Goal: Use online tool/utility: Utilize a website feature to perform a specific function

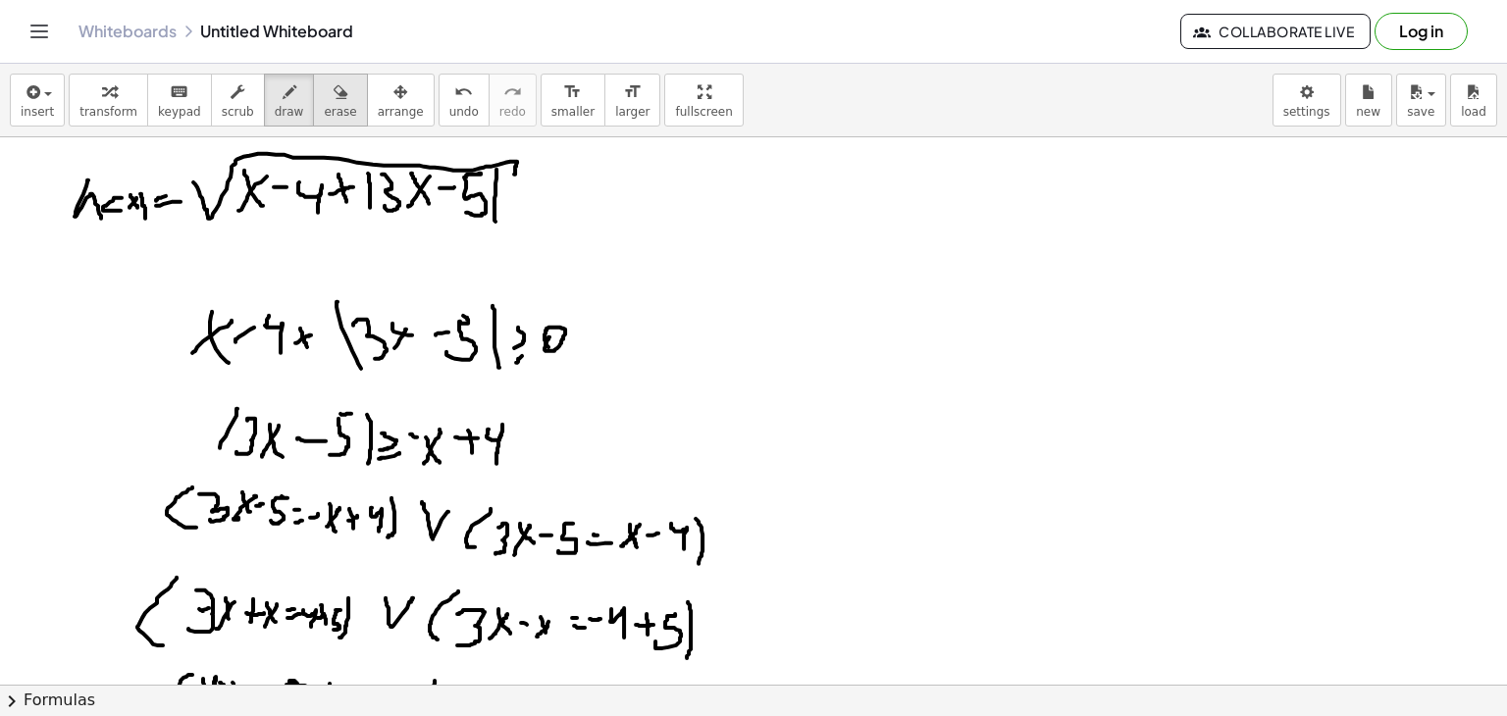
scroll to position [196, 0]
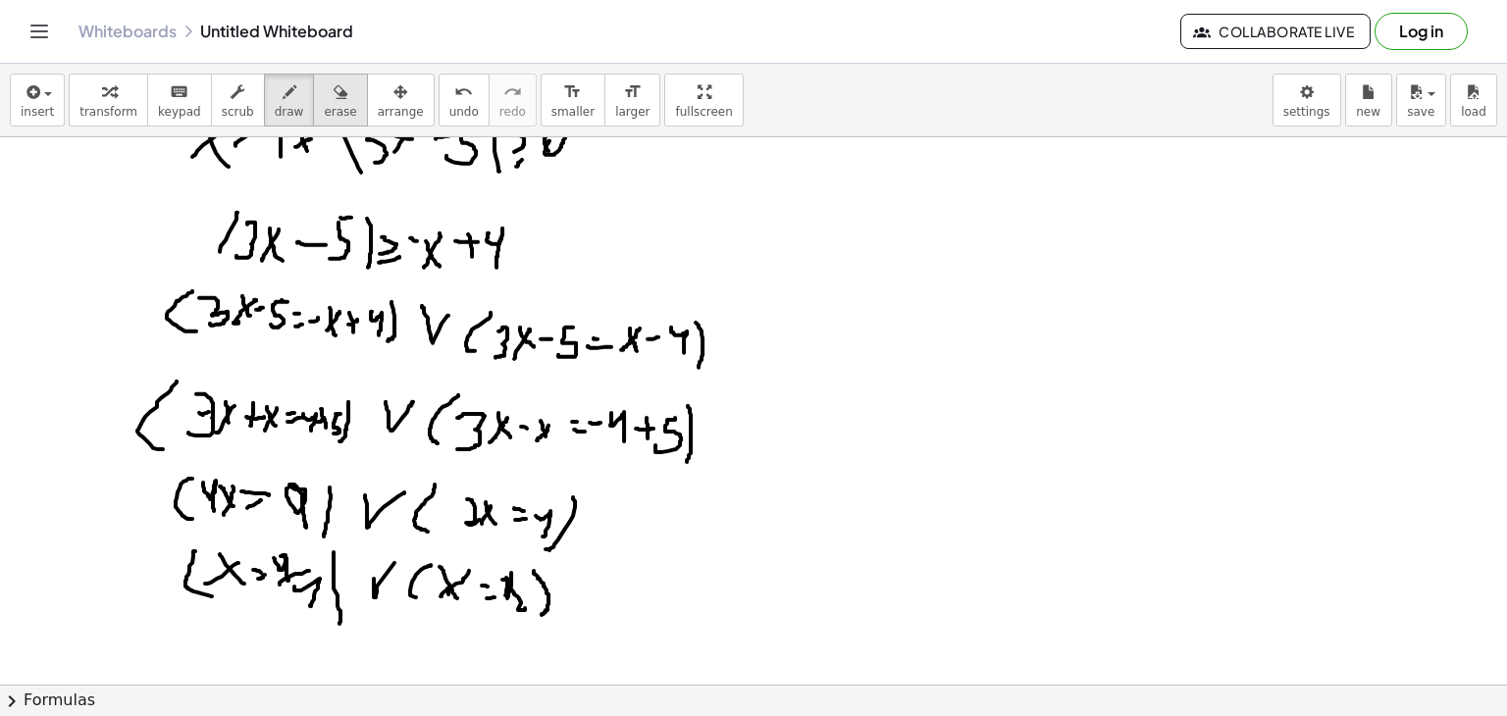
click at [324, 111] on span "erase" at bounding box center [340, 112] width 32 height 14
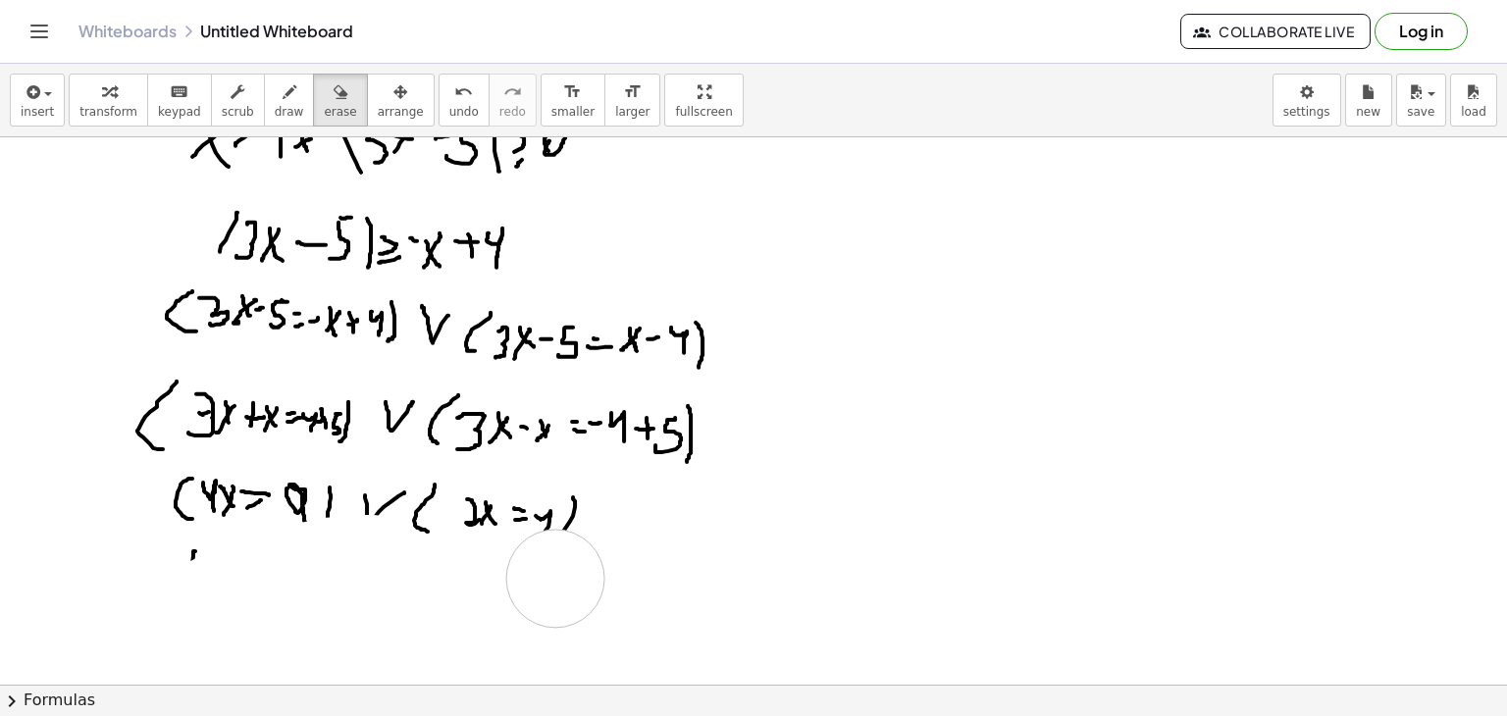
drag, startPoint x: 152, startPoint y: 639, endPoint x: 555, endPoint y: 578, distance: 407.9
click at [555, 578] on div at bounding box center [753, 489] width 1507 height 1096
click at [324, 87] on div "button" at bounding box center [340, 91] width 32 height 24
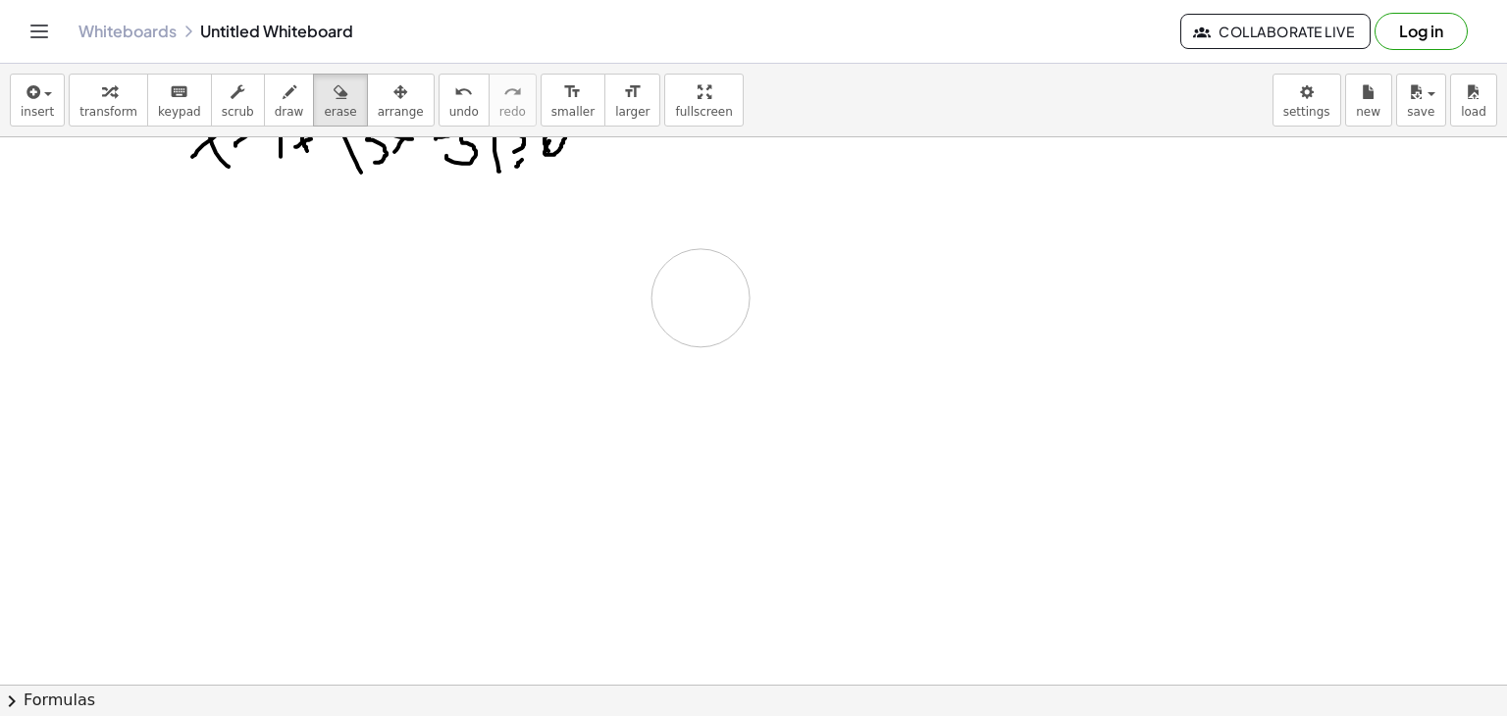
drag, startPoint x: 231, startPoint y: 496, endPoint x: 701, endPoint y: 297, distance: 510.2
click at [701, 297] on div at bounding box center [753, 489] width 1507 height 1096
drag, startPoint x: 617, startPoint y: 343, endPoint x: 284, endPoint y: 182, distance: 370.9
click at [193, 227] on div at bounding box center [753, 685] width 1507 height 1096
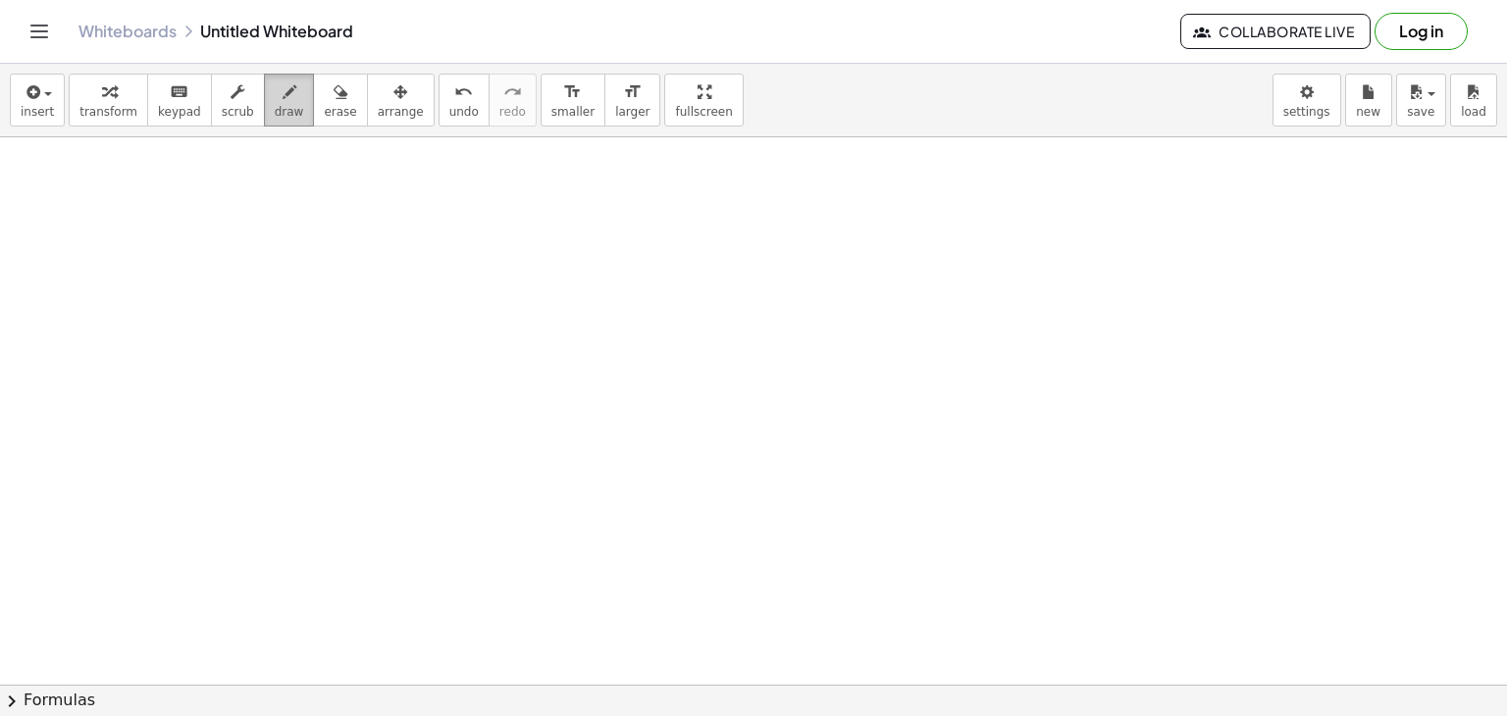
click at [275, 115] on span "draw" at bounding box center [289, 112] width 29 height 14
drag, startPoint x: 177, startPoint y: 145, endPoint x: 188, endPoint y: 196, distance: 52.4
click at [188, 197] on div at bounding box center [753, 685] width 1507 height 1096
drag, startPoint x: 204, startPoint y: 178, endPoint x: 195, endPoint y: 193, distance: 18.0
click at [193, 200] on div at bounding box center [753, 685] width 1507 height 1096
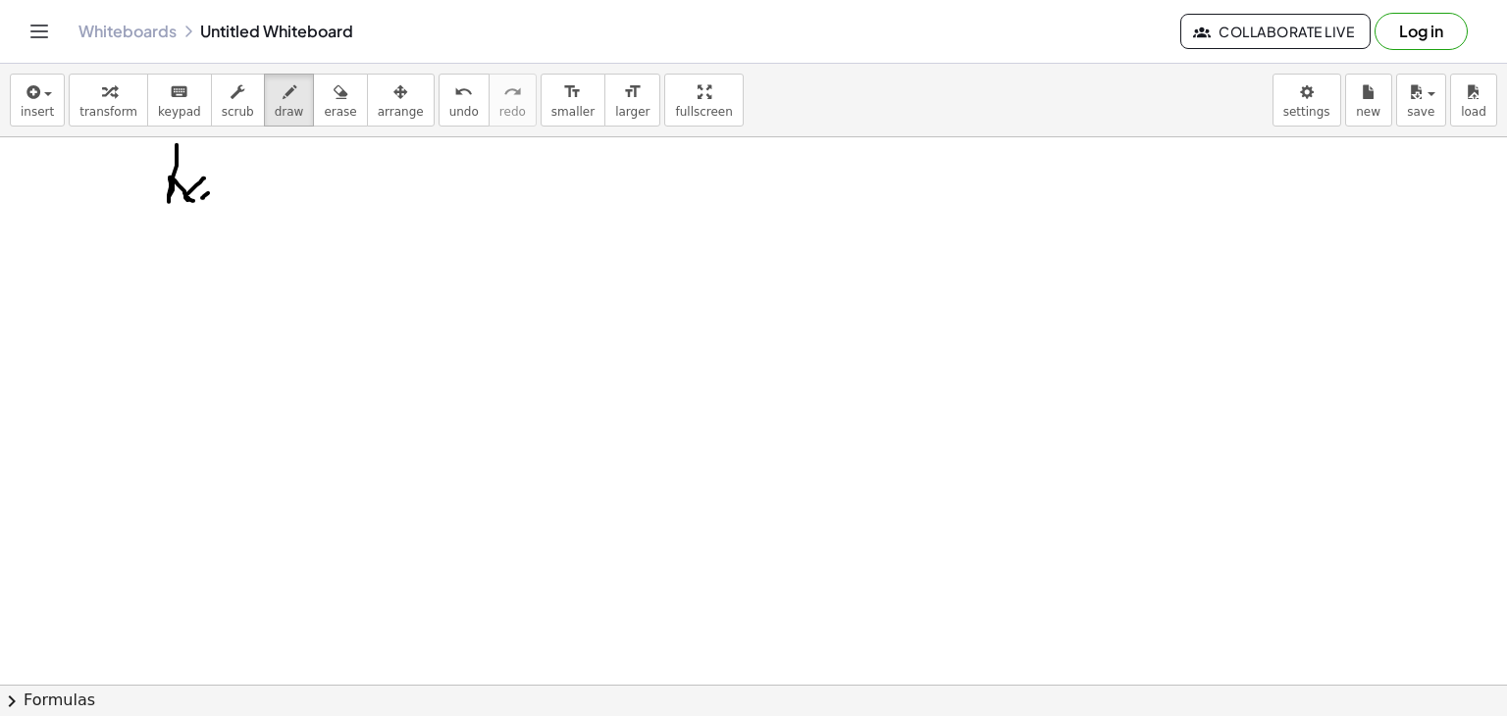
drag, startPoint x: 208, startPoint y: 192, endPoint x: 216, endPoint y: 183, distance: 12.6
click at [216, 185] on div at bounding box center [753, 685] width 1507 height 1096
click at [212, 195] on div at bounding box center [753, 685] width 1507 height 1096
drag, startPoint x: 227, startPoint y: 194, endPoint x: 224, endPoint y: 209, distance: 15.0
click at [224, 209] on div at bounding box center [753, 685] width 1507 height 1096
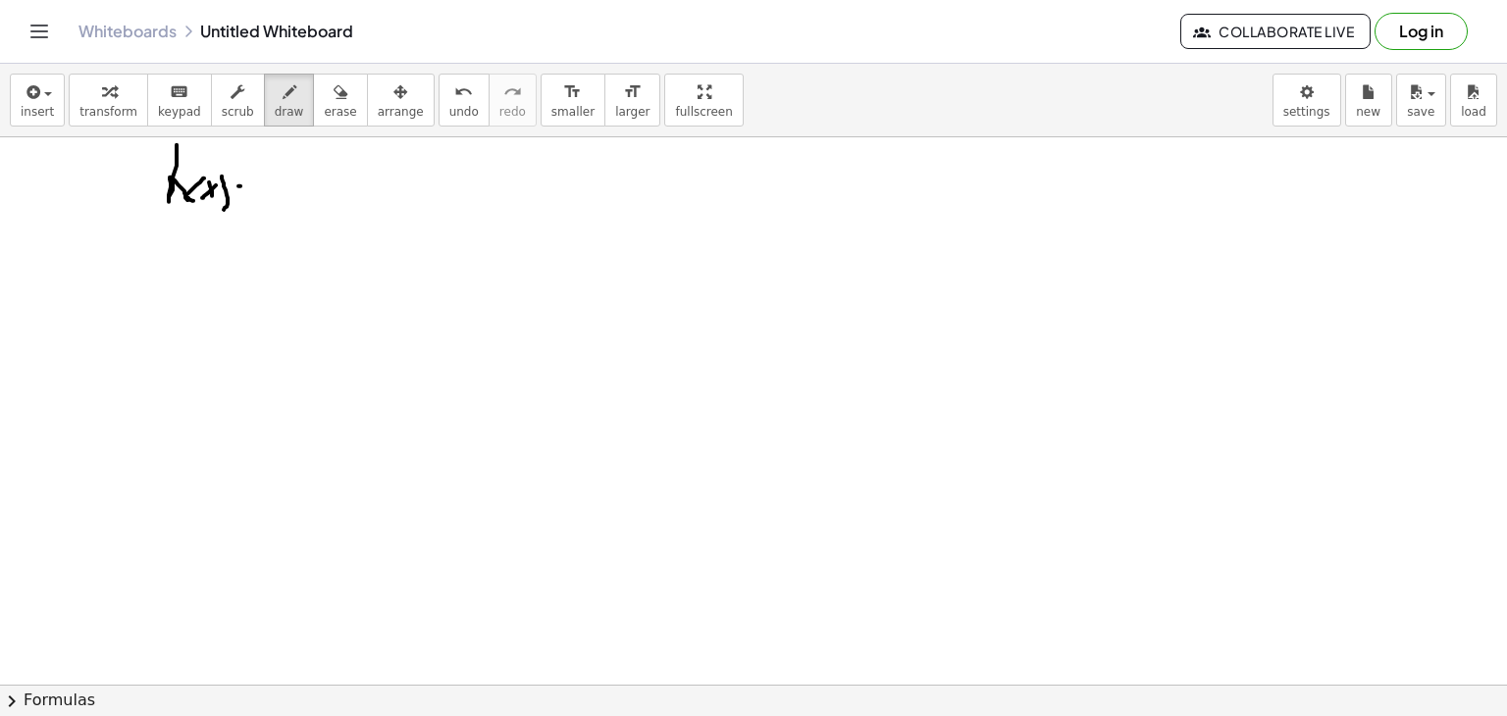
click at [240, 185] on div at bounding box center [753, 685] width 1507 height 1096
drag, startPoint x: 238, startPoint y: 193, endPoint x: 245, endPoint y: 185, distance: 11.1
click at [245, 191] on div at bounding box center [753, 685] width 1507 height 1096
click at [243, 185] on div at bounding box center [753, 685] width 1507 height 1096
drag, startPoint x: 275, startPoint y: 186, endPoint x: 349, endPoint y: 181, distance: 74.8
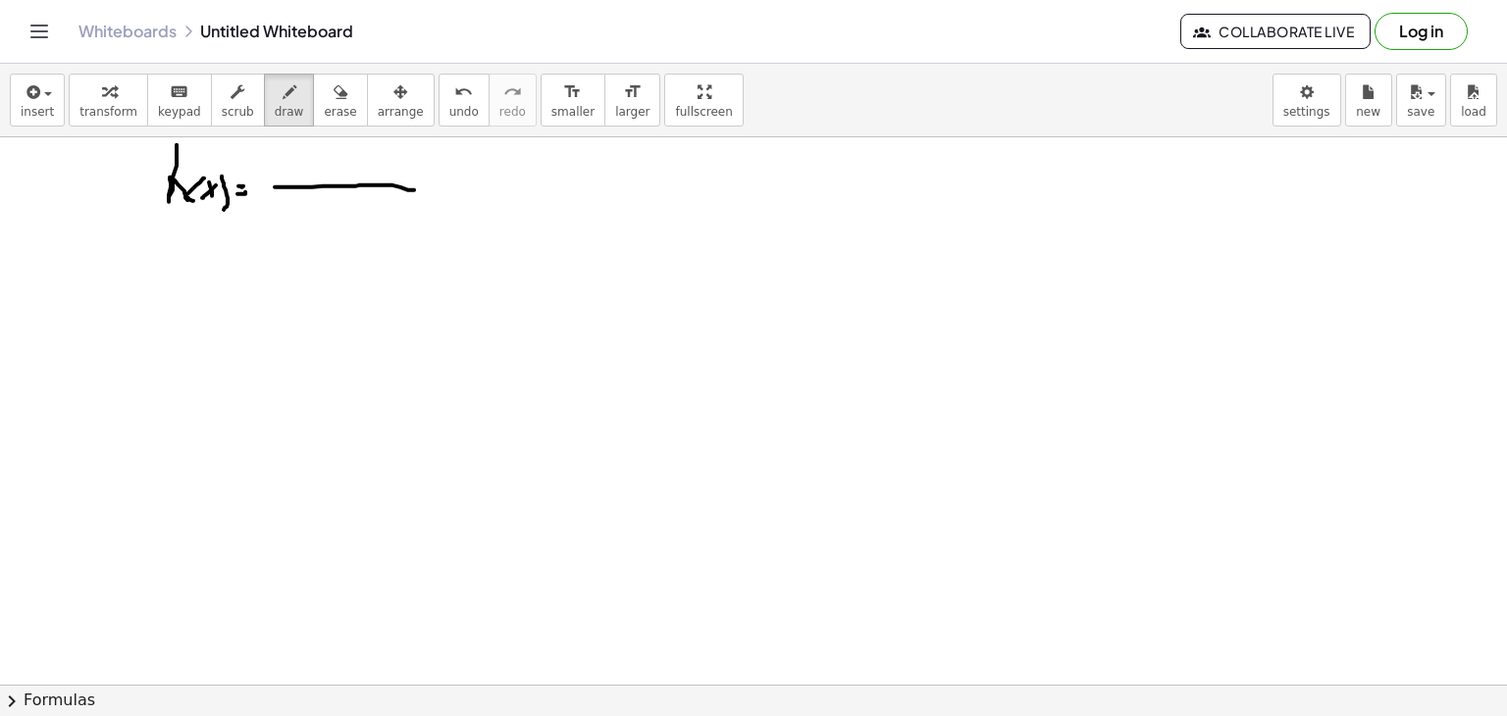
click at [413, 189] on div at bounding box center [753, 685] width 1507 height 1096
drag, startPoint x: 315, startPoint y: 151, endPoint x: 323, endPoint y: 173, distance: 23.0
click at [323, 173] on div at bounding box center [753, 685] width 1507 height 1096
drag, startPoint x: 332, startPoint y: 171, endPoint x: 340, endPoint y: 158, distance: 15.0
click at [342, 158] on div at bounding box center [753, 685] width 1507 height 1096
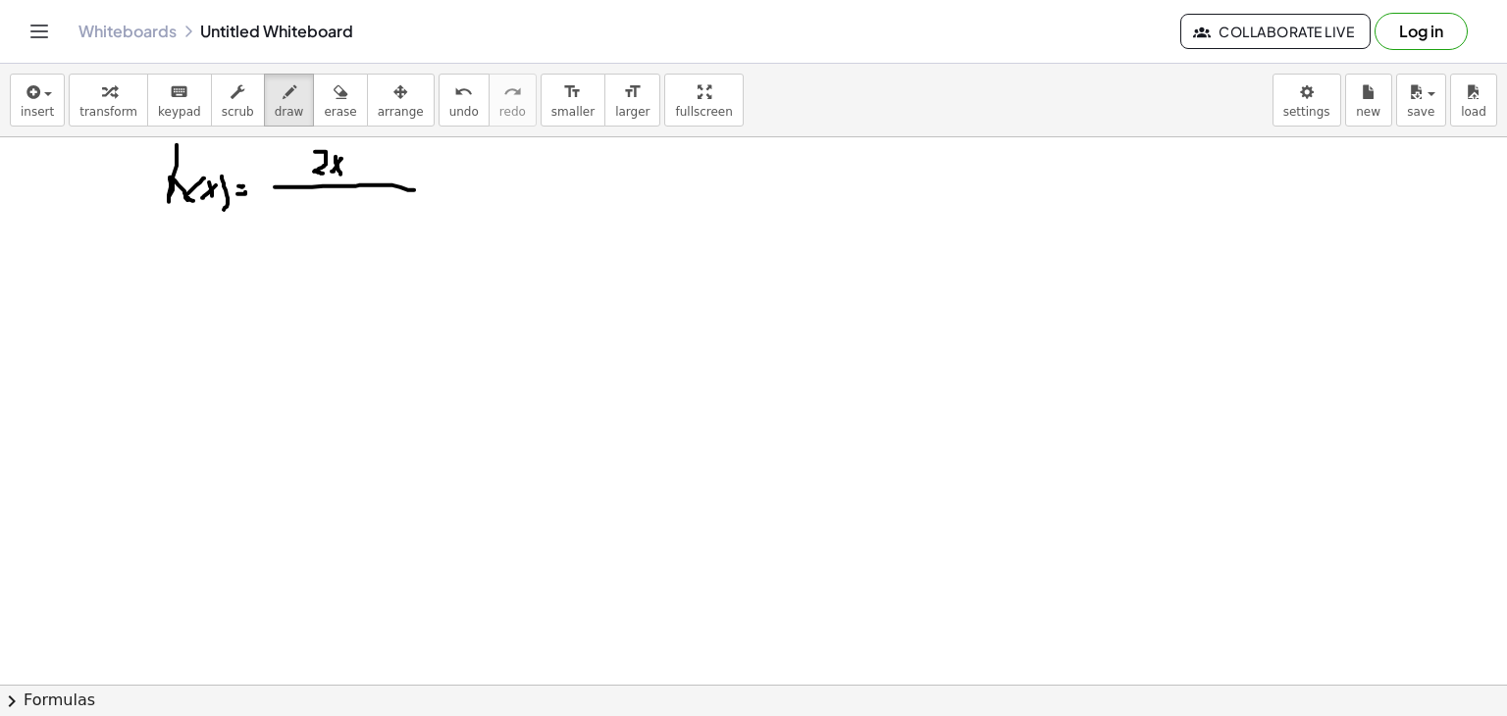
drag, startPoint x: 336, startPoint y: 156, endPoint x: 342, endPoint y: 176, distance: 20.5
click at [342, 176] on div at bounding box center [753, 685] width 1507 height 1096
drag, startPoint x: 290, startPoint y: 230, endPoint x: 302, endPoint y: 209, distance: 23.7
click at [302, 209] on div at bounding box center [753, 685] width 1507 height 1096
drag, startPoint x: 294, startPoint y: 209, endPoint x: 308, endPoint y: 225, distance: 20.9
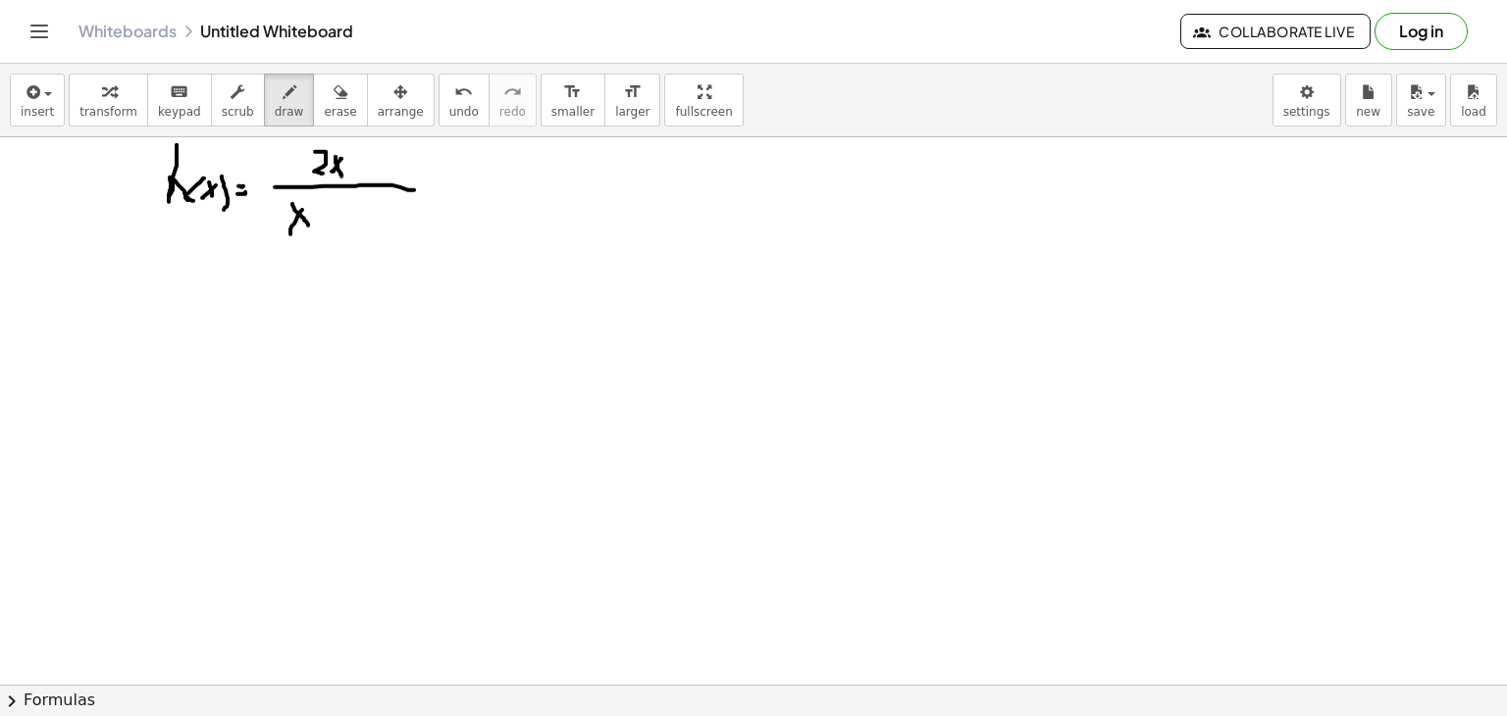
click at [308, 225] on div at bounding box center [753, 685] width 1507 height 1096
click at [314, 210] on div at bounding box center [753, 685] width 1507 height 1096
drag, startPoint x: 321, startPoint y: 220, endPoint x: 344, endPoint y: 214, distance: 24.3
click at [344, 214] on div at bounding box center [753, 685] width 1507 height 1096
drag, startPoint x: 332, startPoint y: 208, endPoint x: 339, endPoint y: 228, distance: 20.8
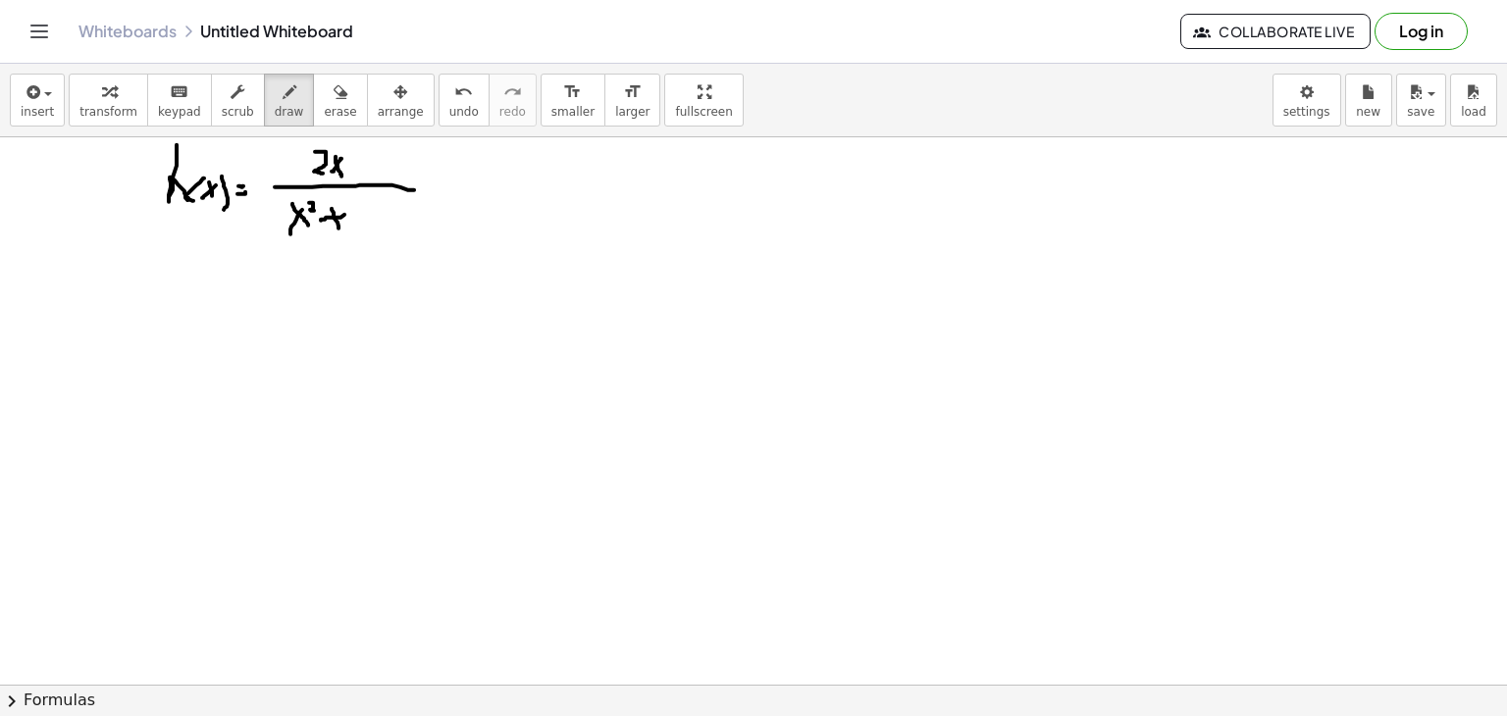
click at [339, 228] on div at bounding box center [753, 685] width 1507 height 1096
drag, startPoint x: 351, startPoint y: 225, endPoint x: 368, endPoint y: 211, distance: 21.6
click at [368, 211] on div at bounding box center [753, 685] width 1507 height 1096
drag, startPoint x: 357, startPoint y: 209, endPoint x: 369, endPoint y: 229, distance: 22.9
click at [369, 229] on div at bounding box center [753, 685] width 1507 height 1096
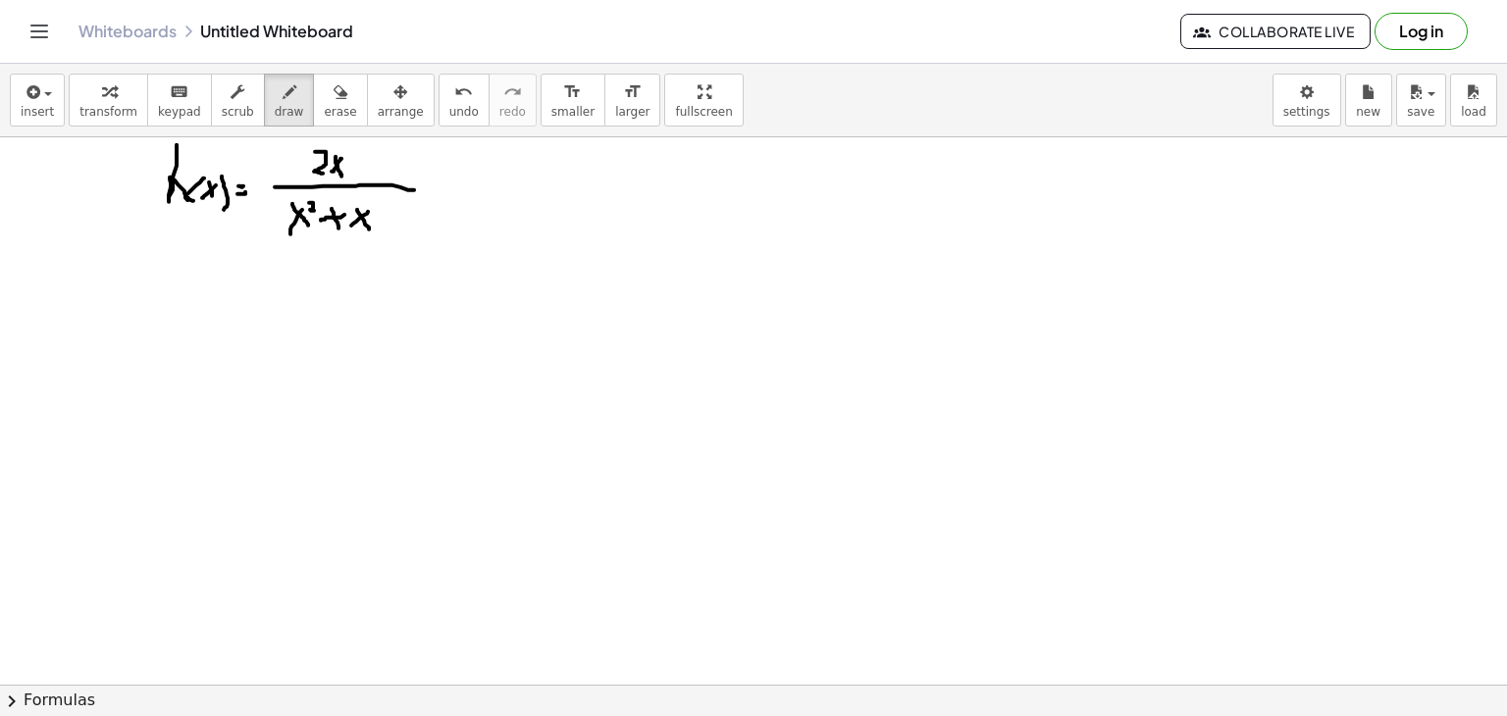
click at [384, 223] on div at bounding box center [753, 685] width 1507 height 1096
drag, startPoint x: 392, startPoint y: 209, endPoint x: 401, endPoint y: 231, distance: 23.7
click at [401, 231] on div at bounding box center [753, 685] width 1507 height 1096
drag, startPoint x: 83, startPoint y: 304, endPoint x: 78, endPoint y: 340, distance: 35.8
click at [78, 341] on div at bounding box center [753, 685] width 1507 height 1096
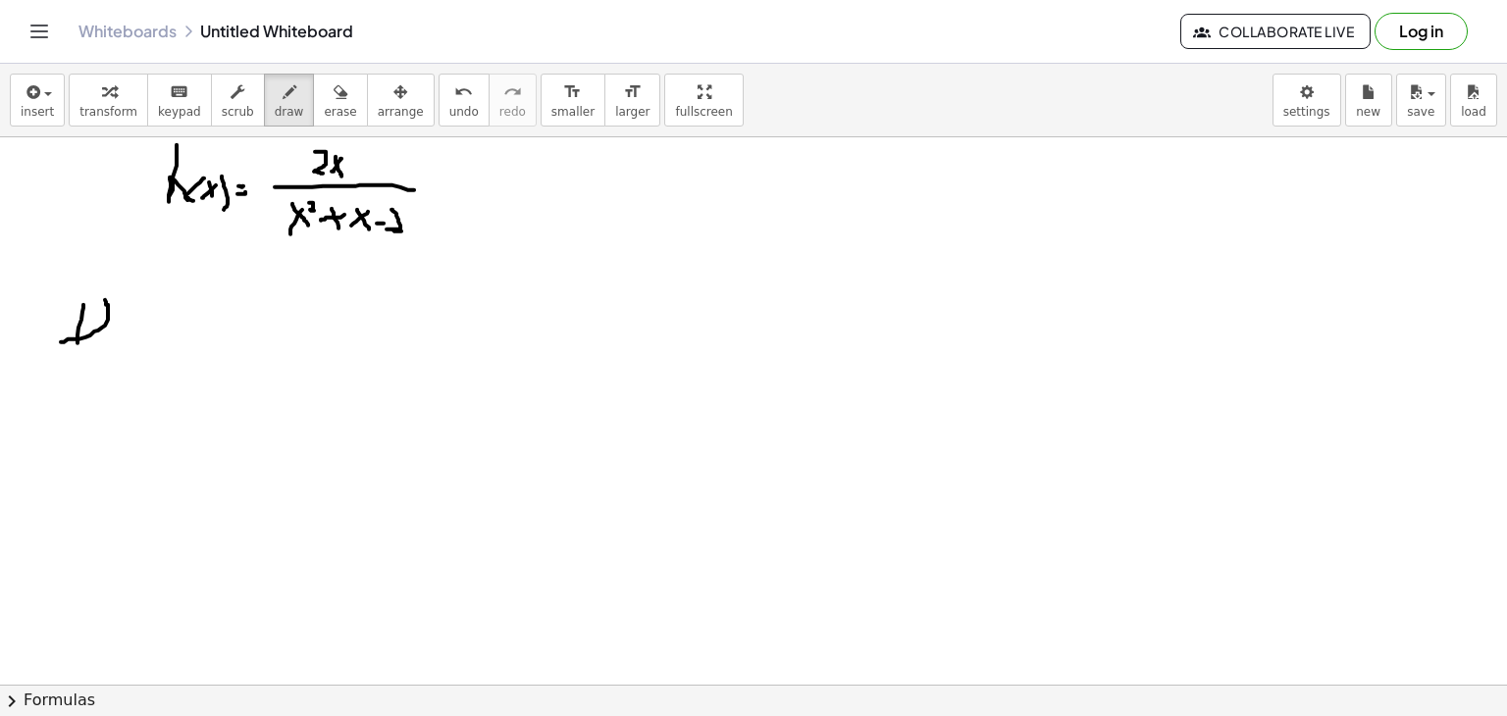
drag, startPoint x: 108, startPoint y: 305, endPoint x: 62, endPoint y: 340, distance: 57.5
click at [62, 340] on div at bounding box center [753, 685] width 1507 height 1096
drag, startPoint x: 79, startPoint y: 307, endPoint x: 101, endPoint y: 297, distance: 23.7
click at [101, 297] on div at bounding box center [753, 685] width 1507 height 1096
click at [113, 322] on div at bounding box center [753, 685] width 1507 height 1096
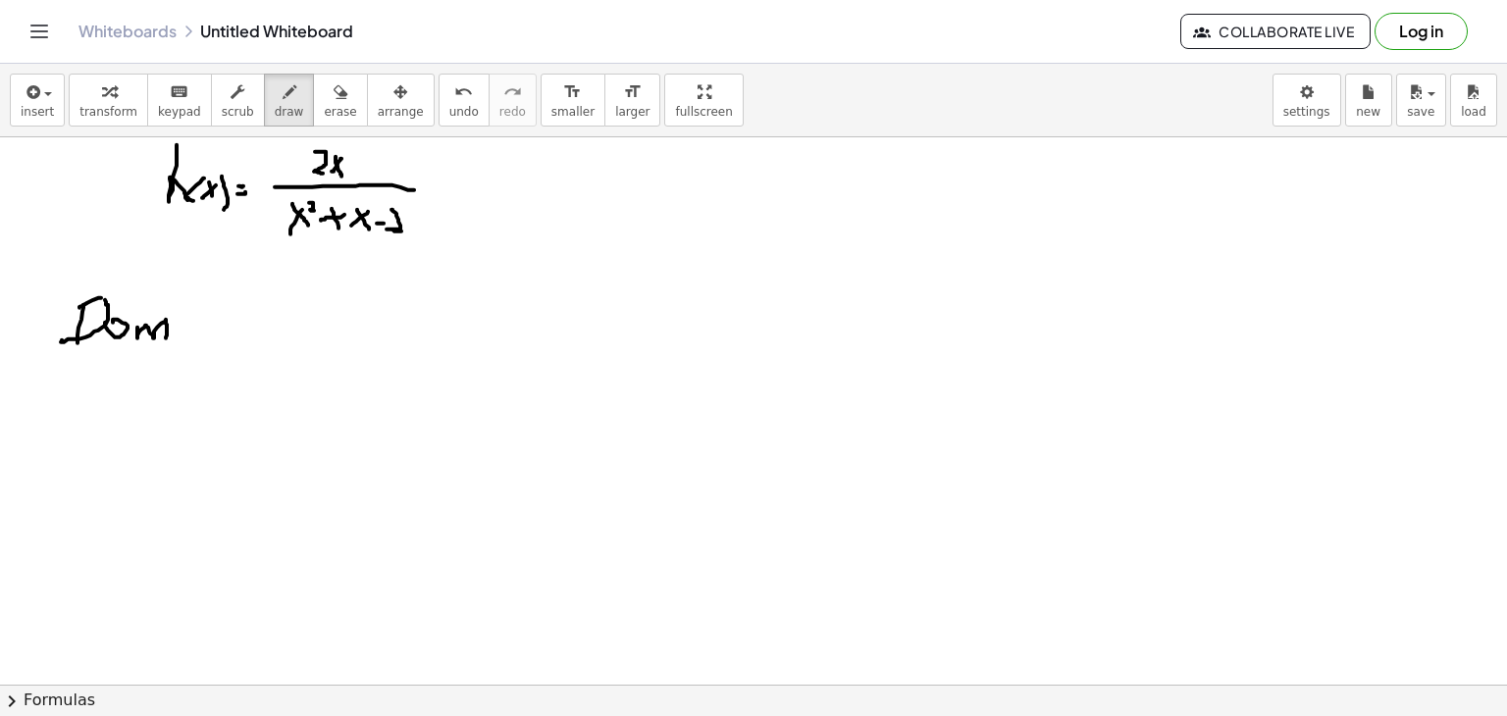
drag, startPoint x: 137, startPoint y: 328, endPoint x: 172, endPoint y: 317, distance: 36.0
click at [165, 337] on div at bounding box center [753, 685] width 1507 height 1096
drag, startPoint x: 184, startPoint y: 306, endPoint x: 224, endPoint y: 320, distance: 42.5
click at [204, 344] on div at bounding box center [753, 685] width 1507 height 1096
click at [232, 323] on div at bounding box center [753, 685] width 1507 height 1096
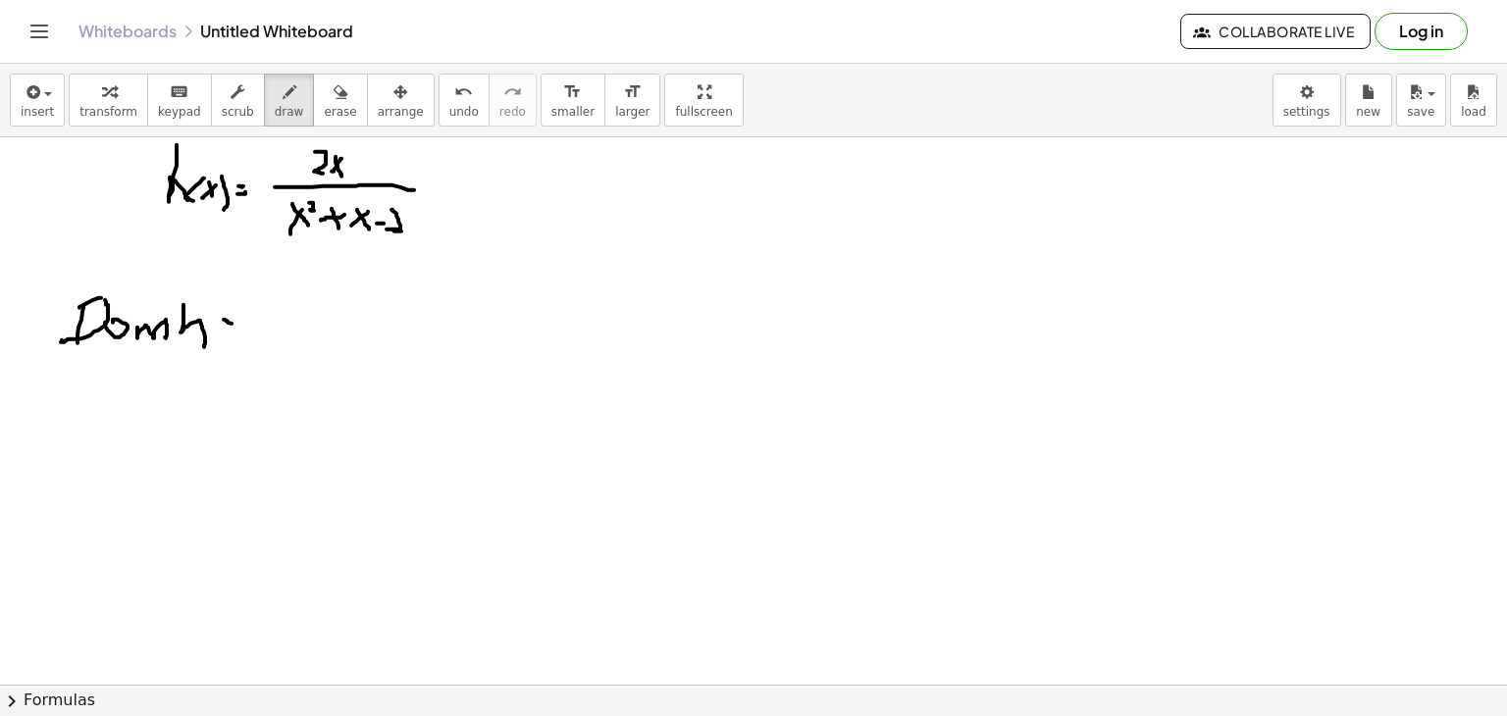
click at [235, 328] on div at bounding box center [753, 685] width 1507 height 1096
drag, startPoint x: 608, startPoint y: 165, endPoint x: 599, endPoint y: 201, distance: 37.6
click at [599, 201] on div at bounding box center [753, 685] width 1507 height 1096
drag, startPoint x: 602, startPoint y: 167, endPoint x: 599, endPoint y: 202, distance: 35.5
click at [599, 202] on div at bounding box center [753, 685] width 1507 height 1096
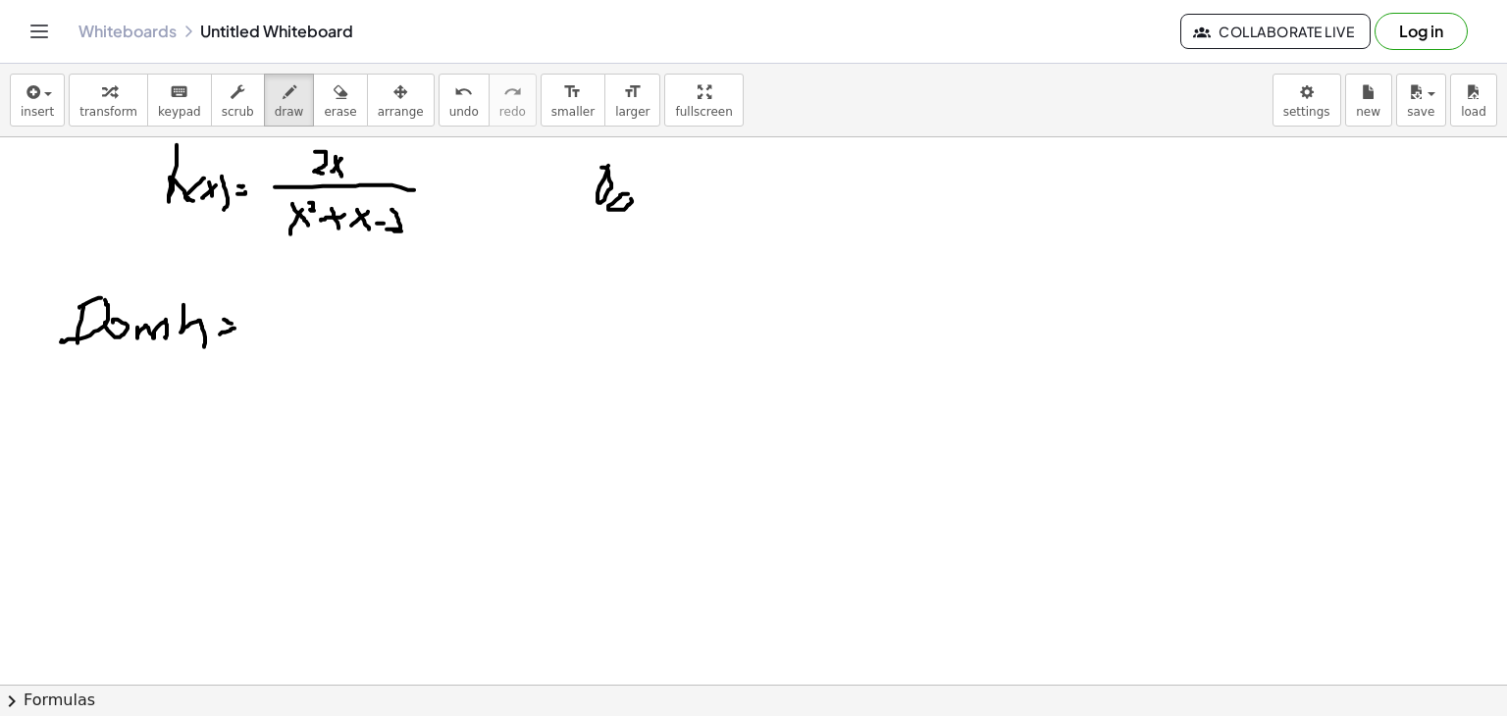
click at [624, 198] on div at bounding box center [753, 685] width 1507 height 1096
drag, startPoint x: 638, startPoint y: 209, endPoint x: 666, endPoint y: 220, distance: 30.4
click at [666, 221] on div at bounding box center [753, 685] width 1507 height 1096
drag, startPoint x: 687, startPoint y: 193, endPoint x: 688, endPoint y: 218, distance: 24.6
click at [688, 218] on div at bounding box center [753, 685] width 1507 height 1096
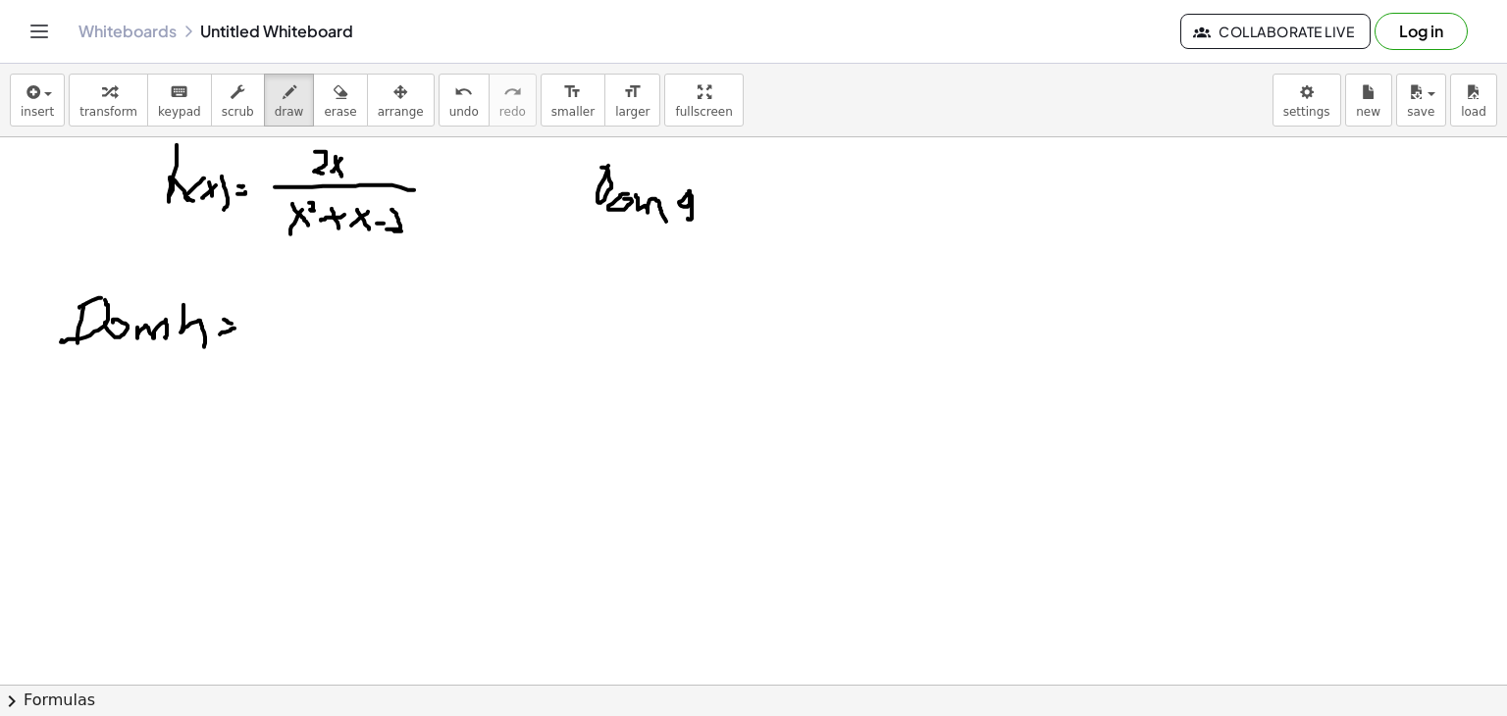
click at [712, 197] on div at bounding box center [753, 685] width 1507 height 1096
click at [707, 202] on div at bounding box center [753, 685] width 1507 height 1096
drag, startPoint x: 695, startPoint y: 191, endPoint x: 704, endPoint y: 204, distance: 15.5
click at [703, 204] on div at bounding box center [753, 685] width 1507 height 1096
drag, startPoint x: 713, startPoint y: 195, endPoint x: 710, endPoint y: 208, distance: 13.1
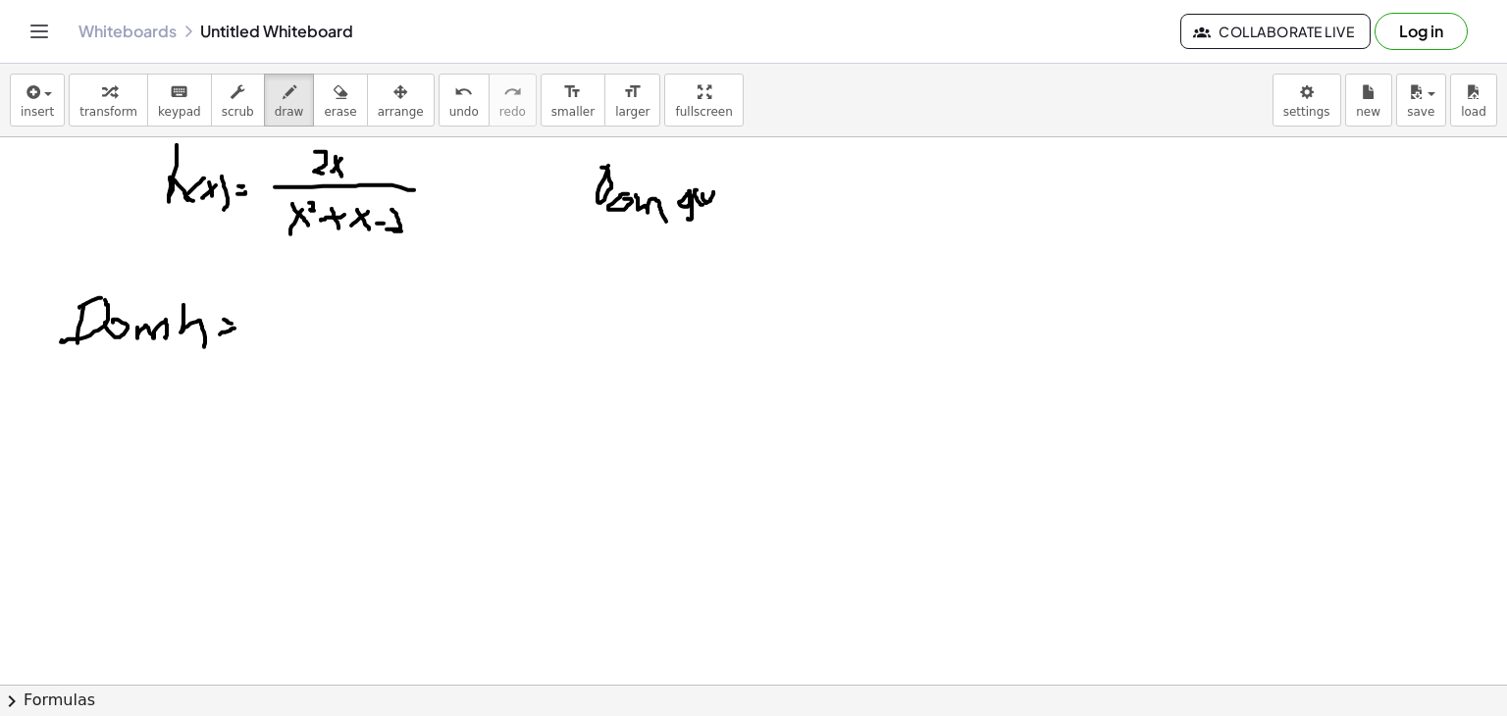
click at [710, 208] on div at bounding box center [753, 685] width 1507 height 1096
click at [731, 194] on div at bounding box center [753, 685] width 1507 height 1096
click at [730, 197] on div at bounding box center [753, 685] width 1507 height 1096
drag, startPoint x: 749, startPoint y: 176, endPoint x: 750, endPoint y: 193, distance: 17.7
click at [749, 203] on div at bounding box center [753, 685] width 1507 height 1096
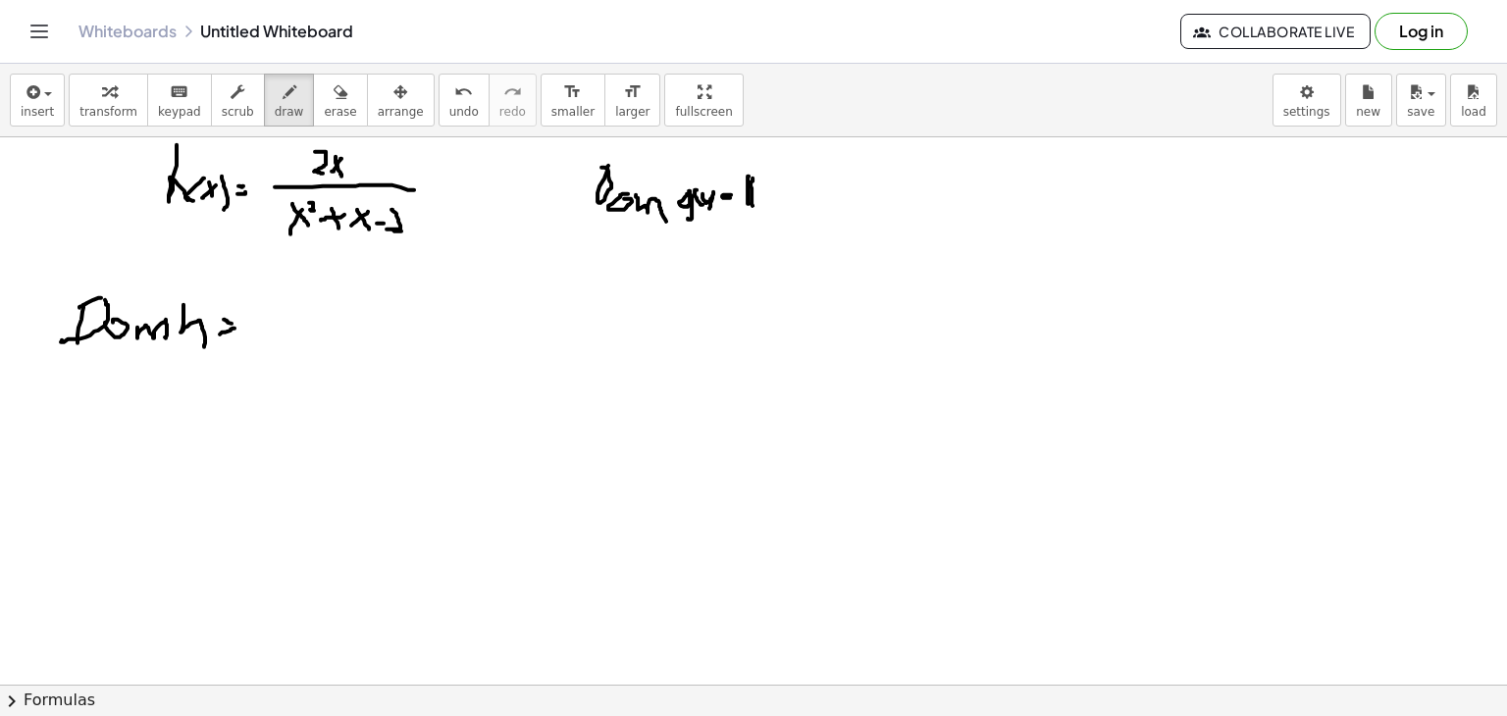
click at [754, 205] on div at bounding box center [753, 685] width 1507 height 1096
drag, startPoint x: 754, startPoint y: 176, endPoint x: 767, endPoint y: 205, distance: 32.5
click at [767, 205] on div at bounding box center [753, 685] width 1507 height 1096
drag, startPoint x: 601, startPoint y: 290, endPoint x: 601, endPoint y: 279, distance: 11.8
click at [601, 290] on div at bounding box center [753, 685] width 1507 height 1096
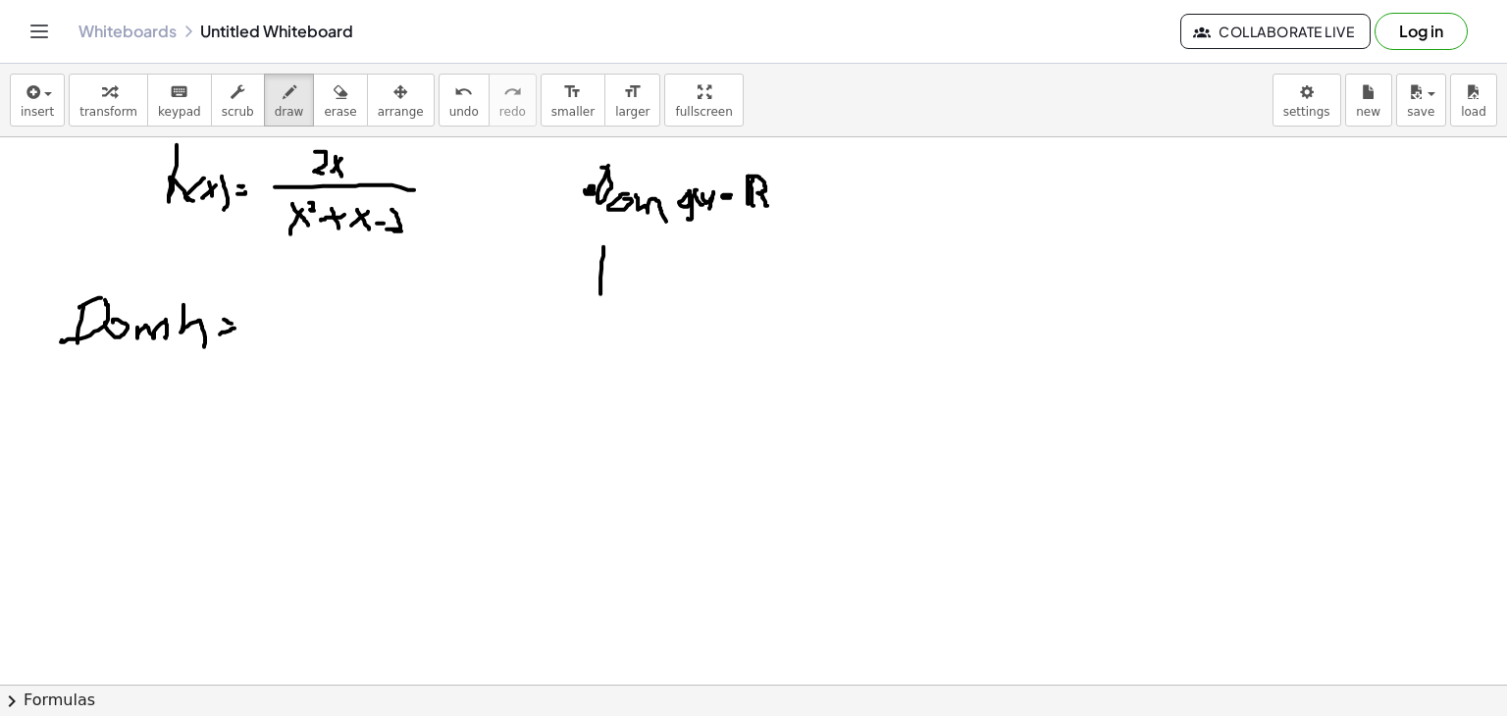
click at [593, 190] on div at bounding box center [753, 685] width 1507 height 1096
drag
click at [593, 283] on div at bounding box center [753, 685] width 1507 height 1096
click at [617, 272] on div at bounding box center [753, 685] width 1507 height 1096
click at [656, 276] on div at bounding box center [753, 685] width 1507 height 1096
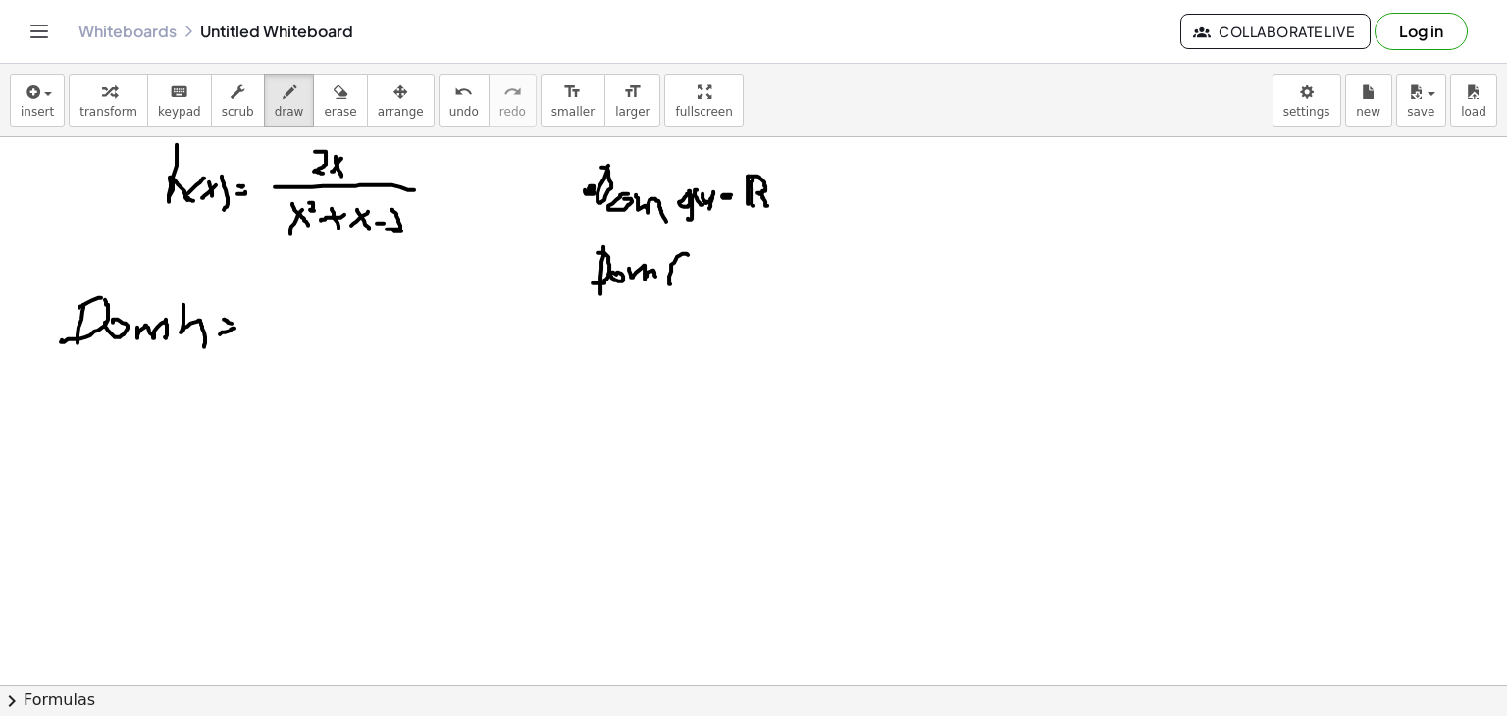
drag, startPoint x: 687, startPoint y: 253, endPoint x: 670, endPoint y: 282, distance: 33.0
click at [670, 284] on div at bounding box center [753, 685] width 1507 height 1096
click at [675, 268] on div at bounding box center [753, 685] width 1507 height 1096
click at [703, 267] on div at bounding box center [753, 685] width 1507 height 1096
click at [708, 276] on div at bounding box center [753, 685] width 1507 height 1096
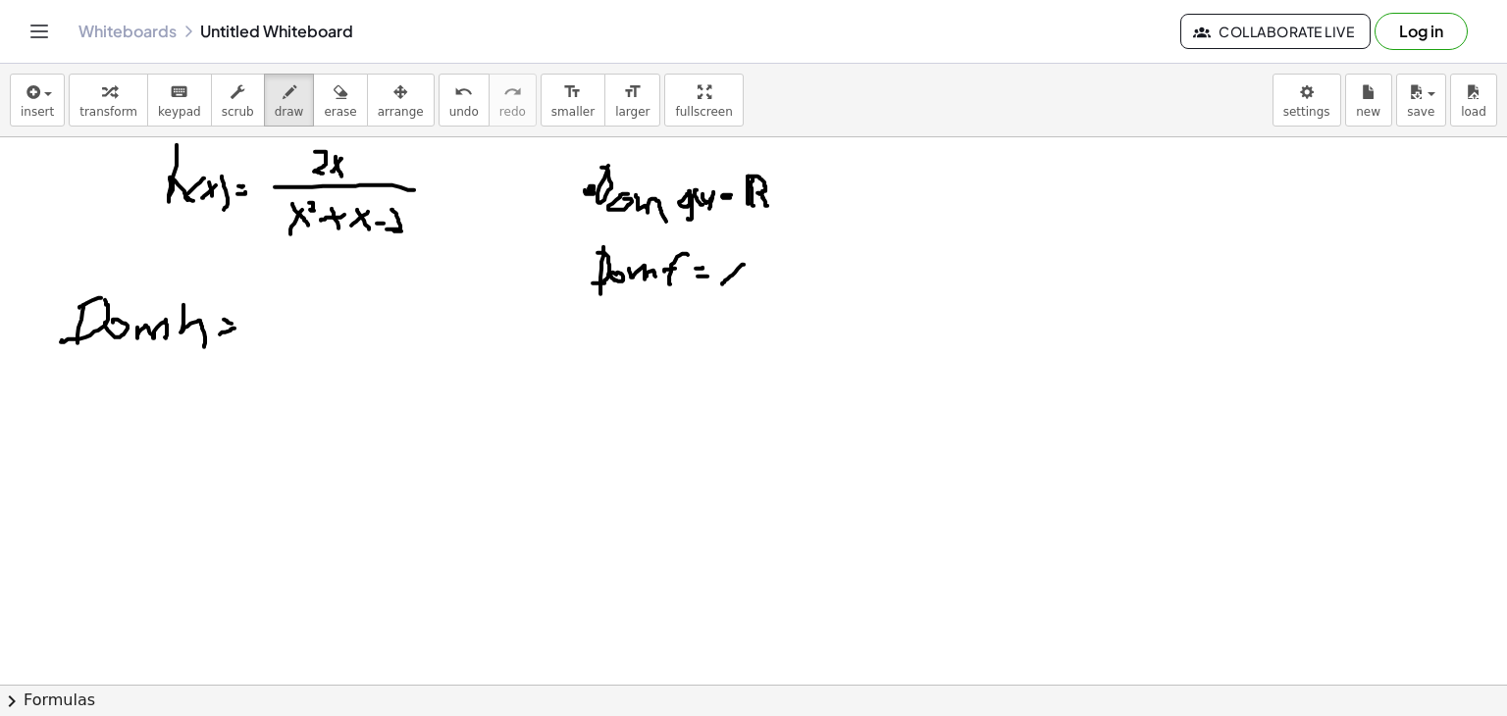
drag, startPoint x: 722, startPoint y: 284, endPoint x: 744, endPoint y: 264, distance: 29.2
click at [744, 264] on div at bounding box center [753, 685] width 1507 height 1096
click at [740, 281] on div at bounding box center [753, 685] width 1507 height 1096
click at [756, 272] on div at bounding box center [753, 685] width 1507 height 1096
click at [781, 281] on div at bounding box center [753, 685] width 1507 height 1096
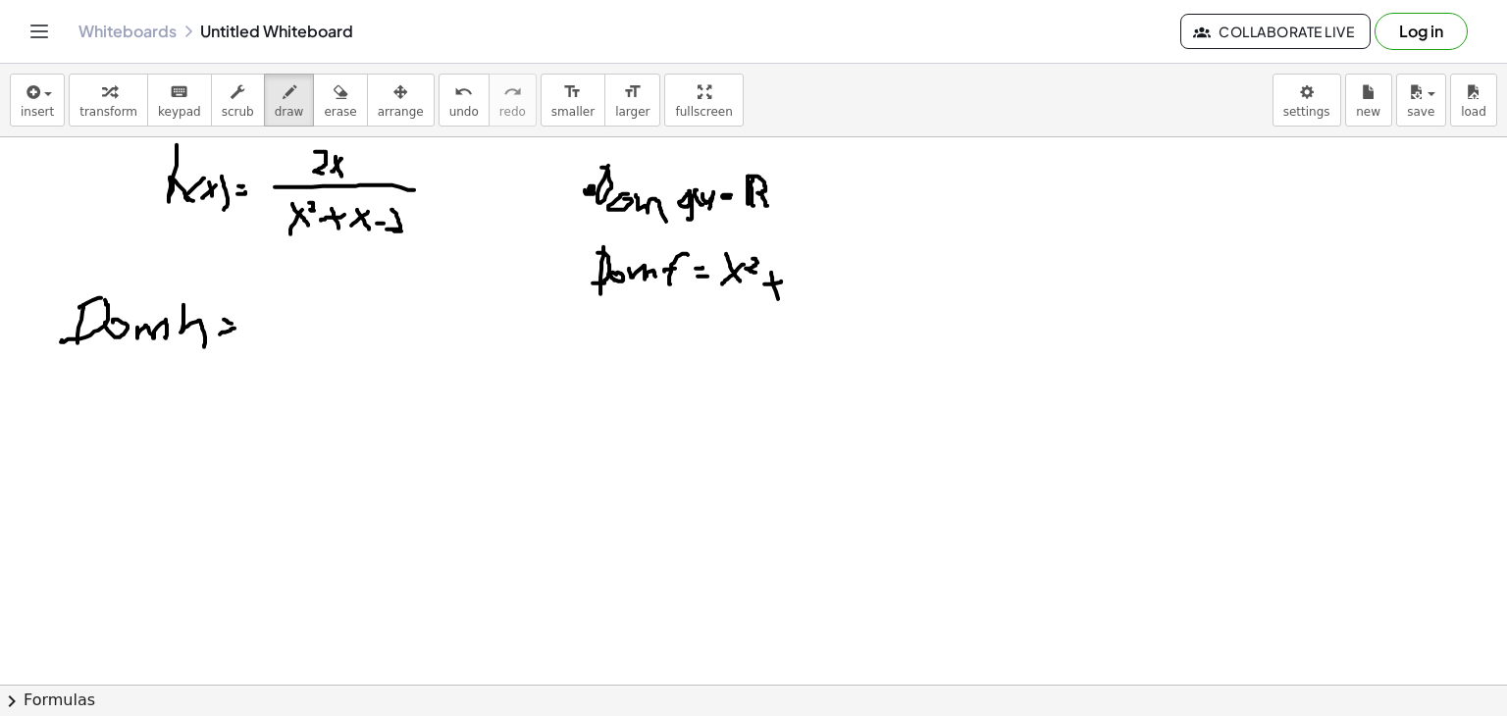
click at [778, 299] on div at bounding box center [753, 685] width 1507 height 1096
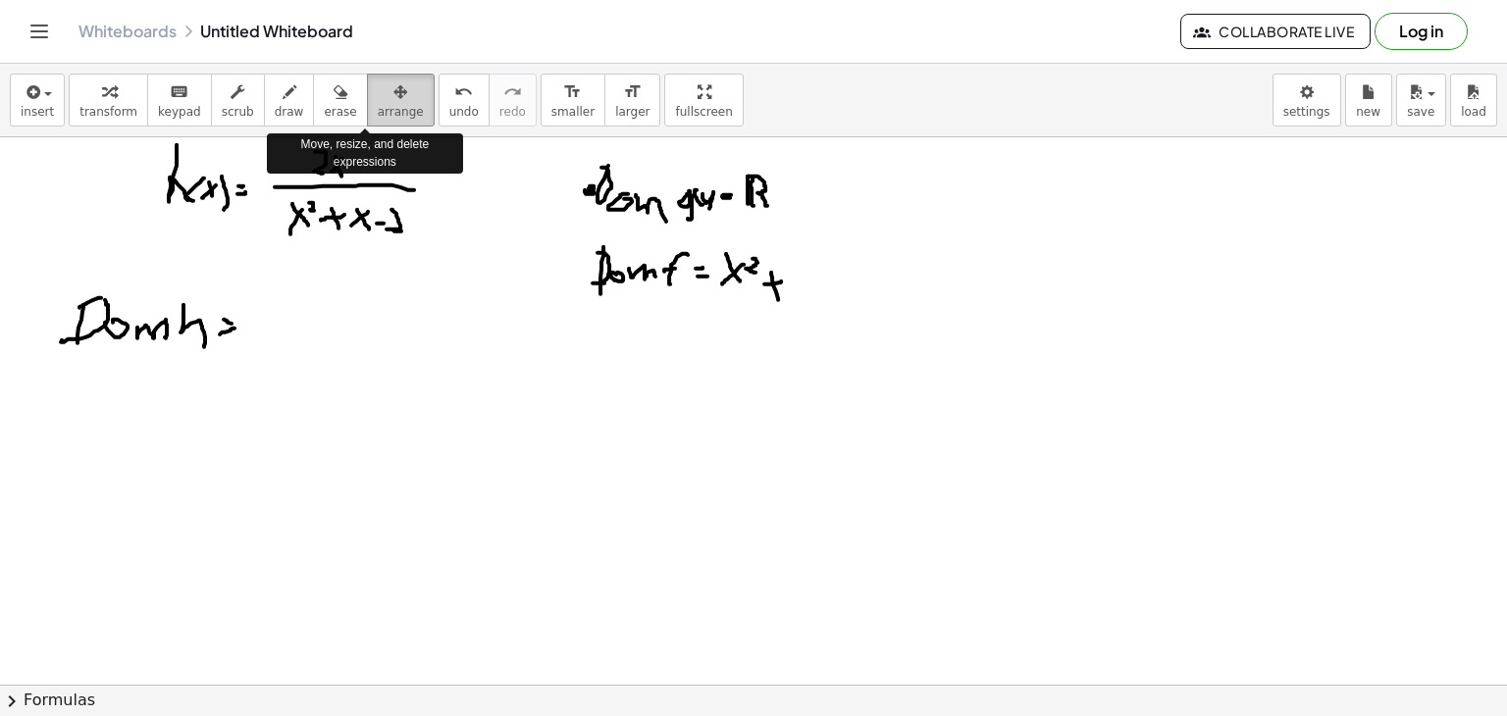
click at [367, 115] on button "arrange" at bounding box center [401, 100] width 68 height 53
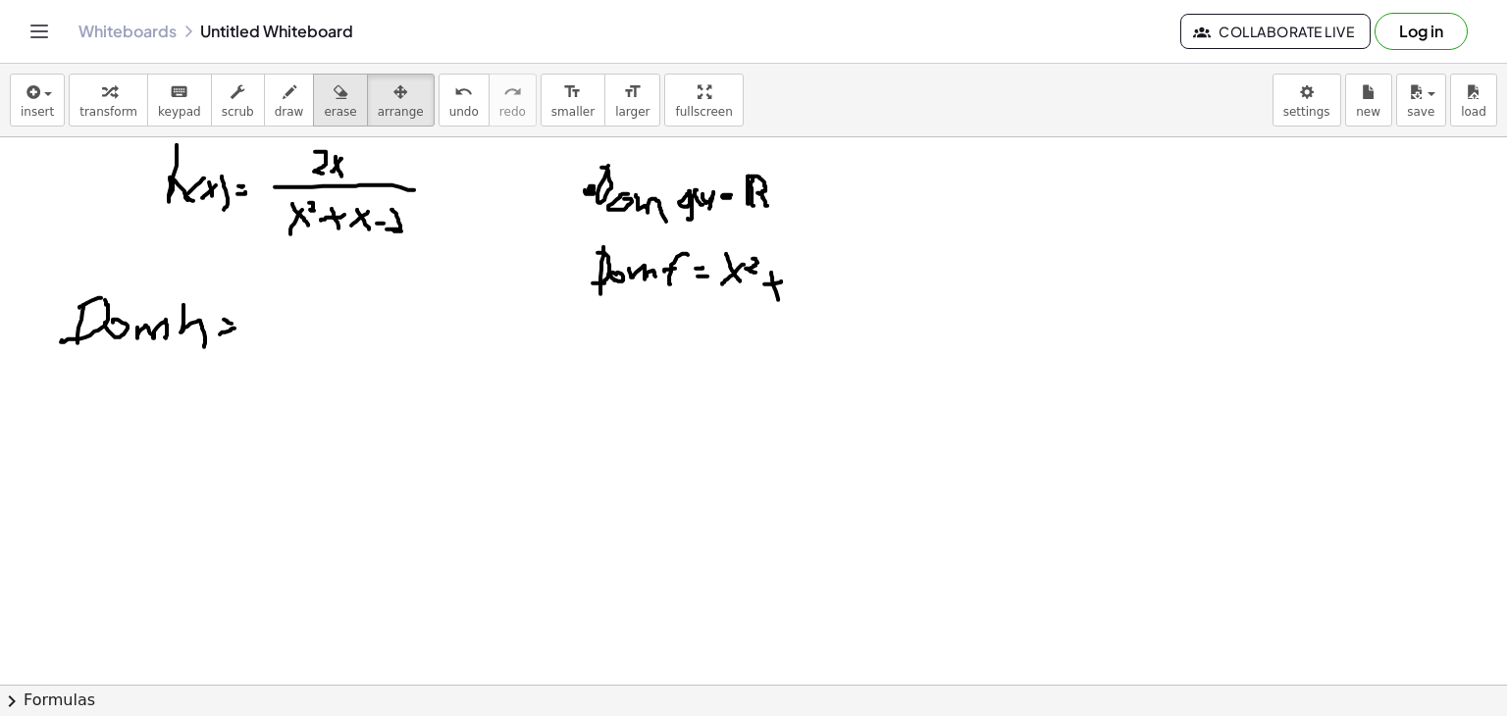
click at [326, 115] on button "erase" at bounding box center [340, 100] width 54 height 53
drag, startPoint x: 830, startPoint y: 283, endPoint x: 760, endPoint y: 285, distance: 70.7
click at [760, 285] on div at bounding box center [753, 685] width 1507 height 1096
click at [264, 102] on button "draw" at bounding box center [289, 100] width 51 height 53
drag, startPoint x: 597, startPoint y: 355, endPoint x: 633, endPoint y: 335, distance: 41.8
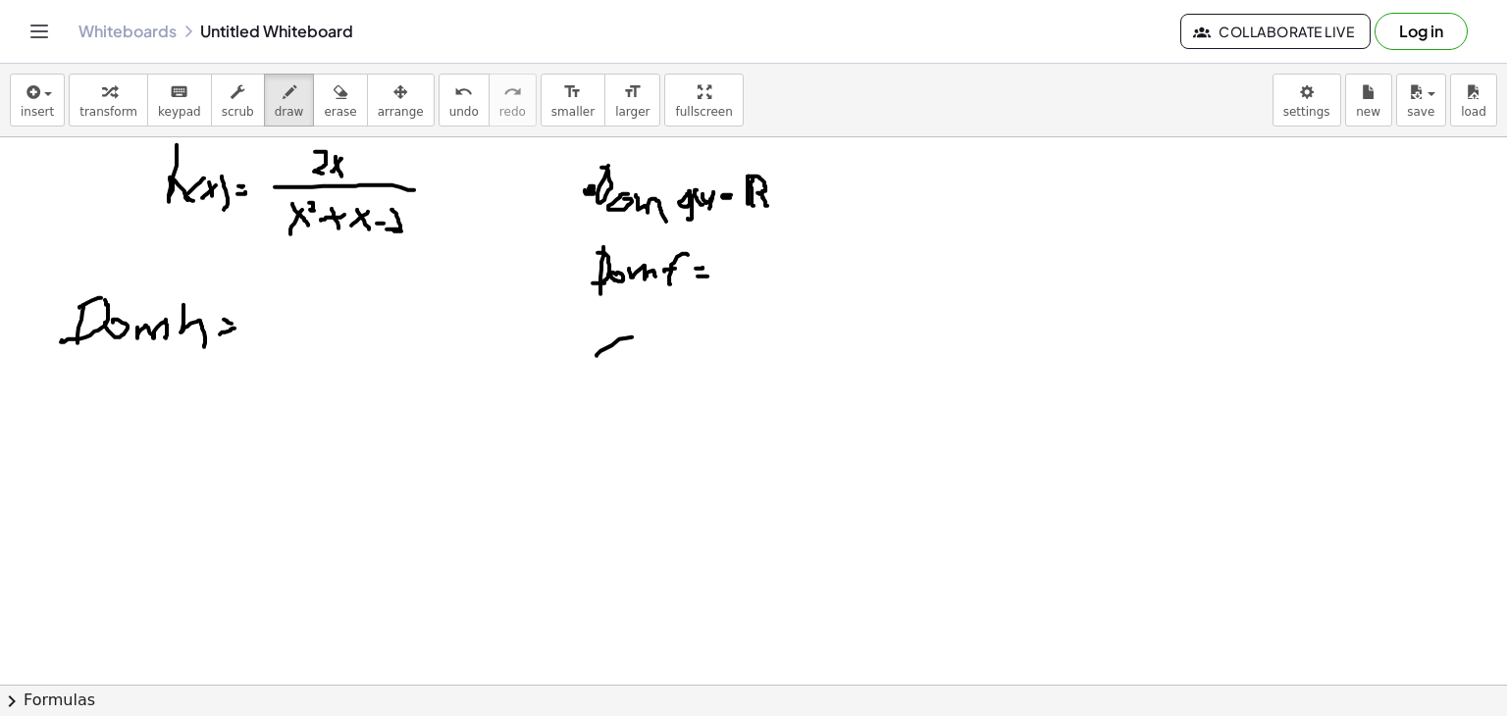
click at [633, 335] on div at bounding box center [753, 685] width 1507 height 1096
click at [632, 352] on div at bounding box center [753, 685] width 1507 height 1096
click at [650, 335] on div at bounding box center [753, 685] width 1507 height 1096
drag, startPoint x: 660, startPoint y: 350, endPoint x: 690, endPoint y: 344, distance: 31.0
click at [690, 344] on div at bounding box center [753, 685] width 1507 height 1096
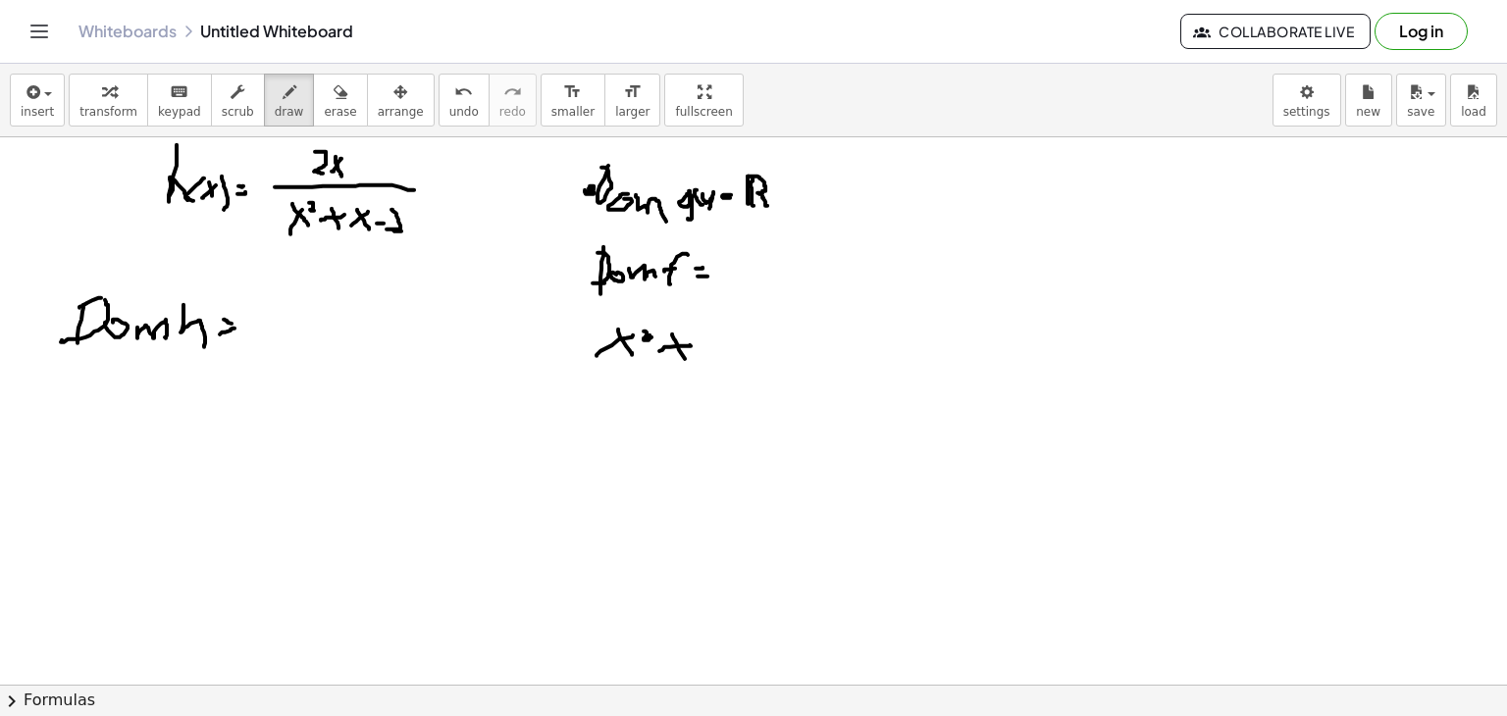
click at [687, 360] on div at bounding box center [753, 685] width 1507 height 1096
click at [713, 343] on div at bounding box center [753, 685] width 1507 height 1096
click at [709, 359] on div at bounding box center [753, 685] width 1507 height 1096
click at [732, 353] on div at bounding box center [753, 685] width 1507 height 1096
click at [762, 359] on div at bounding box center [753, 685] width 1507 height 1096
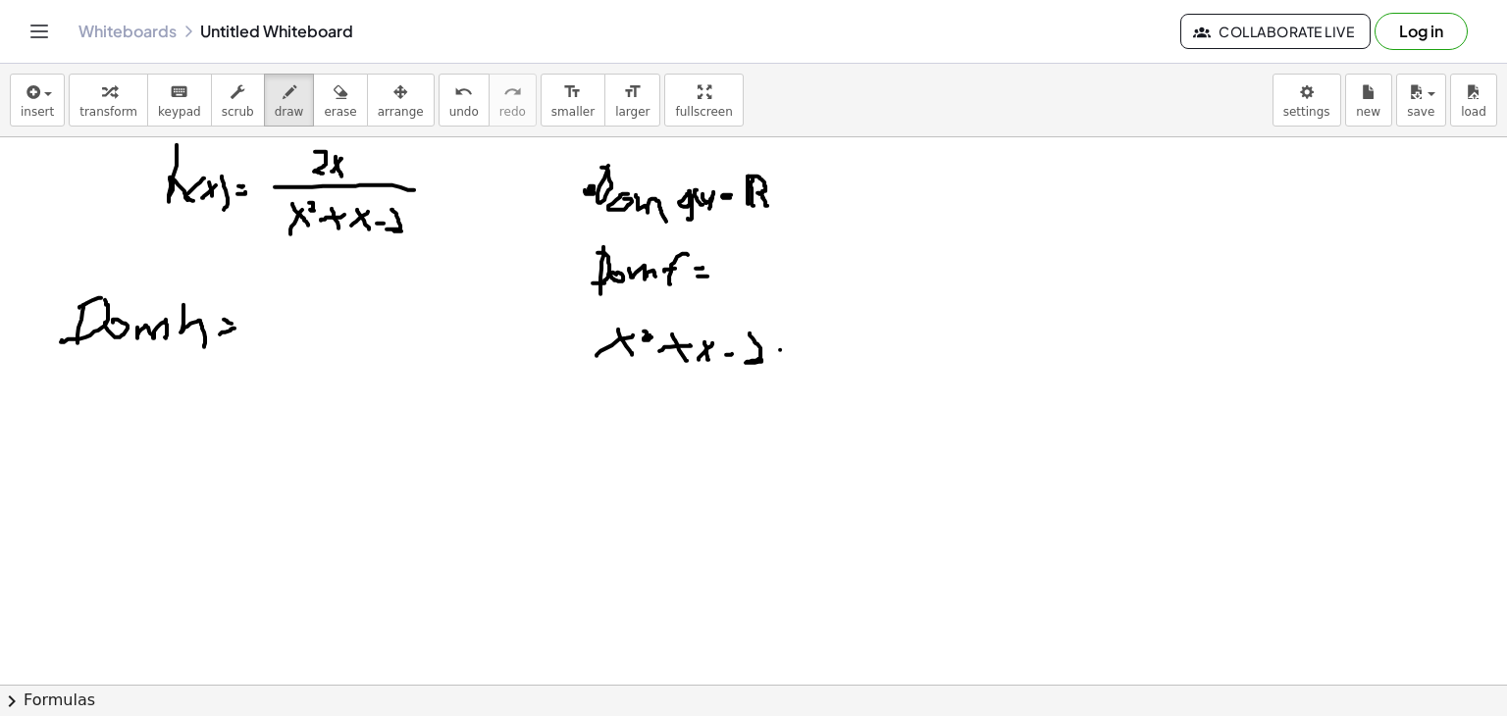
drag, startPoint x: 780, startPoint y: 349, endPoint x: 797, endPoint y: 343, distance: 17.7
click at [798, 343] on div at bounding box center [753, 685] width 1507 height 1096
click at [805, 356] on div at bounding box center [753, 685] width 1507 height 1096
drag, startPoint x: 793, startPoint y: 332, endPoint x: 772, endPoint y: 370, distance: 43.5
click at [772, 370] on div at bounding box center [753, 685] width 1507 height 1096
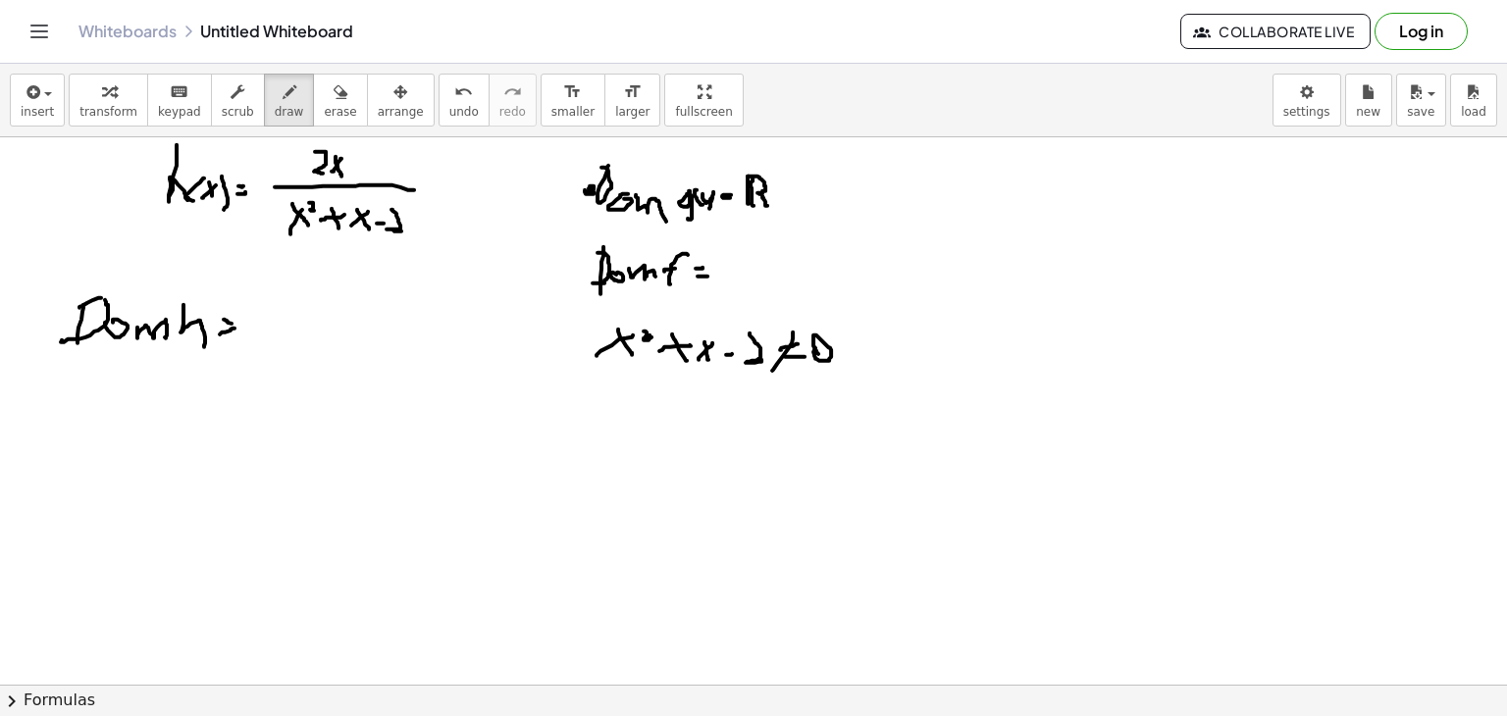
click at [819, 353] on div at bounding box center [753, 685] width 1507 height 1096
drag, startPoint x: 601, startPoint y: 394, endPoint x: 606, endPoint y: 417, distance: 24.1
click at [606, 417] on div at bounding box center [753, 685] width 1507 height 1096
drag, startPoint x: 611, startPoint y: 413, endPoint x: 627, endPoint y: 401, distance: 19.6
click at [627, 401] on div at bounding box center [753, 685] width 1507 height 1096
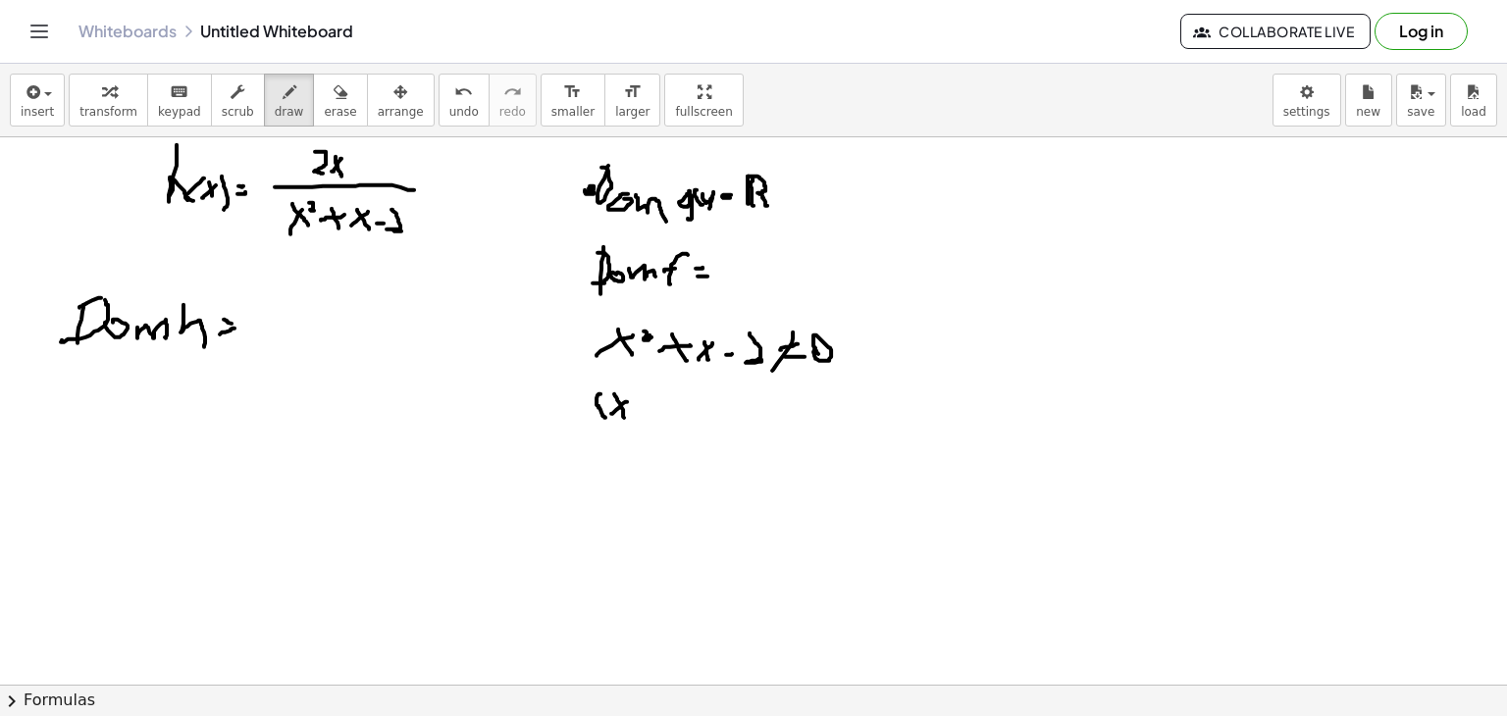
drag, startPoint x: 614, startPoint y: 394, endPoint x: 624, endPoint y: 417, distance: 25.5
click at [624, 417] on div at bounding box center [753, 685] width 1507 height 1096
drag, startPoint x: 308, startPoint y: 103, endPoint x: 462, endPoint y: 250, distance: 213.1
click at [313, 103] on button "erase" at bounding box center [340, 100] width 54 height 53
click at [617, 417] on div at bounding box center [753, 685] width 1507 height 1096
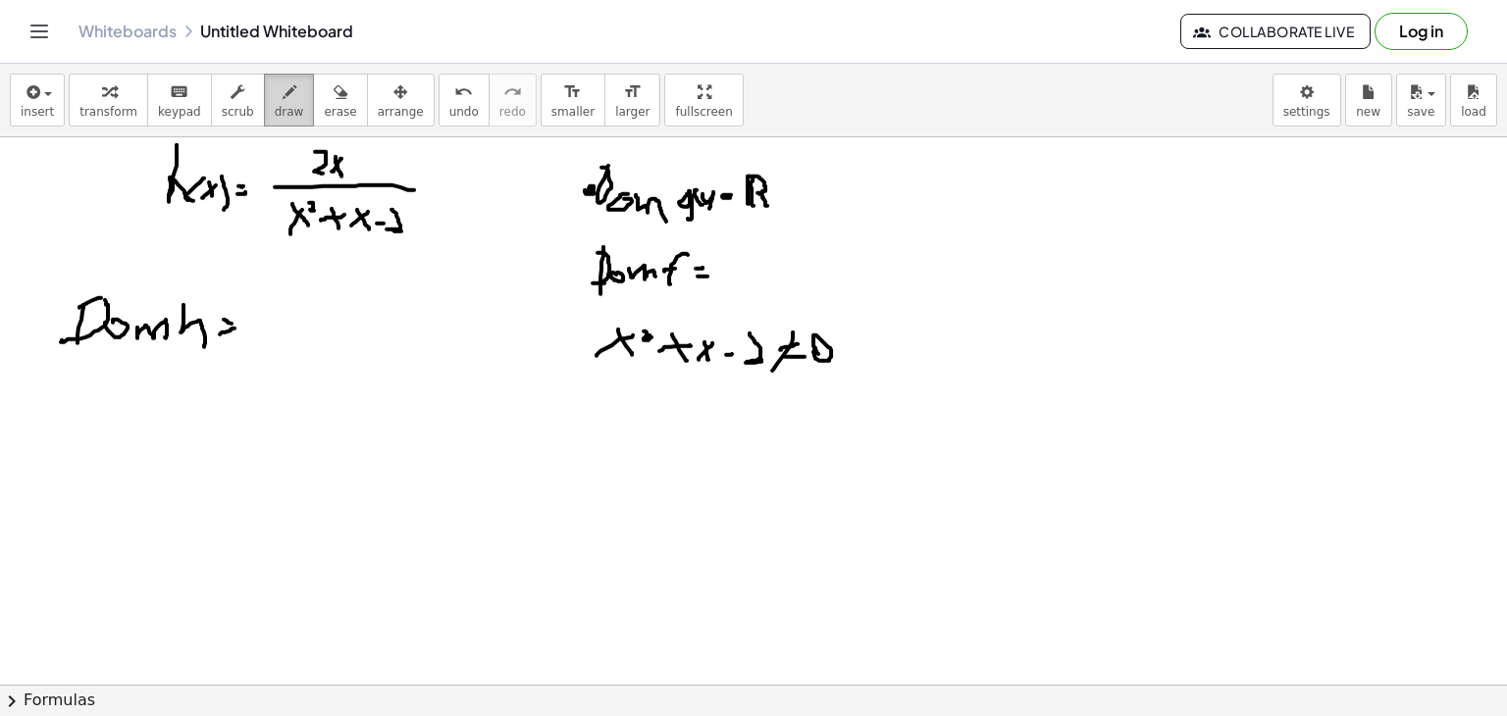
click at [264, 76] on button "draw" at bounding box center [289, 100] width 51 height 53
drag, startPoint x: 627, startPoint y: 384, endPoint x: 627, endPoint y: 411, distance: 27.5
click at [627, 411] on div at bounding box center [753, 685] width 1507 height 1096
drag, startPoint x: 629, startPoint y: 403, endPoint x: 639, endPoint y: 386, distance: 20.2
click at [639, 386] on div at bounding box center [753, 685] width 1507 height 1096
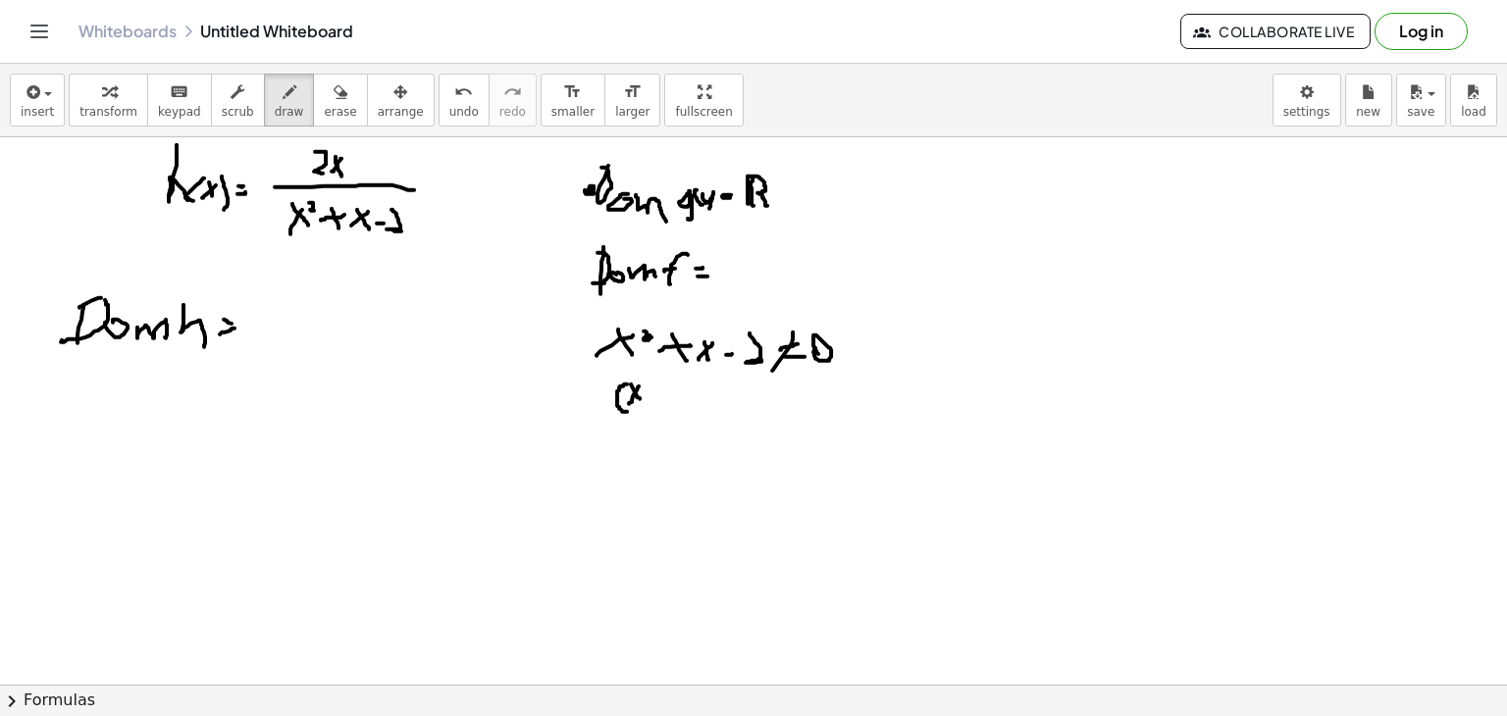
drag, startPoint x: 633, startPoint y: 388, endPoint x: 644, endPoint y: 404, distance: 19.9
click at [644, 406] on div at bounding box center [753, 685] width 1507 height 1096
drag, startPoint x: 648, startPoint y: 397, endPoint x: 660, endPoint y: 394, distance: 12.4
click at [660, 394] on div at bounding box center [753, 685] width 1507 height 1096
drag, startPoint x: 652, startPoint y: 388, endPoint x: 656, endPoint y: 402, distance: 15.2
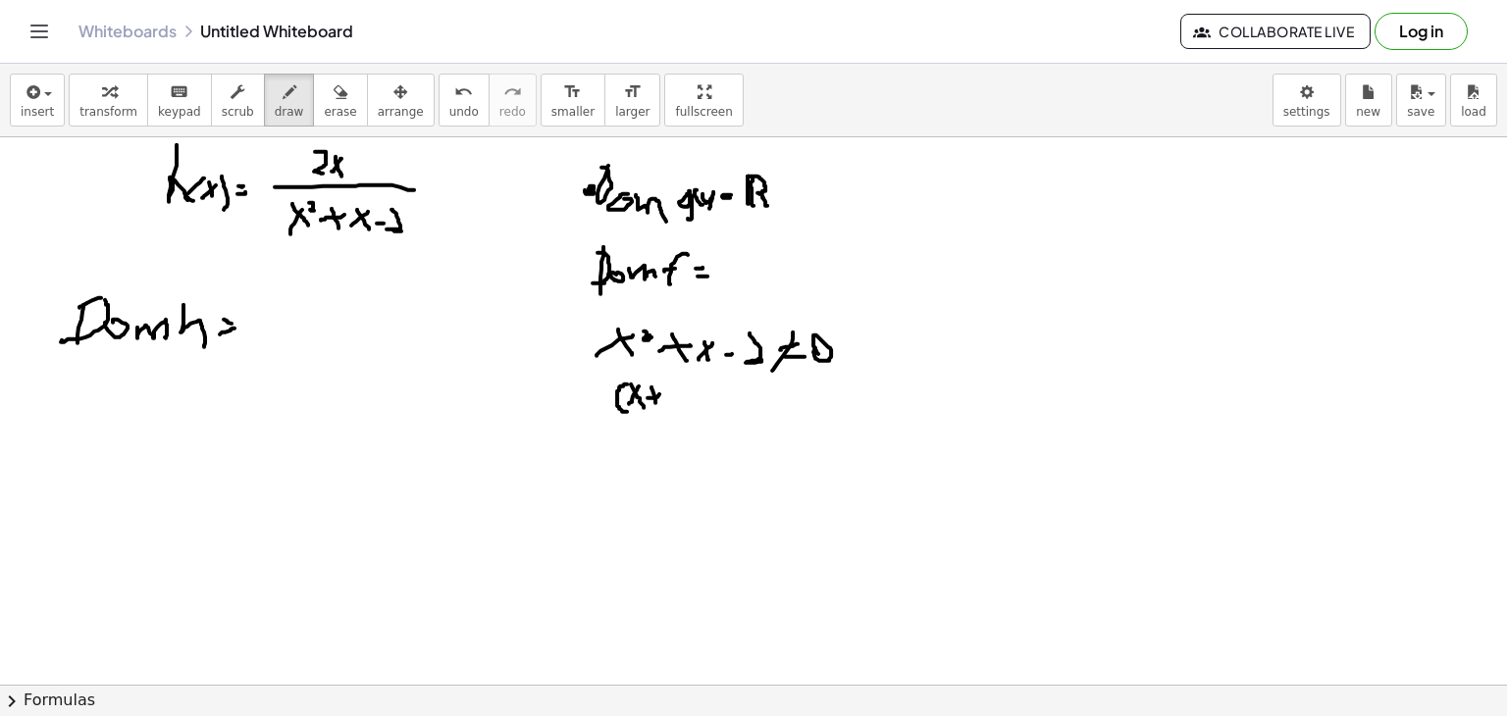
click at [656, 402] on div at bounding box center [753, 685] width 1507 height 1096
drag, startPoint x: 700, startPoint y: 383, endPoint x: 702, endPoint y: 415, distance: 32.4
click at [702, 415] on div at bounding box center [753, 685] width 1507 height 1096
drag, startPoint x: 727, startPoint y: 386, endPoint x: 729, endPoint y: 416, distance: 30.5
click at [729, 416] on div at bounding box center [753, 685] width 1507 height 1096
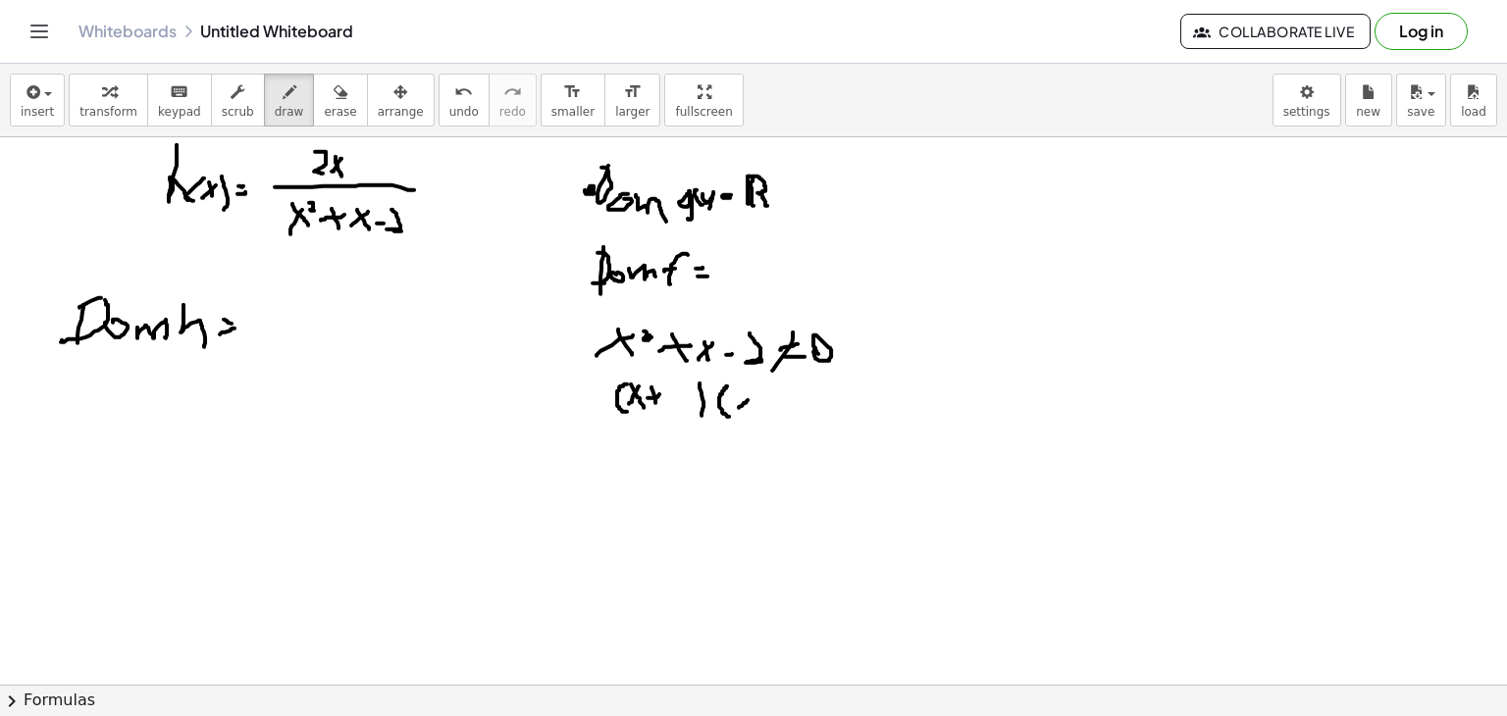
drag, startPoint x: 739, startPoint y: 407, endPoint x: 748, endPoint y: 399, distance: 11.8
click at [748, 399] on div at bounding box center [753, 685] width 1507 height 1096
drag, startPoint x: 740, startPoint y: 395, endPoint x: 752, endPoint y: 410, distance: 19.6
click at [752, 410] on div at bounding box center [753, 685] width 1507 height 1096
click at [746, 398] on div at bounding box center [753, 685] width 1507 height 1096
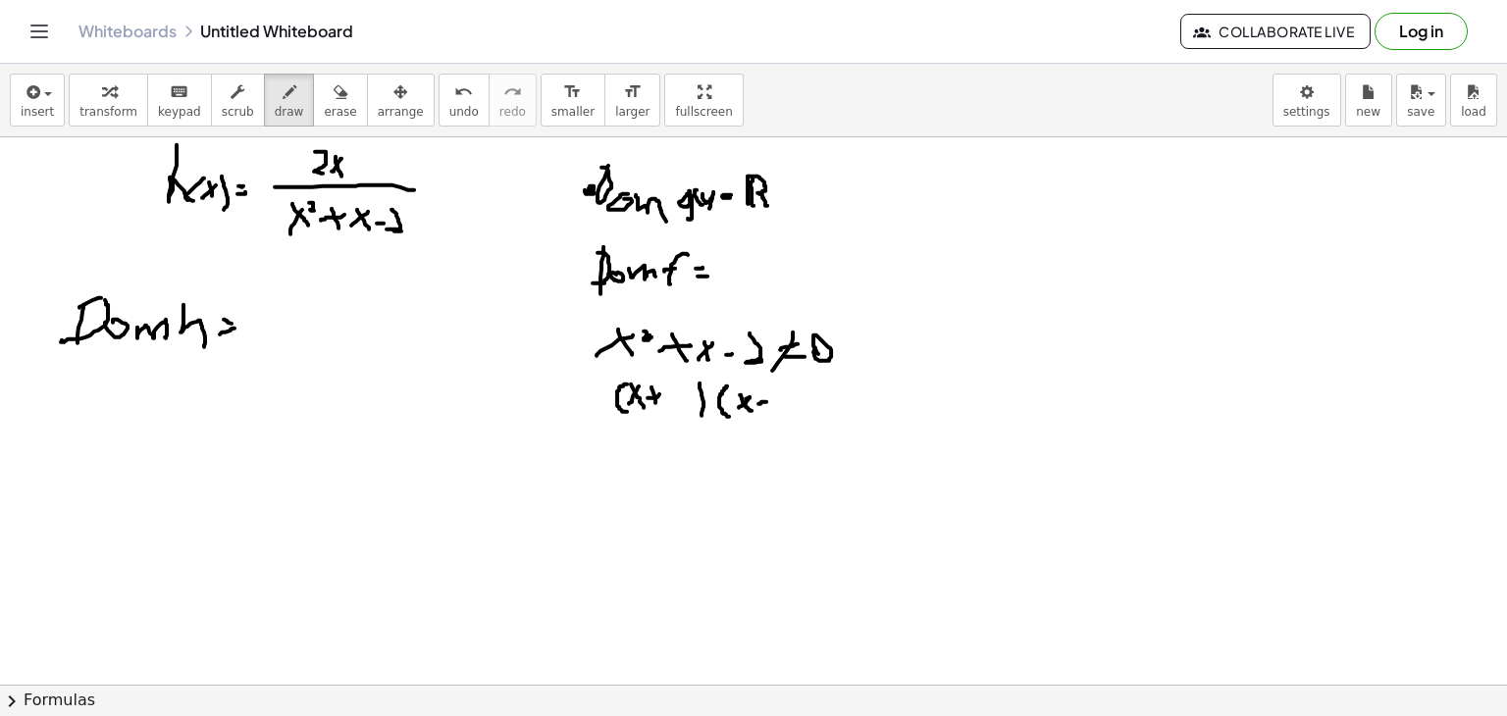
click at [766, 401] on div at bounding box center [753, 685] width 1507 height 1096
drag, startPoint x: 805, startPoint y: 388, endPoint x: 801, endPoint y: 421, distance: 33.6
click at [801, 421] on div at bounding box center [753, 685] width 1507 height 1096
click at [833, 402] on div at bounding box center [753, 685] width 1507 height 1096
drag, startPoint x: 823, startPoint y: 414, endPoint x: 834, endPoint y: 413, distance: 10.8
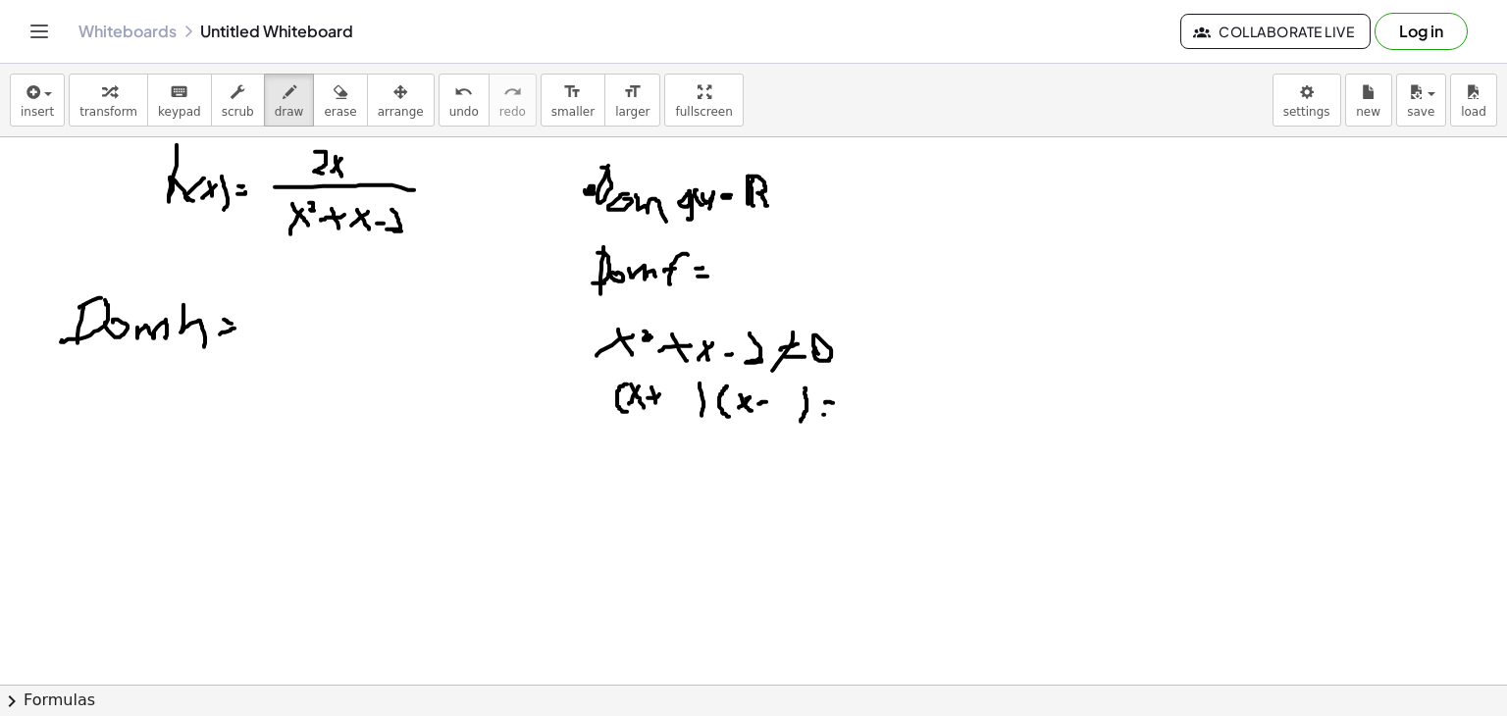
click at [834, 413] on div at bounding box center [753, 685] width 1507 height 1096
drag, startPoint x: 831, startPoint y: 391, endPoint x: 831, endPoint y: 425, distance: 34.3
click at [831, 425] on div at bounding box center [753, 685] width 1507 height 1096
click at [854, 402] on div at bounding box center [753, 685] width 1507 height 1096
drag, startPoint x: 675, startPoint y: 385, endPoint x: 694, endPoint y: 406, distance: 28.5
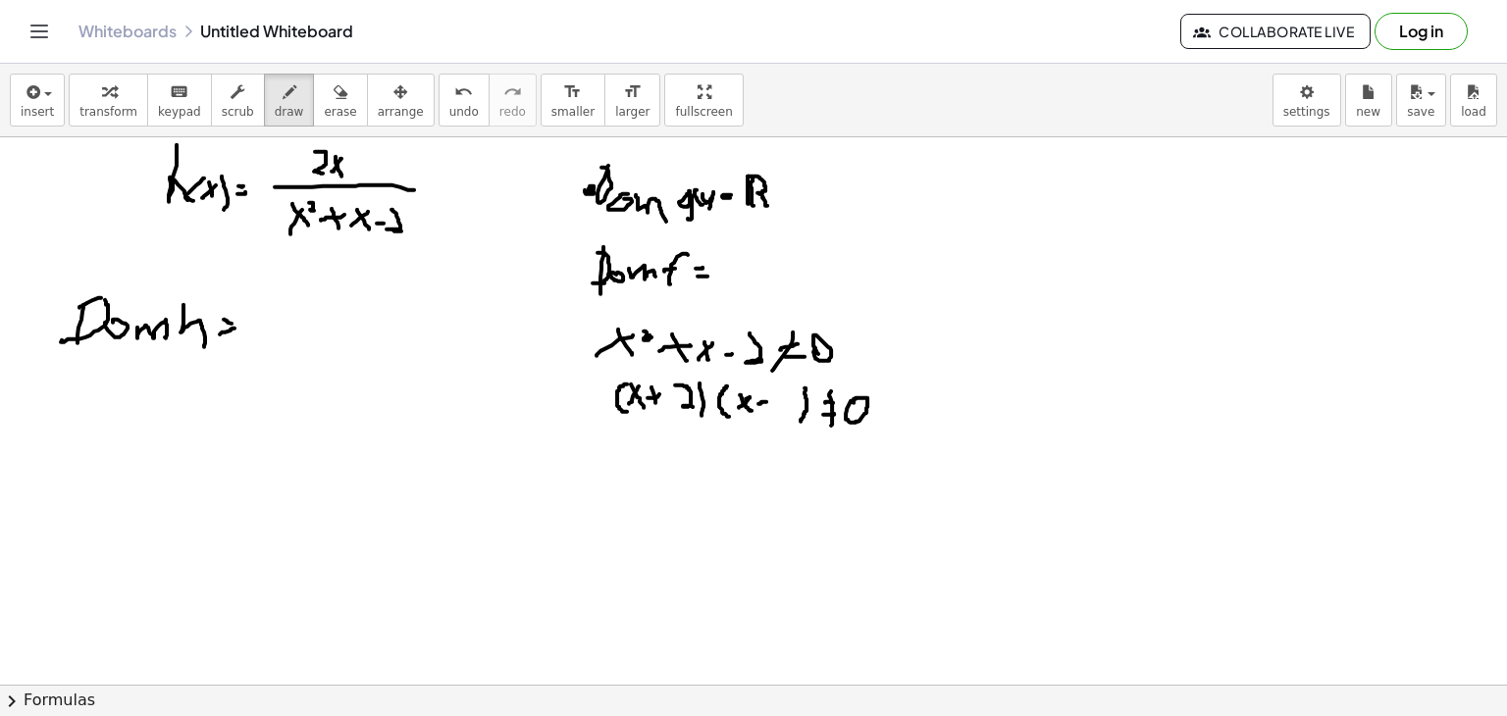
click at [694, 406] on div at bounding box center [753, 685] width 1507 height 1096
drag, startPoint x: 777, startPoint y: 394, endPoint x: 797, endPoint y: 413, distance: 27.8
click at [797, 413] on div at bounding box center [753, 685] width 1507 height 1096
click at [628, 449] on div at bounding box center [753, 685] width 1507 height 1096
drag, startPoint x: 620, startPoint y: 443, endPoint x: 628, endPoint y: 467, distance: 25.8
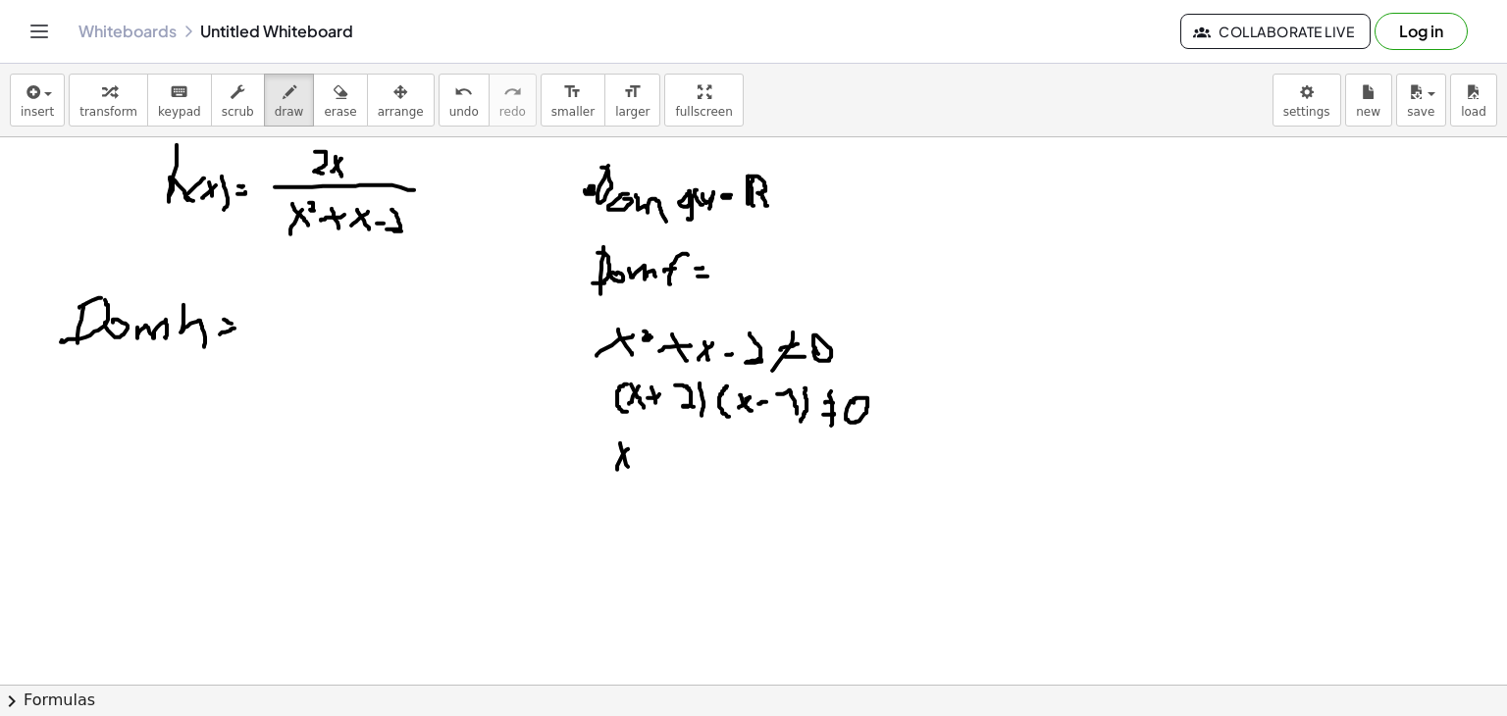
click at [628, 467] on div at bounding box center [753, 685] width 1507 height 1096
click at [649, 452] on div at bounding box center [753, 685] width 1507 height 1096
drag, startPoint x: 637, startPoint y: 458, endPoint x: 655, endPoint y: 458, distance: 17.7
click at [655, 458] on div at bounding box center [753, 685] width 1507 height 1096
drag, startPoint x: 648, startPoint y: 444, endPoint x: 649, endPoint y: 464, distance: 20.6
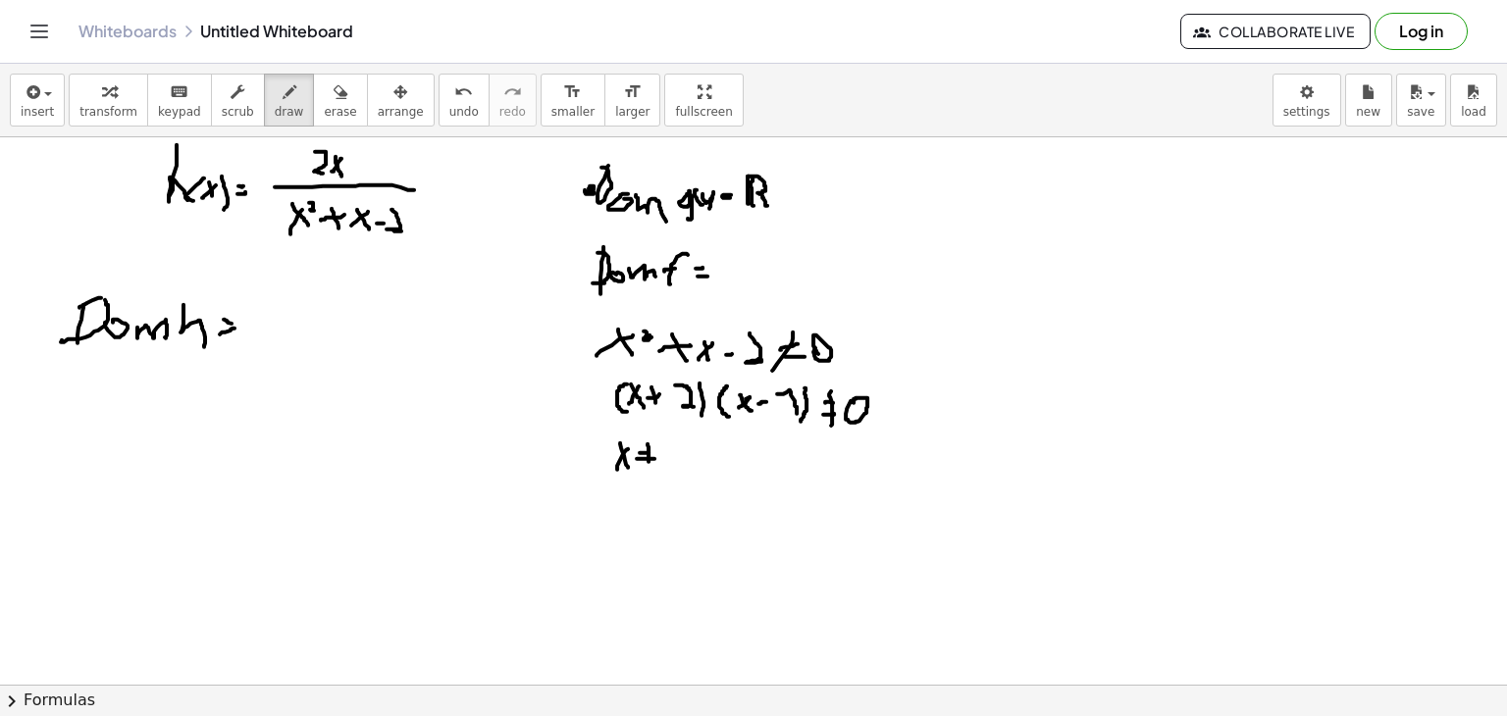
click at [649, 464] on div at bounding box center [753, 685] width 1507 height 1096
click at [671, 453] on div at bounding box center [753, 685] width 1507 height 1096
drag, startPoint x: 679, startPoint y: 447, endPoint x: 692, endPoint y: 465, distance: 22.6
click at [692, 465] on div at bounding box center [753, 685] width 1507 height 1096
drag, startPoint x: 722, startPoint y: 441, endPoint x: 735, endPoint y: 499, distance: 59.3
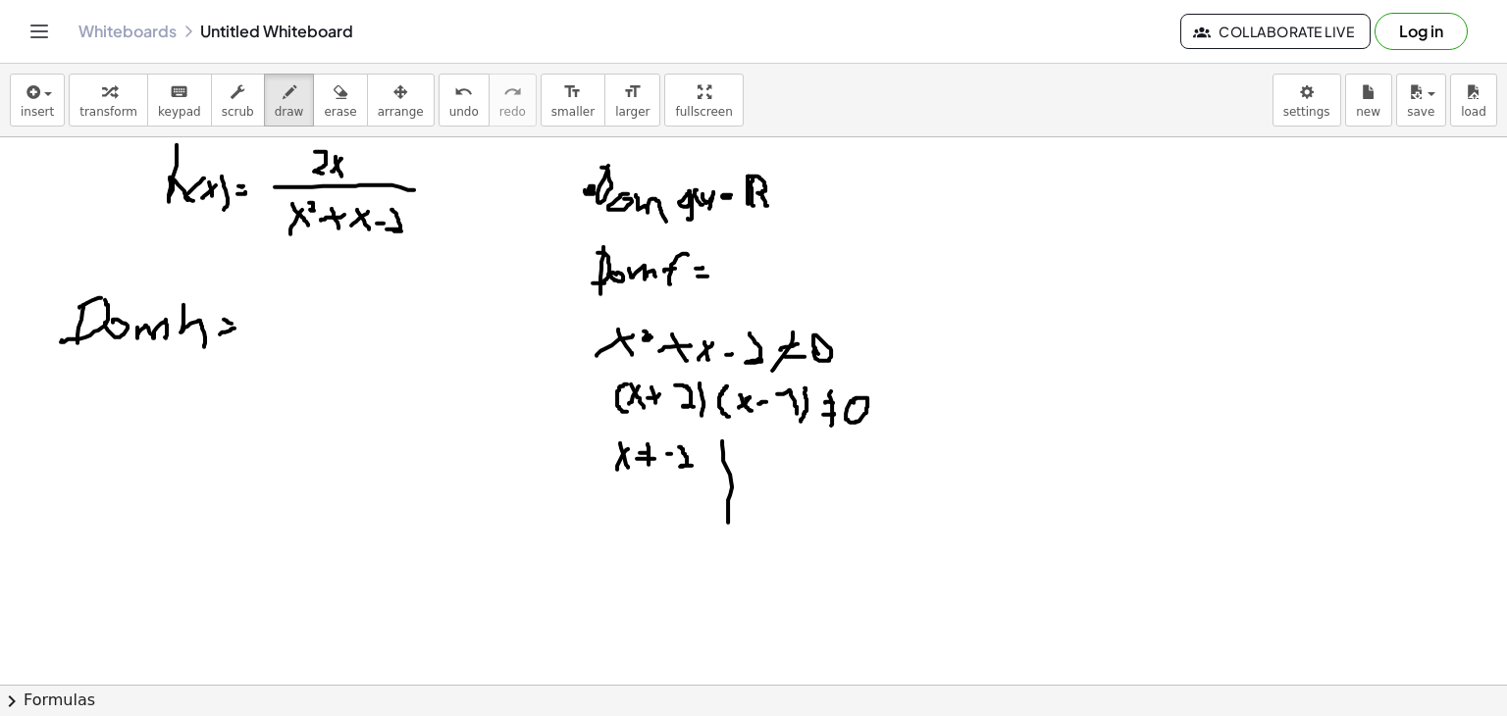
click at [728, 520] on div at bounding box center [753, 685] width 1507 height 1096
drag, startPoint x: 748, startPoint y: 472, endPoint x: 758, endPoint y: 452, distance: 21.9
click at [758, 452] on div at bounding box center [753, 685] width 1507 height 1096
click at [759, 475] on div at bounding box center [753, 685] width 1507 height 1096
drag, startPoint x: 767, startPoint y: 459, endPoint x: 779, endPoint y: 460, distance: 11.8
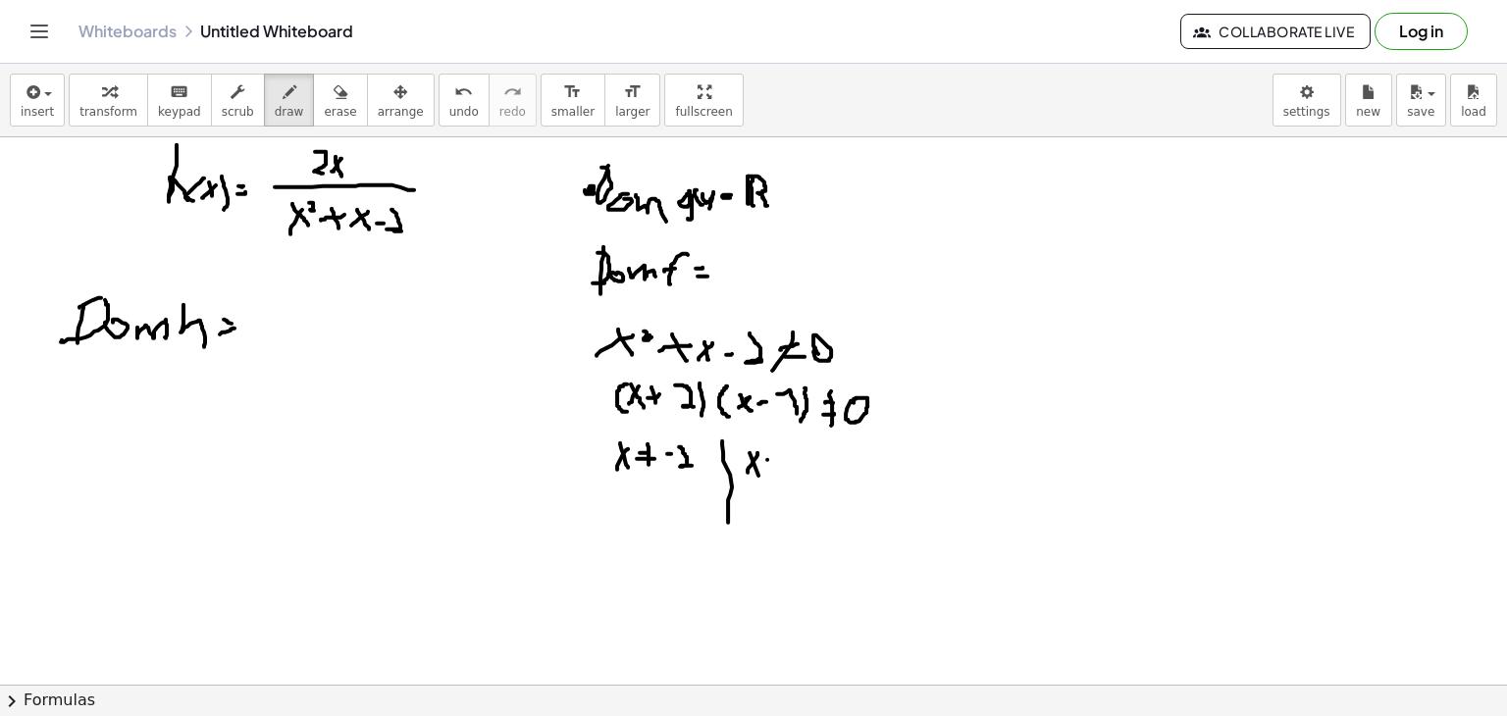
click at [779, 460] on div at bounding box center [753, 685] width 1507 height 1096
drag, startPoint x: 769, startPoint y: 467, endPoint x: 779, endPoint y: 468, distance: 9.9
click at [779, 468] on div at bounding box center [753, 685] width 1507 height 1096
drag, startPoint x: 776, startPoint y: 454, endPoint x: 776, endPoint y: 478, distance: 23.6
click at [776, 478] on div at bounding box center [753, 685] width 1507 height 1096
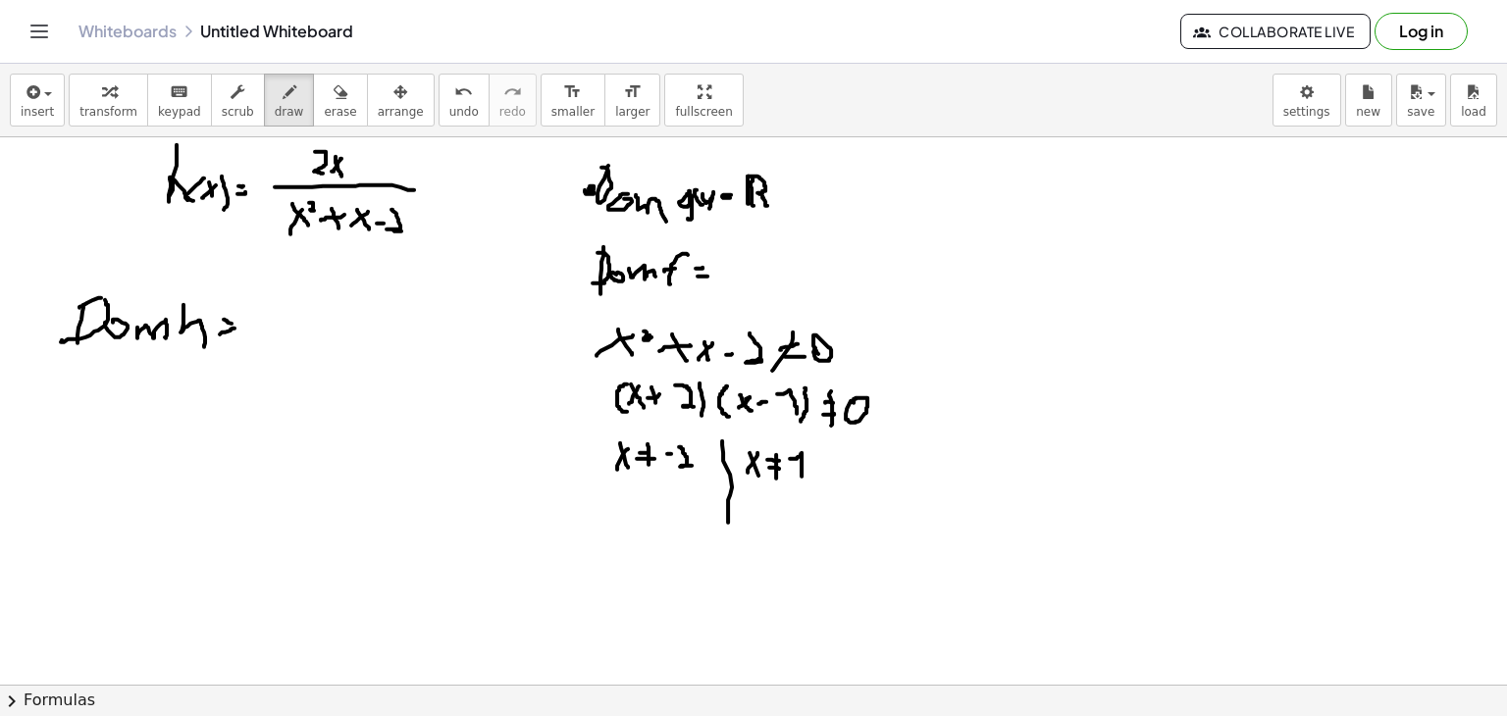
drag, startPoint x: 790, startPoint y: 458, endPoint x: 802, endPoint y: 476, distance: 21.2
click at [802, 476] on div at bounding box center [753, 685] width 1507 height 1096
click at [43, 105] on span "insert" at bounding box center [37, 112] width 33 height 14
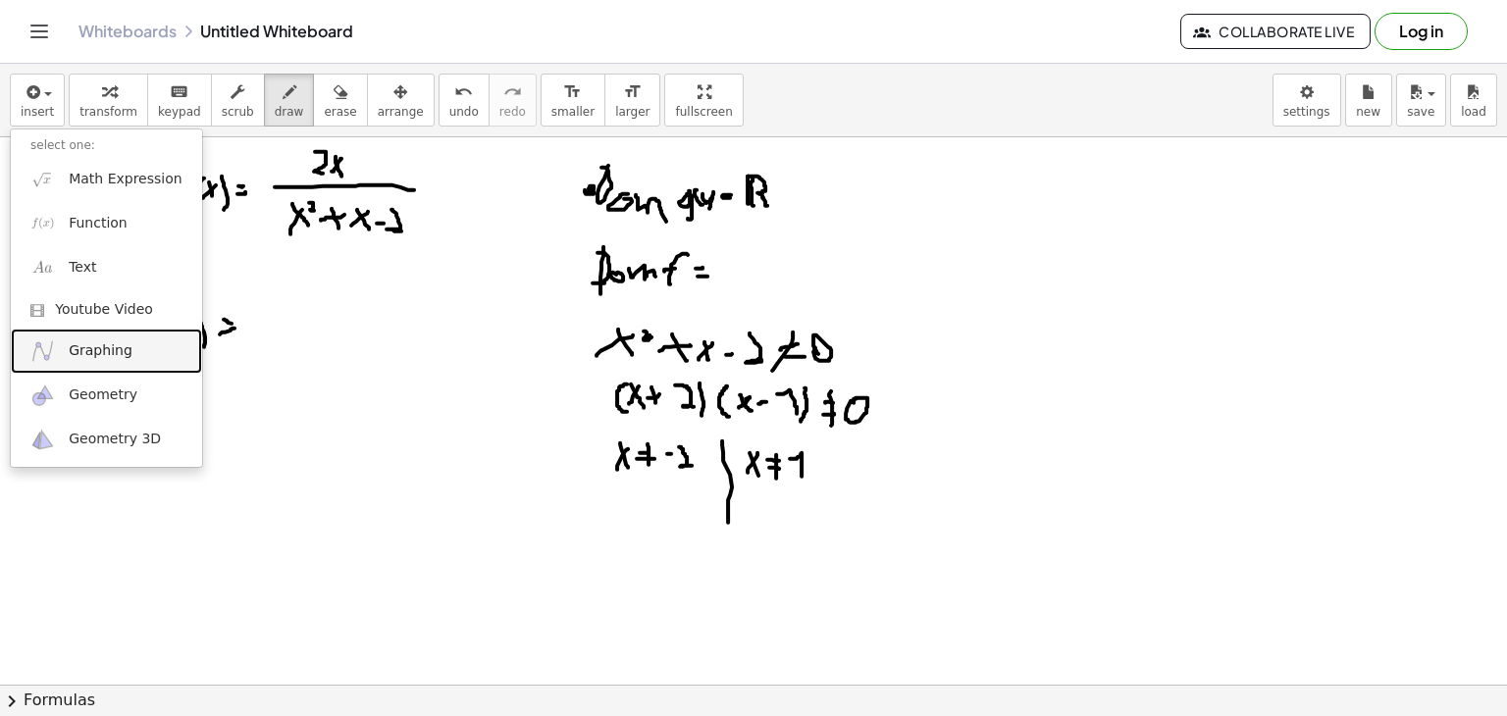
click at [114, 337] on link "Graphing" at bounding box center [106, 351] width 191 height 44
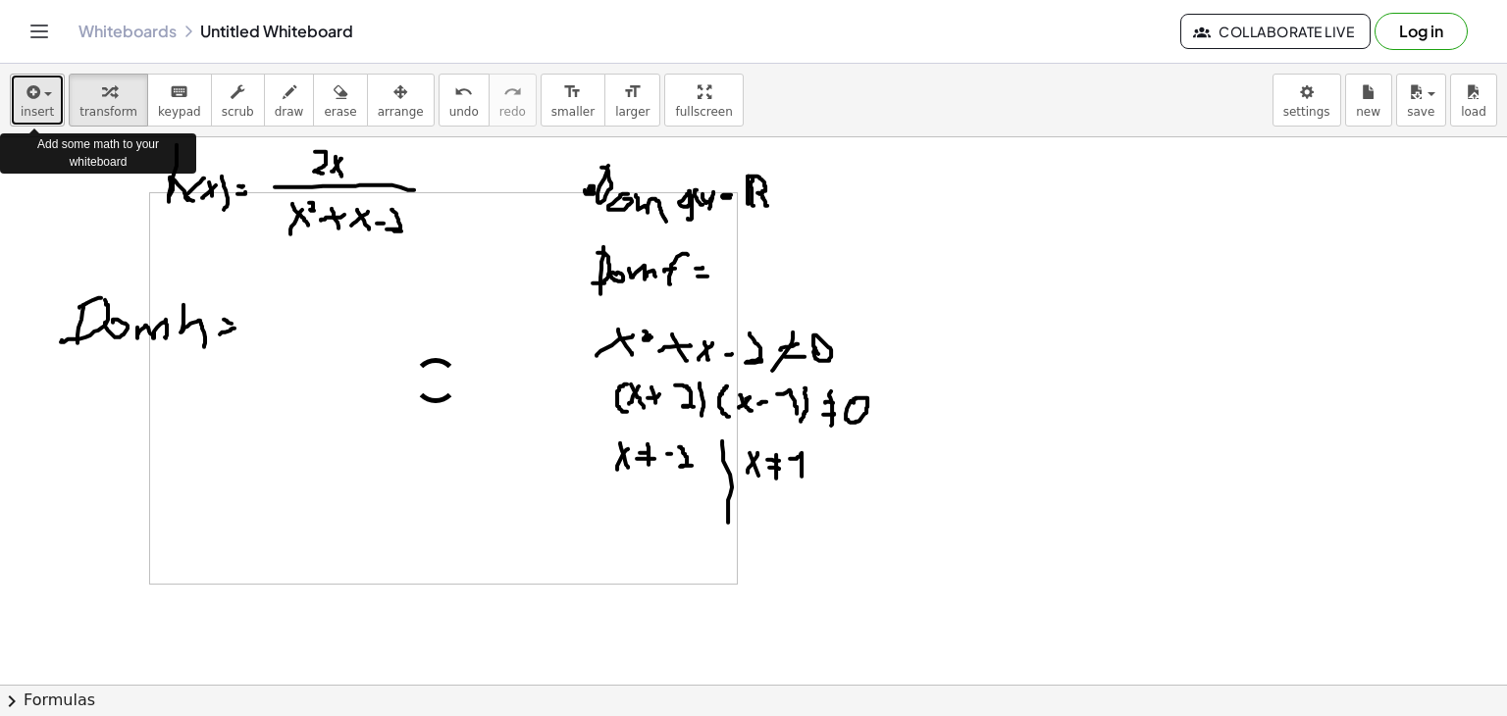
click at [28, 111] on span "insert" at bounding box center [37, 112] width 33 height 14
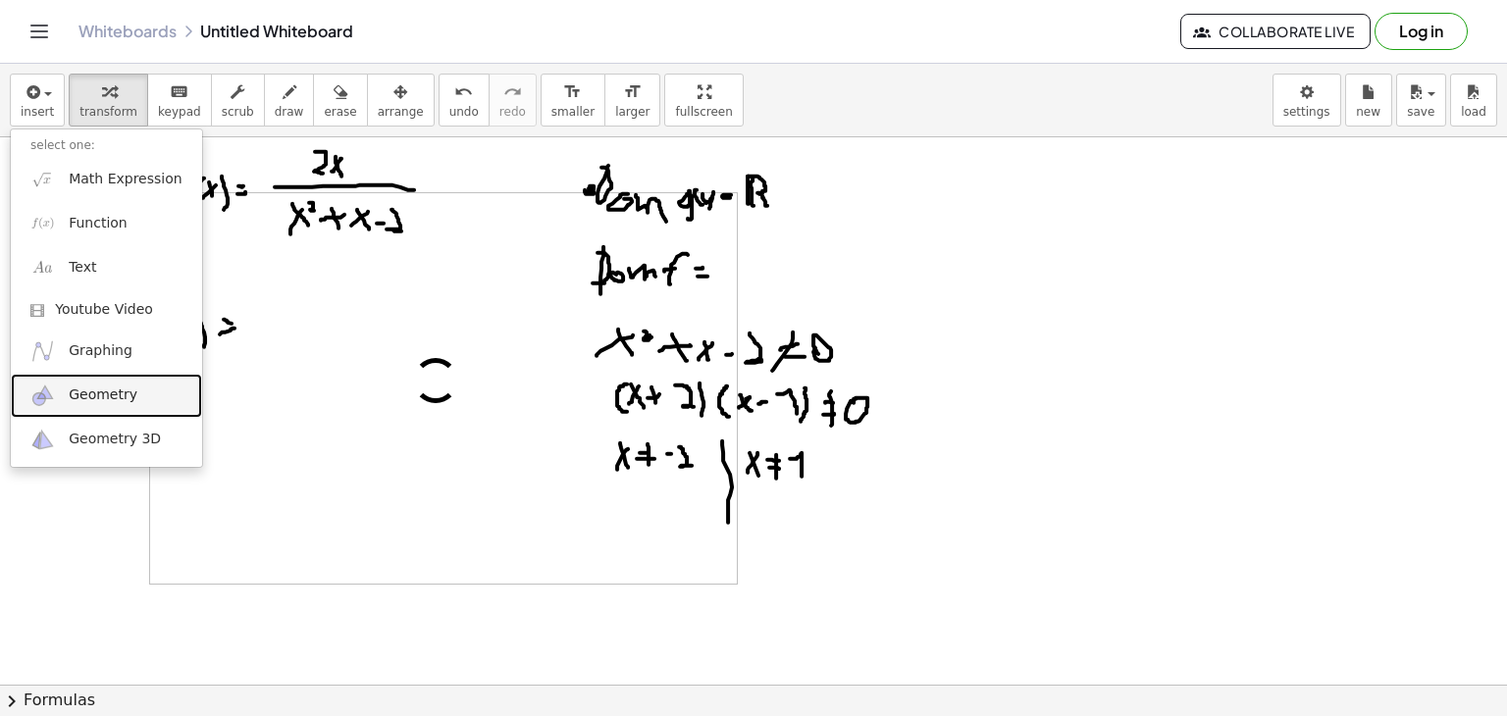
click at [79, 386] on span "Geometry" at bounding box center [103, 396] width 69 height 20
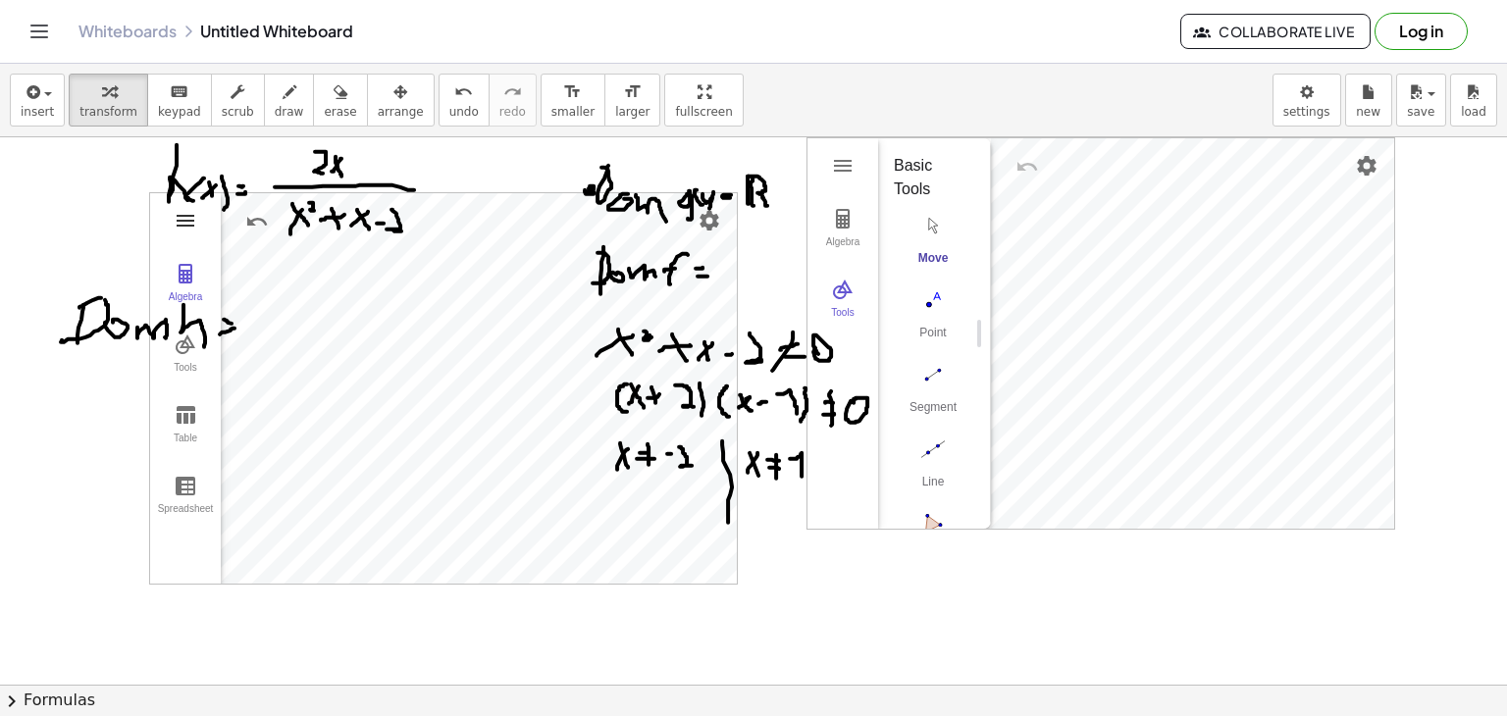
click at [184, 227] on img "Graphing Calculator" at bounding box center [186, 221] width 24 height 24
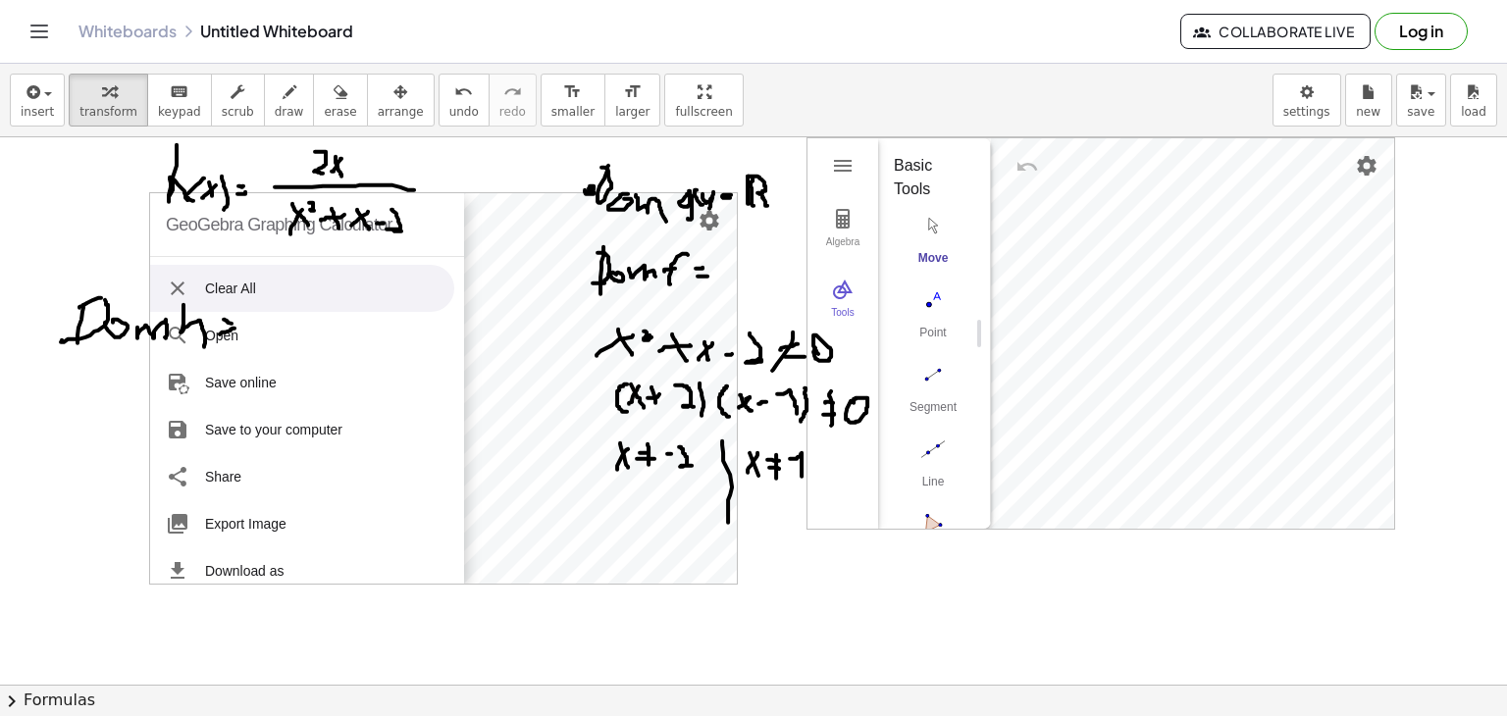
click at [174, 285] on img "Graphing Calculator" at bounding box center [178, 289] width 24 height 24
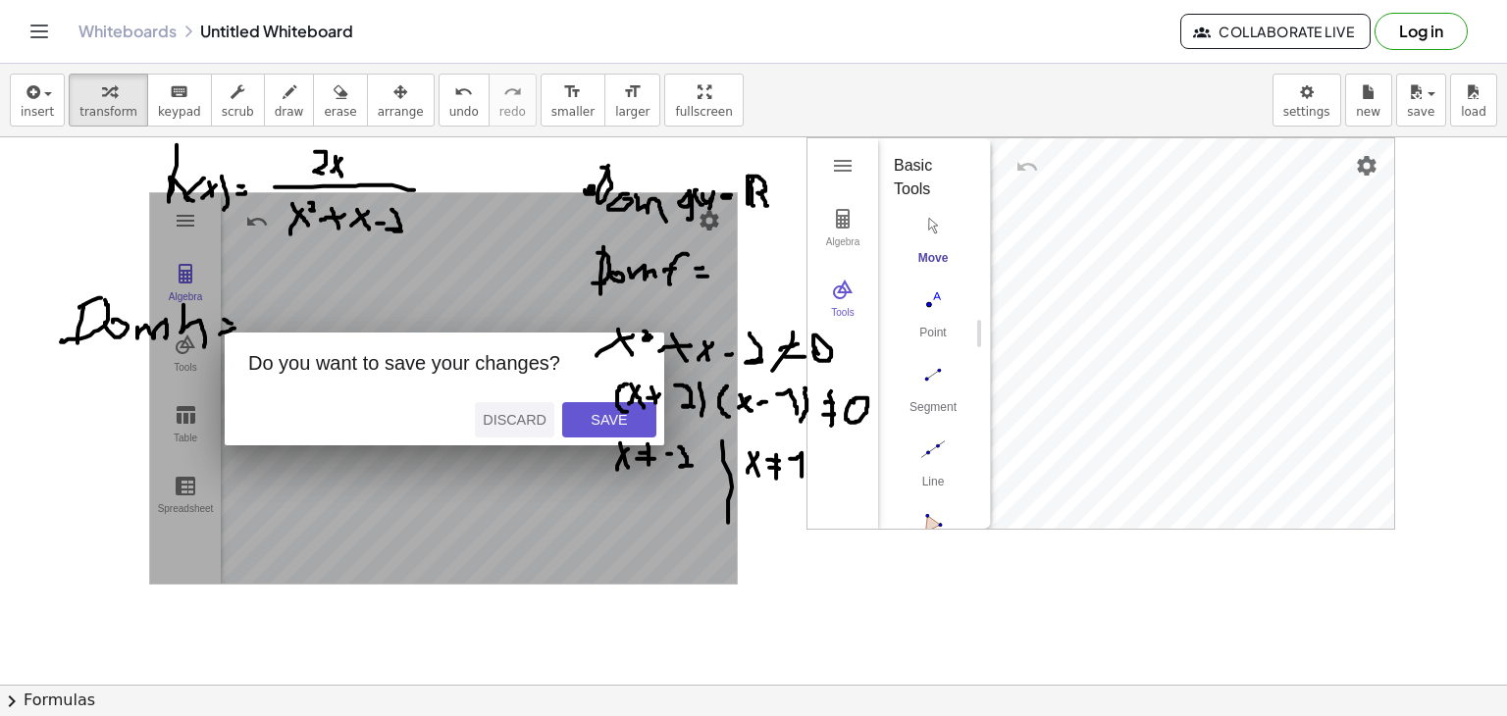
click at [526, 412] on div "Discard" at bounding box center [515, 420] width 64 height 16
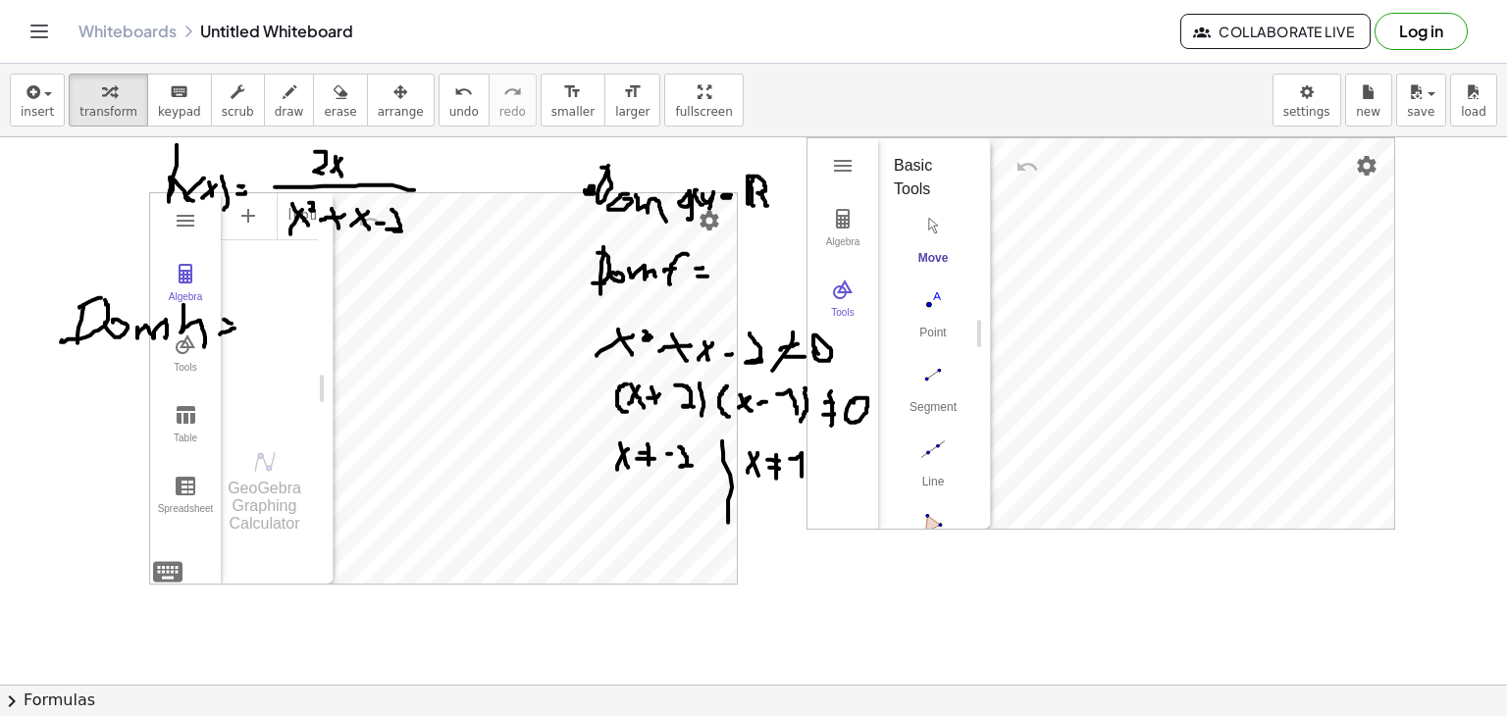
click at [271, 480] on div "GeoGebra Graphing Calculator" at bounding box center [264, 506] width 87 height 53
click at [286, 384] on div "Input…" at bounding box center [269, 306] width 97 height 231
click at [286, 385] on div "Input…" at bounding box center [269, 306] width 97 height 231
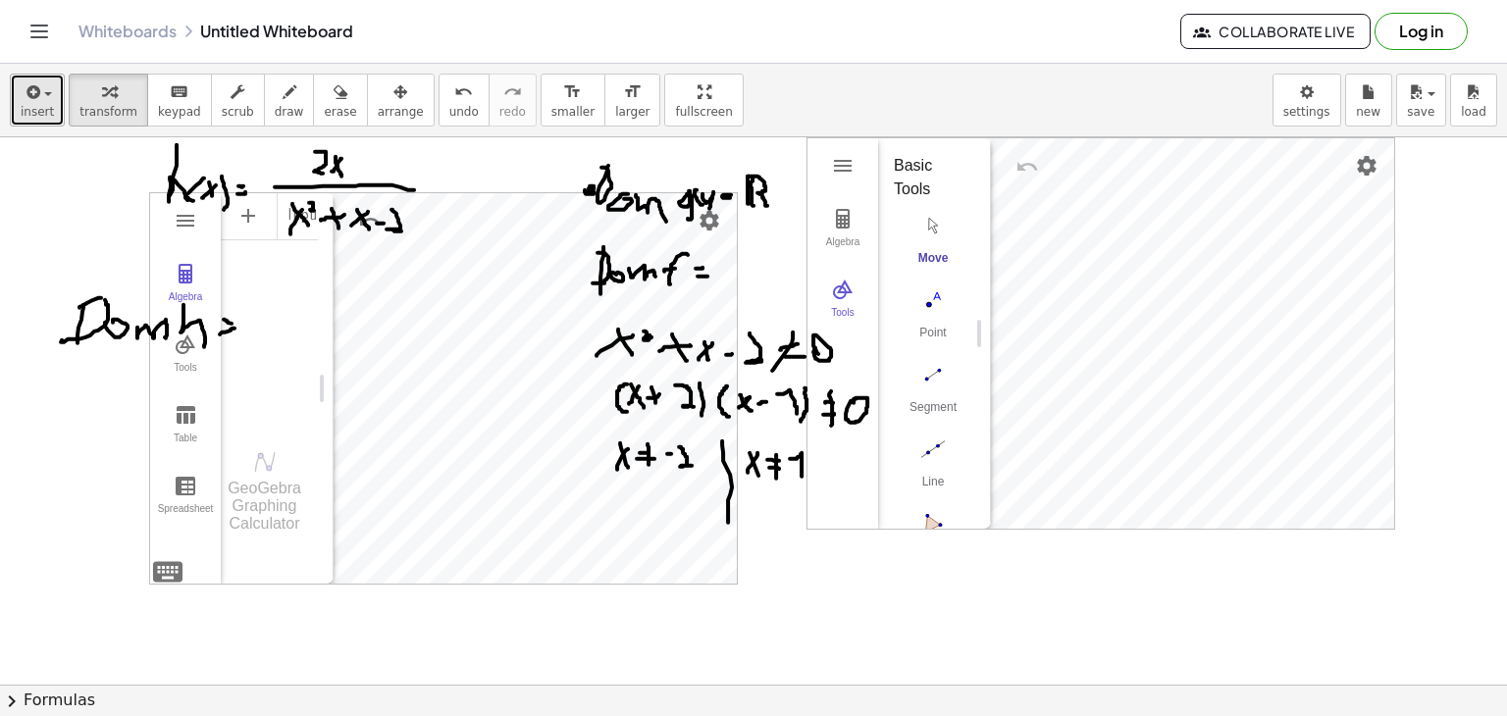
click at [28, 116] on span "insert" at bounding box center [37, 112] width 33 height 14
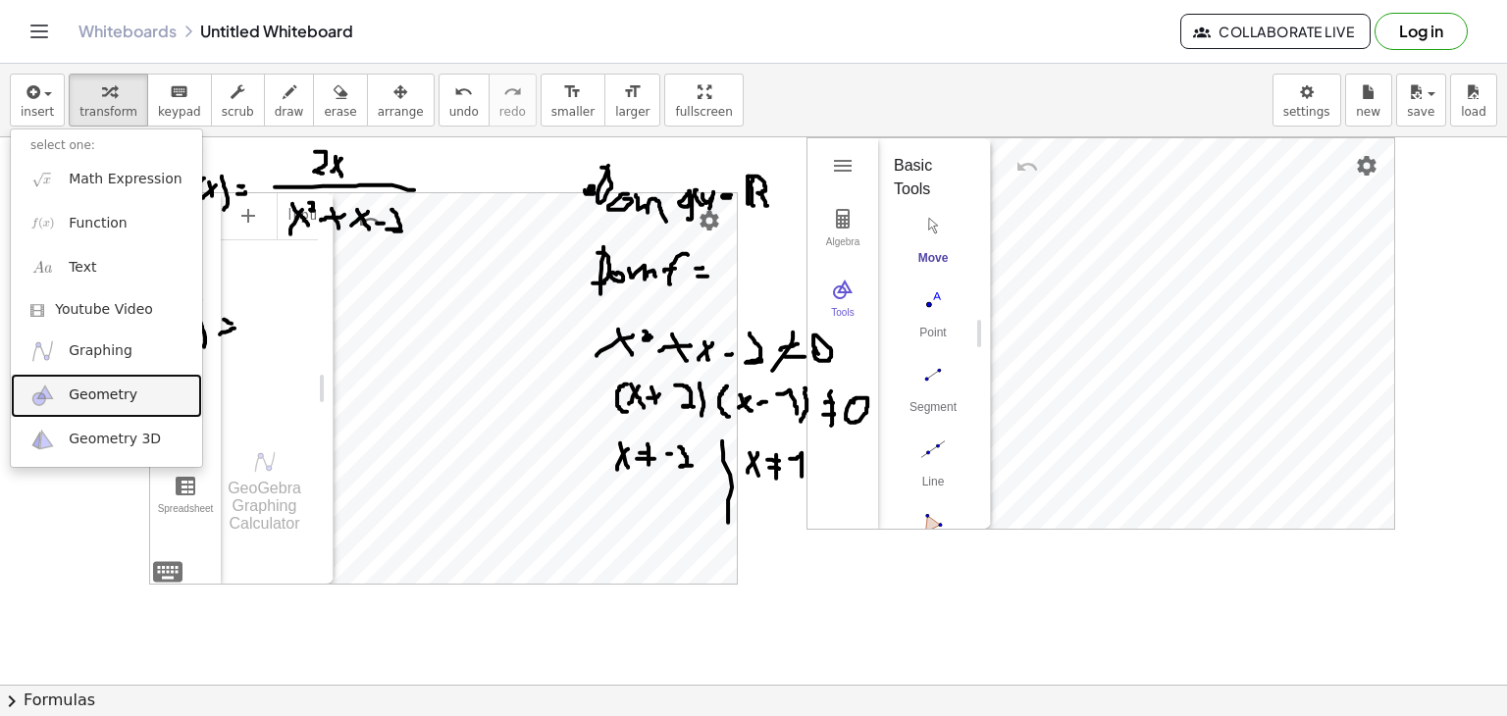
click at [131, 385] on link "Geometry" at bounding box center [106, 396] width 191 height 44
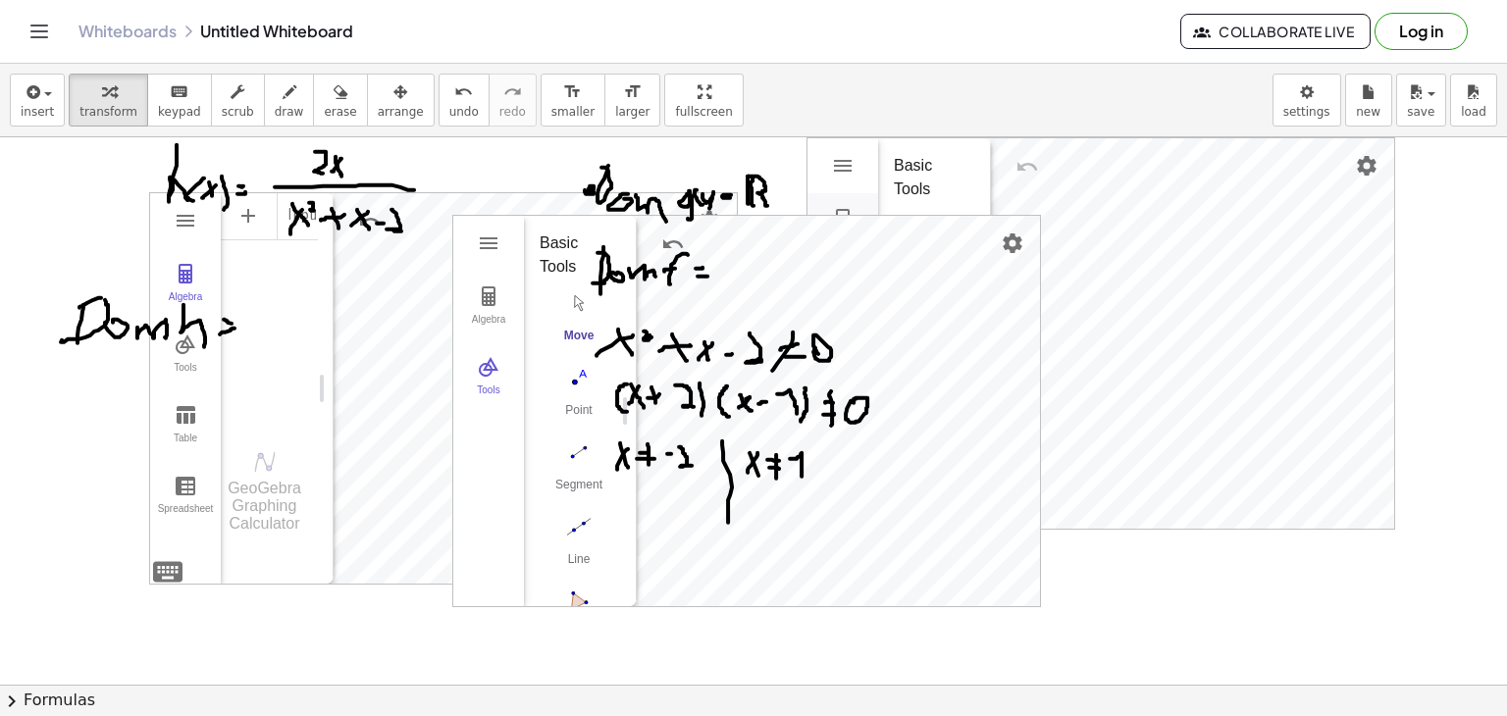
click at [868, 212] on button "Algebra" at bounding box center [843, 228] width 71 height 71
drag, startPoint x: 312, startPoint y: 107, endPoint x: 485, endPoint y: 153, distance: 178.8
click at [324, 106] on span "erase" at bounding box center [340, 112] width 32 height 14
drag, startPoint x: 1445, startPoint y: 514, endPoint x: 1087, endPoint y: 418, distance: 370.0
click at [1095, 420] on div at bounding box center [753, 685] width 1507 height 1096
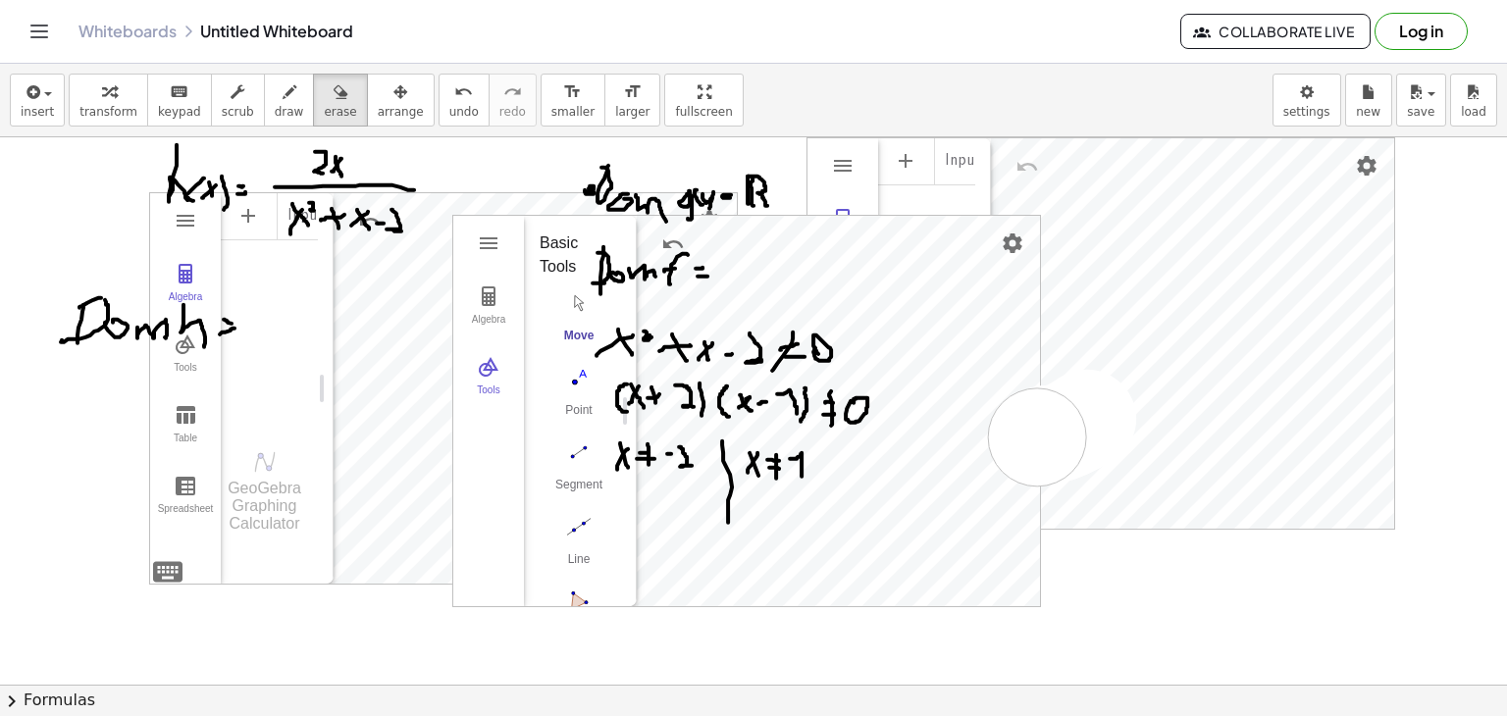
drag, startPoint x: 1087, startPoint y: 418, endPoint x: 1032, endPoint y: 440, distance: 59.0
click at [1033, 438] on div at bounding box center [753, 685] width 1507 height 1096
drag, startPoint x: 1032, startPoint y: 440, endPoint x: 989, endPoint y: 481, distance: 59.7
click at [1026, 449] on div at bounding box center [753, 685] width 1507 height 1096
click at [976, 489] on div at bounding box center [753, 685] width 1507 height 1096
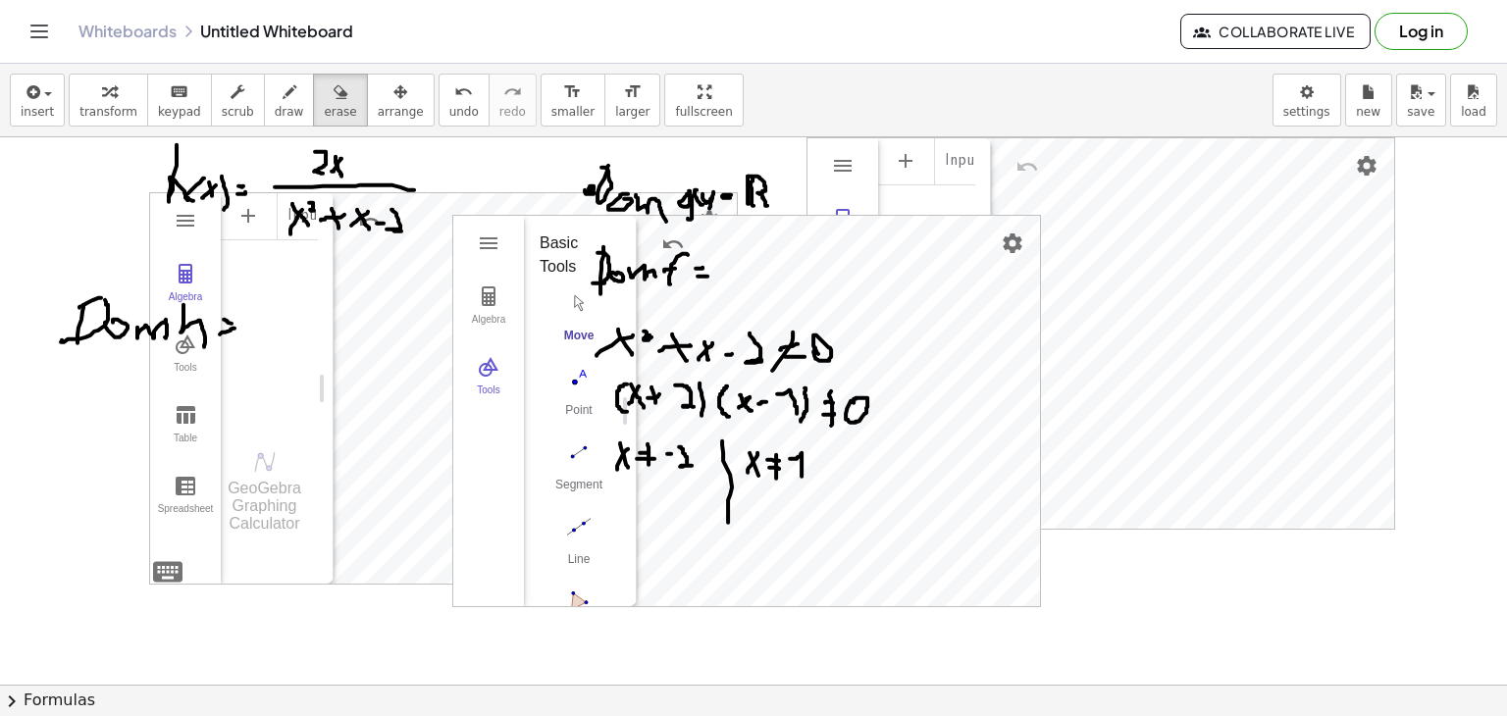
click at [953, 507] on div at bounding box center [753, 685] width 1507 height 1096
drag, startPoint x: 947, startPoint y: 511, endPoint x: 904, endPoint y: 516, distance: 43.5
click at [921, 513] on div at bounding box center [753, 685] width 1507 height 1096
drag, startPoint x: 864, startPoint y: 541, endPoint x: 829, endPoint y: 543, distance: 34.4
click at [852, 543] on div at bounding box center [753, 685] width 1507 height 1096
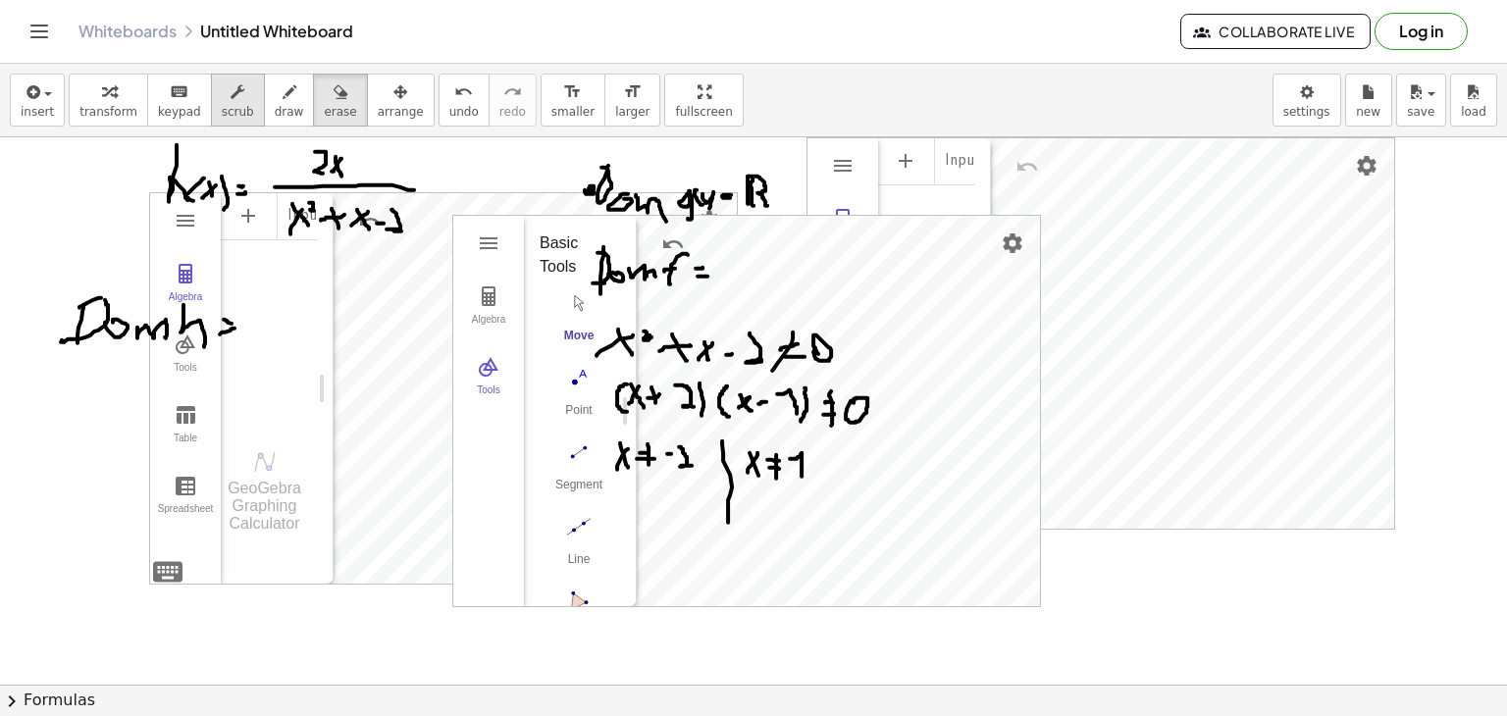
click at [228, 109] on span "scrub" at bounding box center [238, 112] width 32 height 14
drag, startPoint x: 310, startPoint y: 341, endPoint x: 324, endPoint y: 373, distance: 35.2
click at [328, 399] on div "Algebra Tools Table Spreadsheet Input… GeoGebra Graphing Calculator Basic Tools…" at bounding box center [443, 388] width 587 height 391
drag, startPoint x: 149, startPoint y: 430, endPoint x: 139, endPoint y: 473, distance: 44.3
click at [139, 473] on div "GeoGebra Graphing Calculator Clear All Open Save online Save to your computer S…" at bounding box center [753, 685] width 1507 height 1096
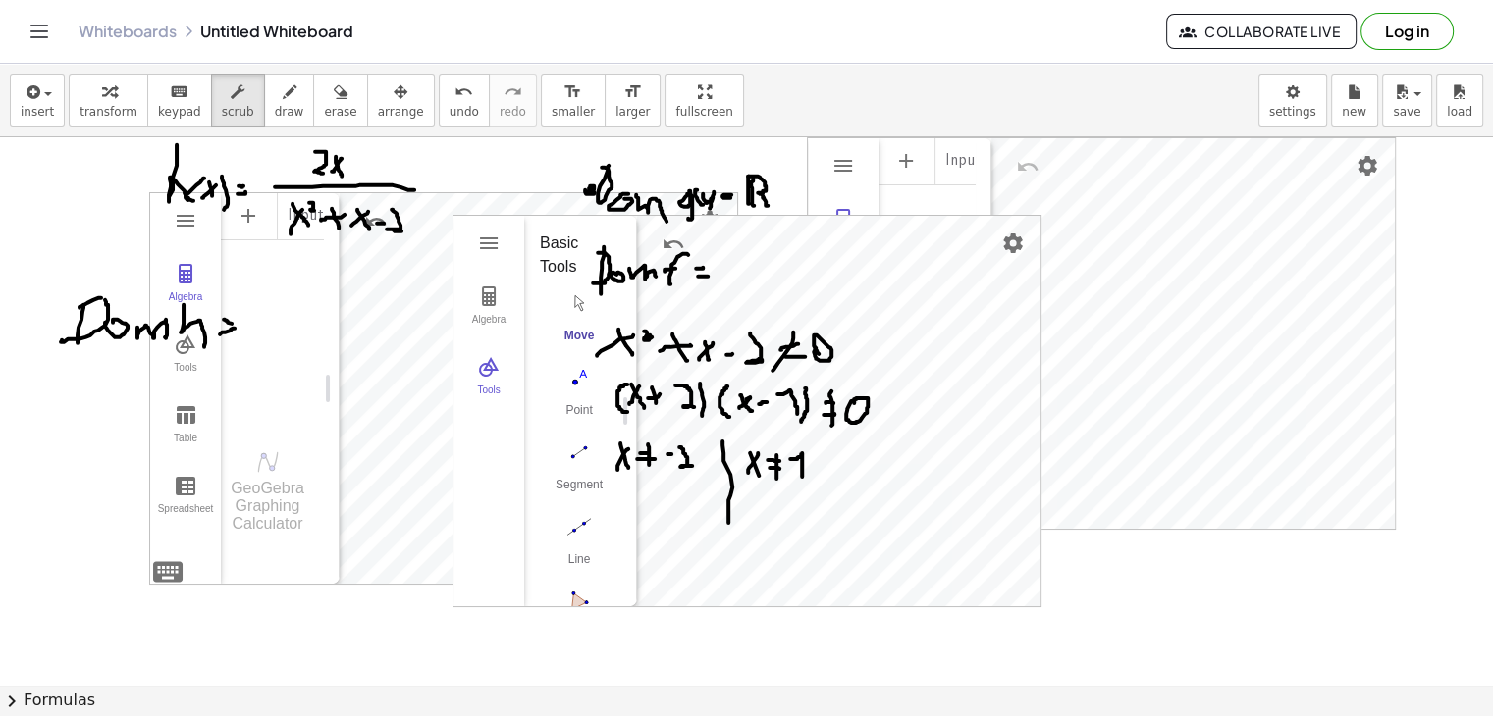
drag, startPoint x: 321, startPoint y: 581, endPoint x: 327, endPoint y: 620, distance: 39.7
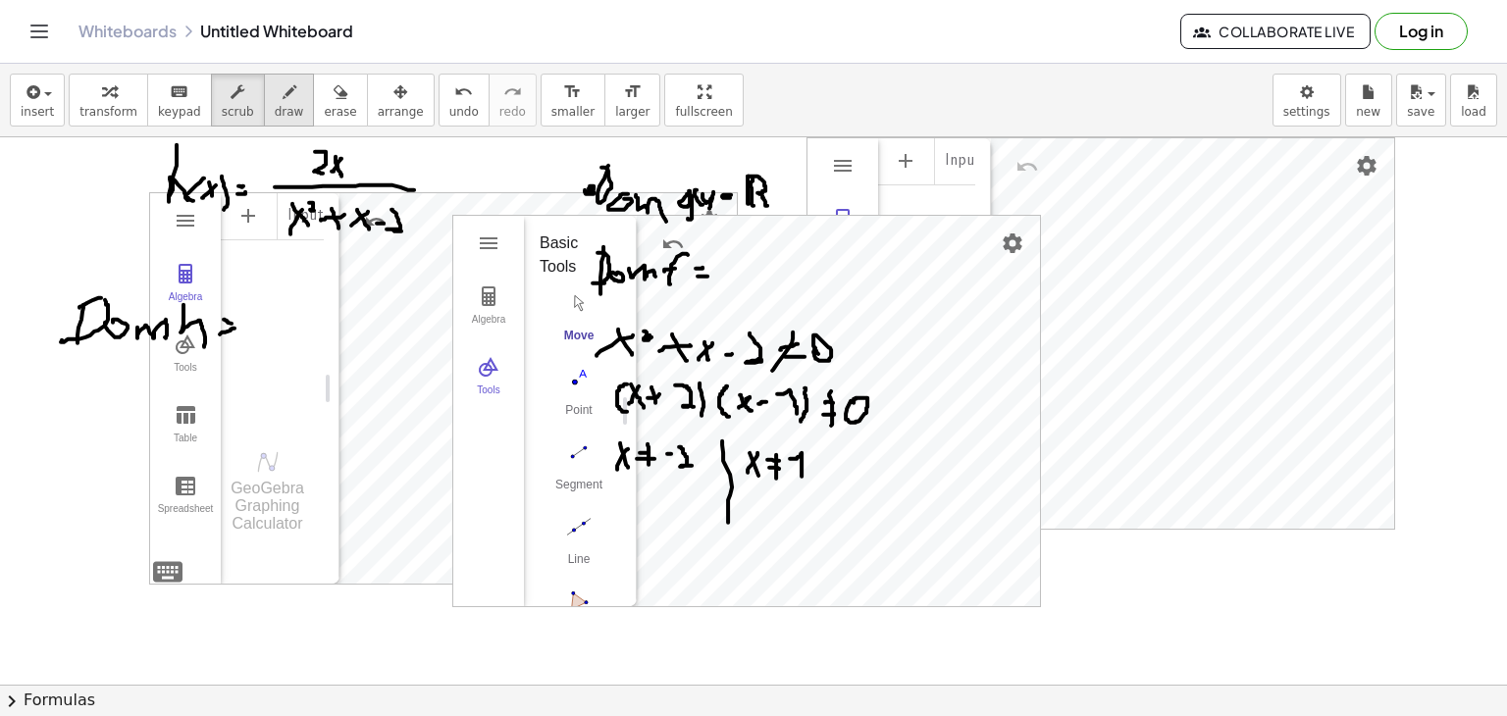
click at [283, 102] on icon "button" at bounding box center [290, 92] width 14 height 24
drag, startPoint x: 561, startPoint y: 573, endPoint x: 1006, endPoint y: 574, distance: 444.6
click at [1006, 574] on div at bounding box center [753, 685] width 1507 height 1096
drag, startPoint x: 703, startPoint y: 554, endPoint x: 705, endPoint y: 589, distance: 34.4
click at [705, 589] on div at bounding box center [753, 685] width 1507 height 1096
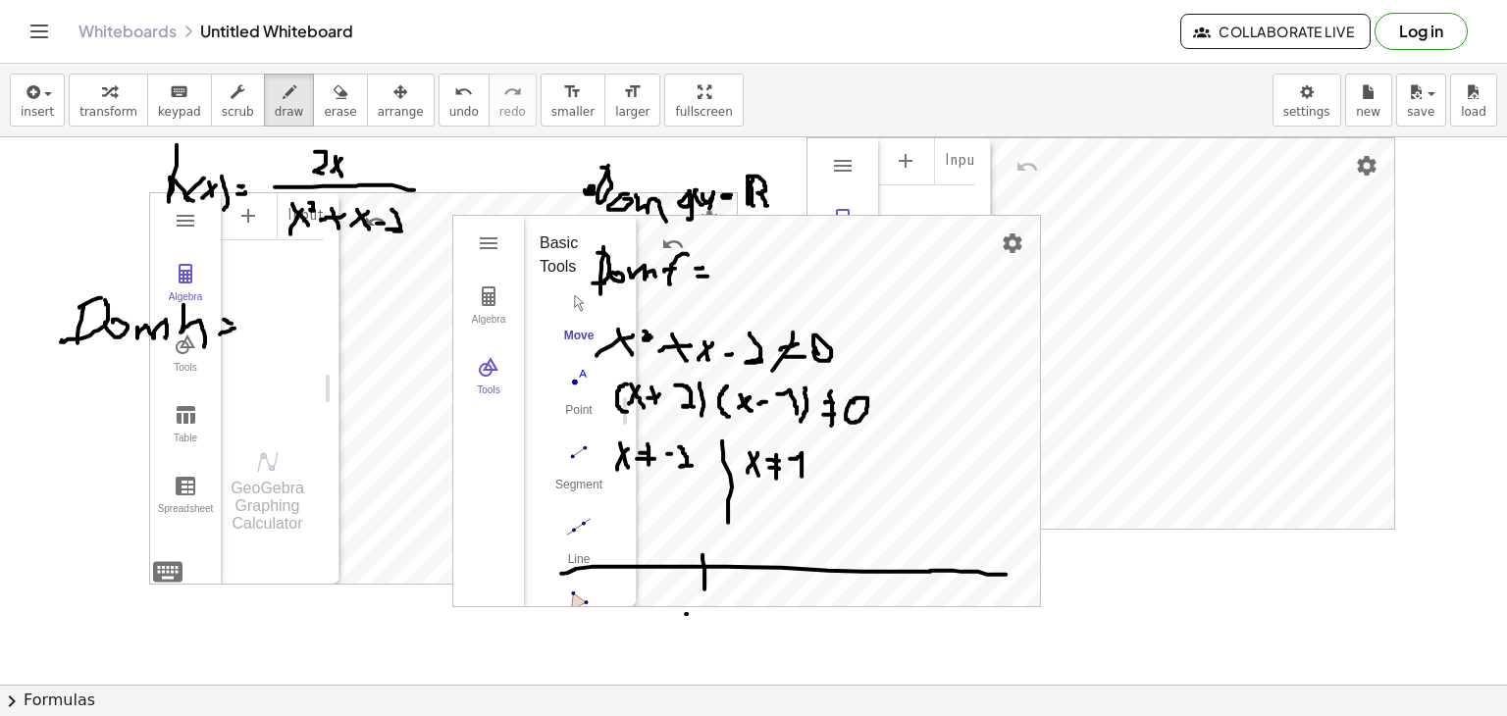
click at [693, 613] on div at bounding box center [753, 685] width 1507 height 1096
drag, startPoint x: 702, startPoint y: 601, endPoint x: 742, endPoint y: 631, distance: 50.4
click at [742, 631] on div at bounding box center [753, 685] width 1507 height 1096
drag, startPoint x: 860, startPoint y: 562, endPoint x: 858, endPoint y: 589, distance: 26.6
click at [858, 589] on div at bounding box center [753, 685] width 1507 height 1096
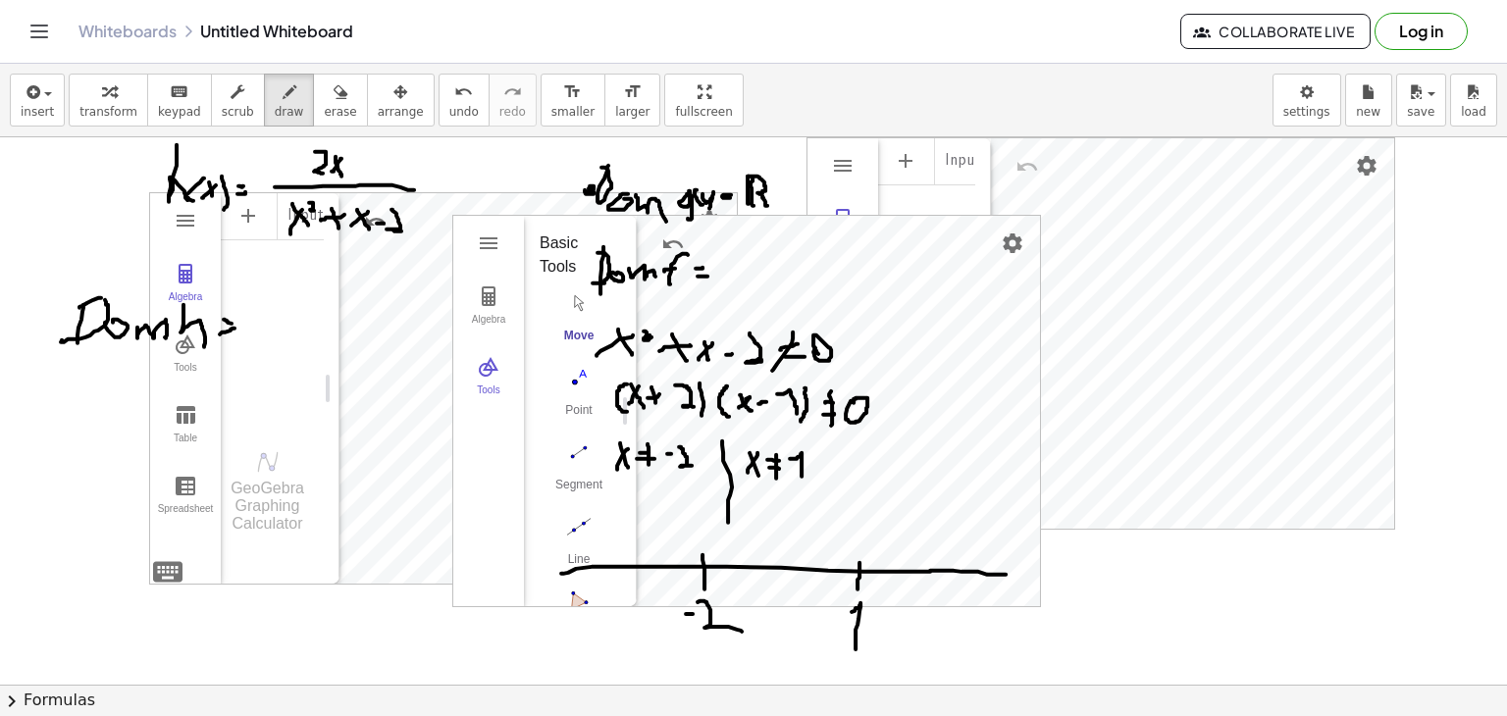
drag, startPoint x: 852, startPoint y: 611, endPoint x: 857, endPoint y: 646, distance: 34.7
click at [856, 648] on div at bounding box center [753, 685] width 1507 height 1096
drag, startPoint x: 687, startPoint y: 541, endPoint x: 699, endPoint y: 603, distance: 62.9
click at [699, 603] on div at bounding box center [753, 685] width 1507 height 1096
drag, startPoint x: 725, startPoint y: 543, endPoint x: 745, endPoint y: 606, distance: 65.8
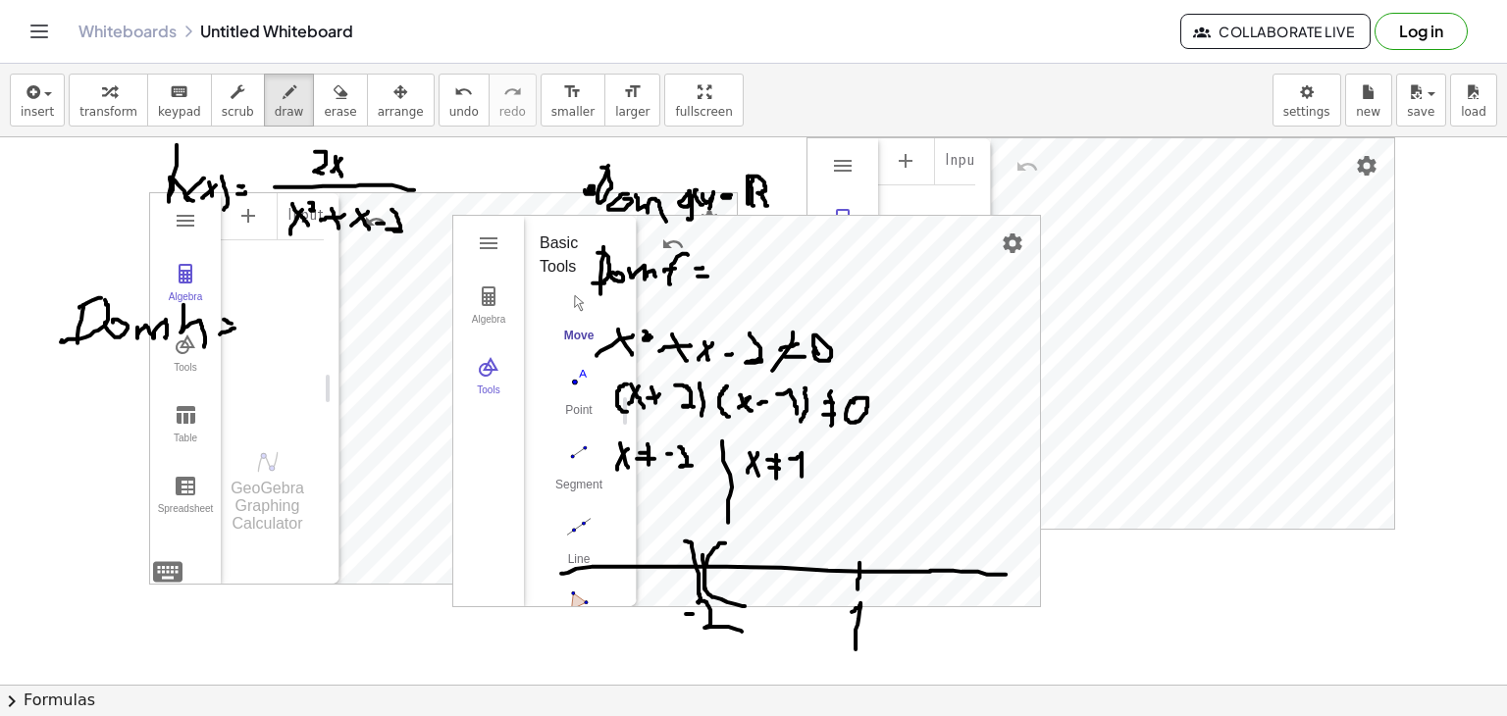
click at [745, 606] on div at bounding box center [753, 685] width 1507 height 1096
drag, startPoint x: 855, startPoint y: 541, endPoint x: 853, endPoint y: 601, distance: 59.9
click at [853, 601] on div at bounding box center [753, 685] width 1507 height 1096
drag, startPoint x: 871, startPoint y: 540, endPoint x: 870, endPoint y: 595, distance: 55.0
click at [870, 595] on div at bounding box center [753, 685] width 1507 height 1096
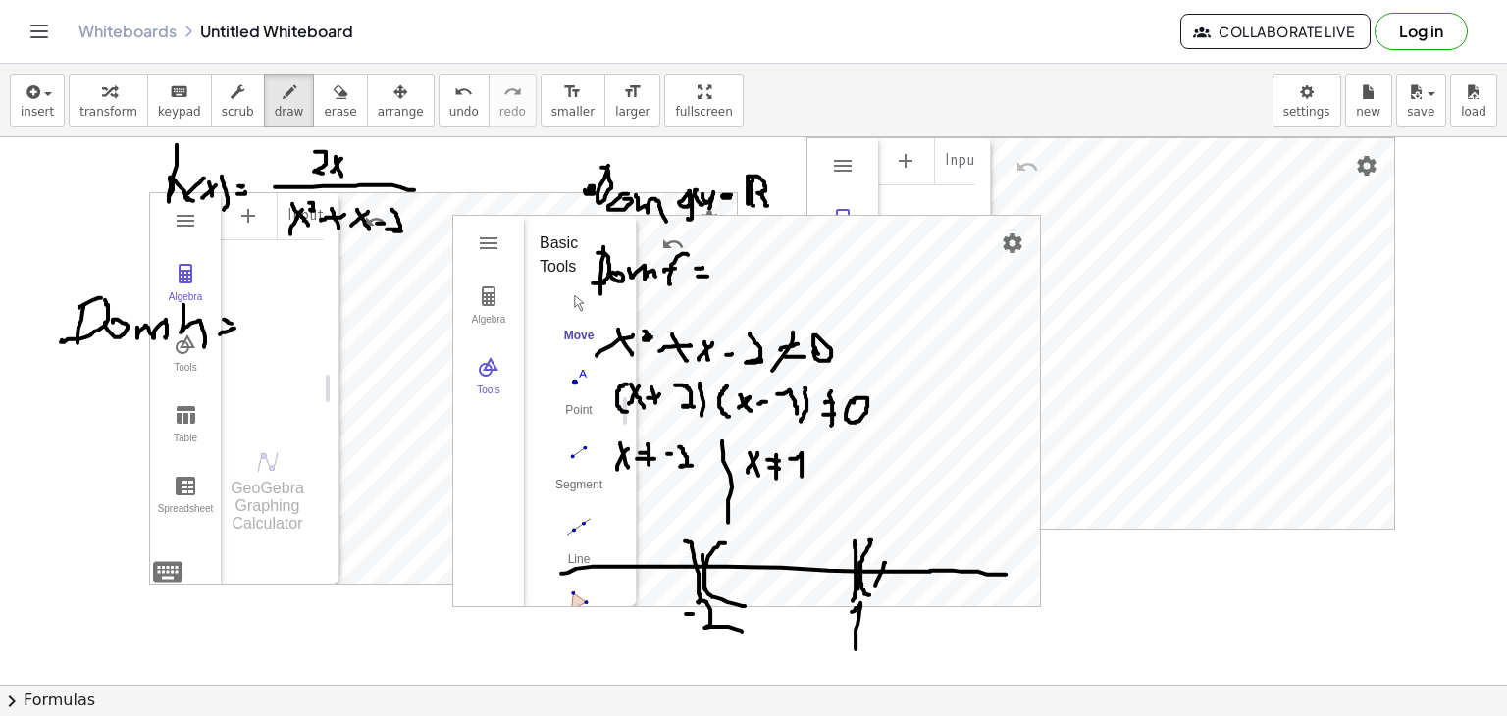
drag, startPoint x: 885, startPoint y: 562, endPoint x: 875, endPoint y: 586, distance: 25.5
click at [875, 586] on div at bounding box center [753, 685] width 1507 height 1096
drag, startPoint x: 893, startPoint y: 568, endPoint x: 891, endPoint y: 592, distance: 23.6
click at [891, 592] on div at bounding box center [753, 685] width 1507 height 1096
click at [909, 575] on div at bounding box center [753, 685] width 1507 height 1096
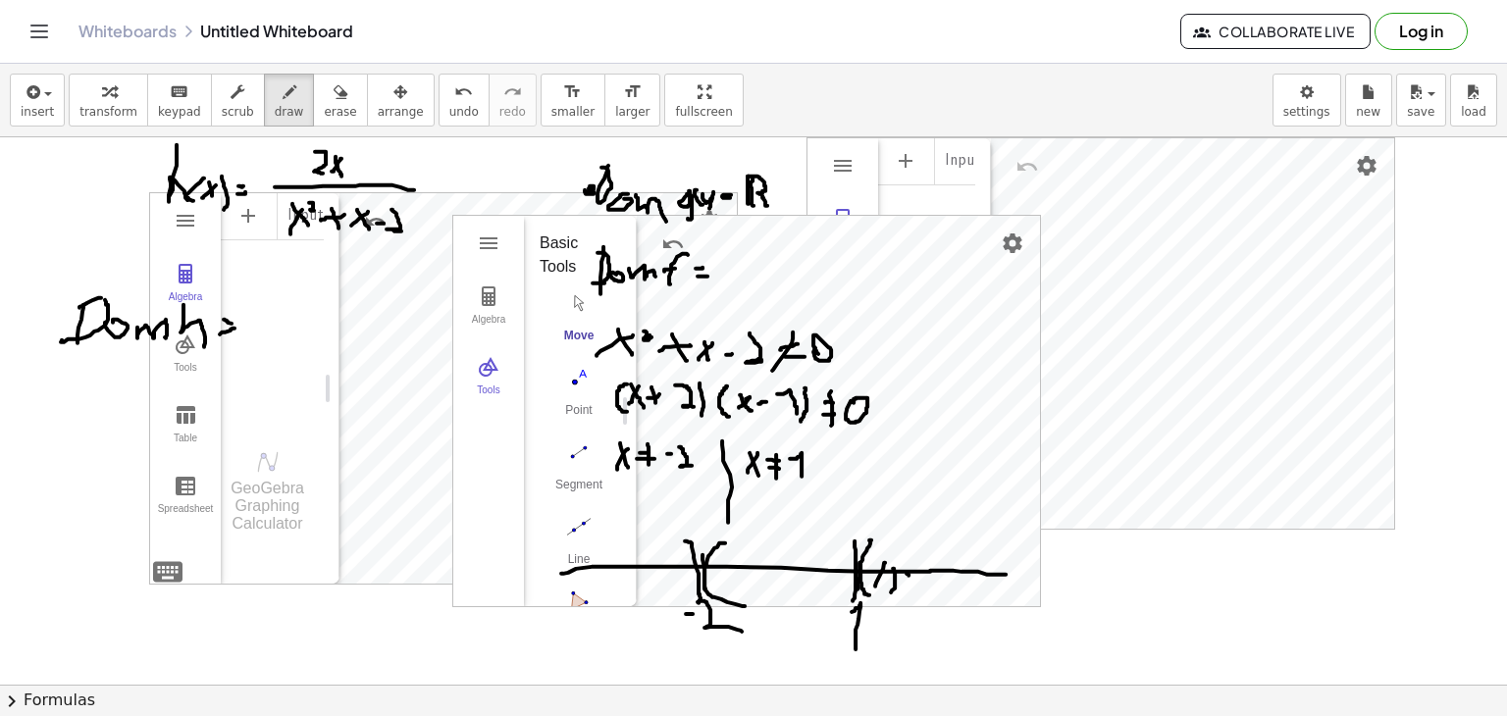
click at [918, 590] on div at bounding box center [753, 685] width 1507 height 1096
drag, startPoint x: 942, startPoint y: 564, endPoint x: 937, endPoint y: 590, distance: 26.0
click at [937, 590] on div at bounding box center [753, 685] width 1507 height 1096
click at [966, 585] on div at bounding box center [753, 685] width 1507 height 1096
click at [1001, 572] on div at bounding box center [753, 685] width 1507 height 1096
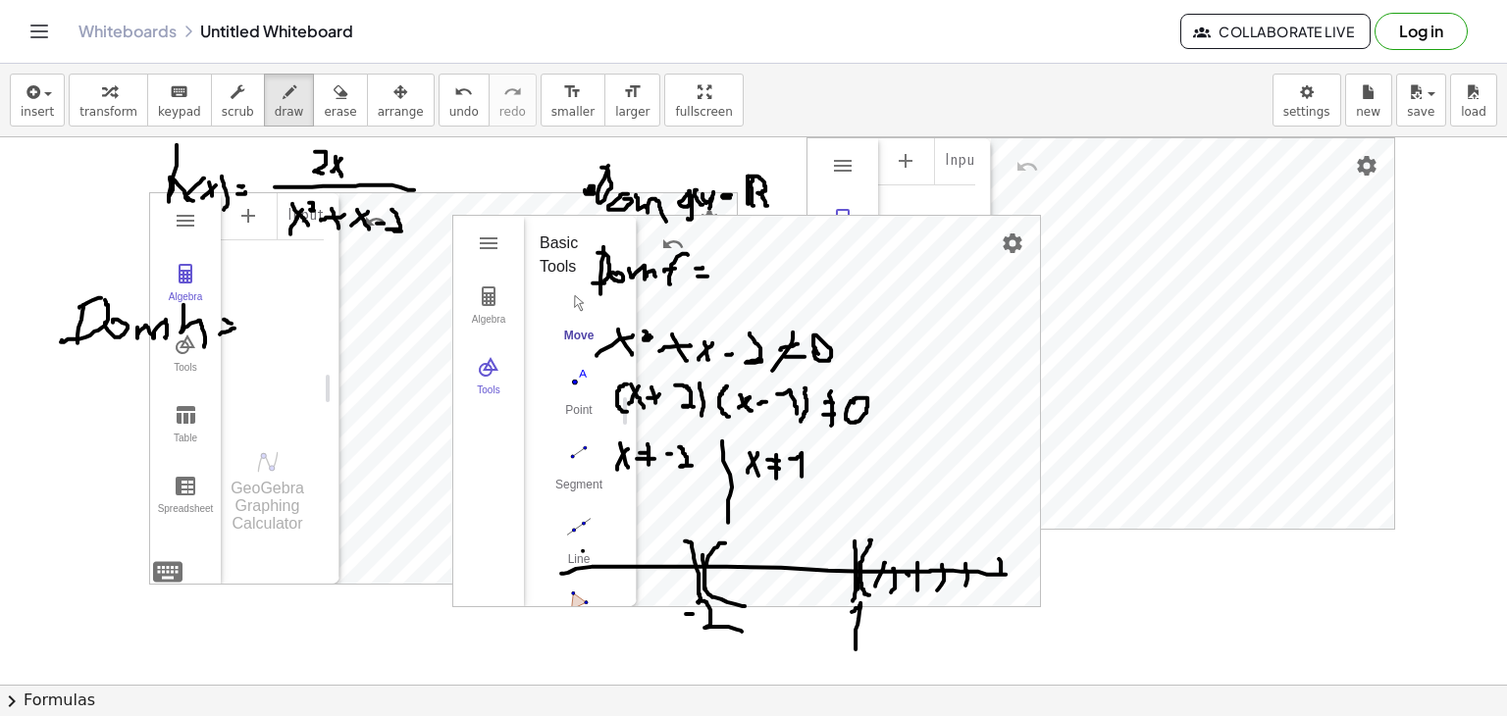
drag, startPoint x: 583, startPoint y: 551, endPoint x: 581, endPoint y: 586, distance: 35.4
click at [580, 586] on div at bounding box center [753, 685] width 1507 height 1096
click at [634, 581] on div at bounding box center [753, 685] width 1507 height 1096
drag, startPoint x: 687, startPoint y: 562, endPoint x: 687, endPoint y: 590, distance: 27.5
click at [687, 590] on div at bounding box center [753, 685] width 1507 height 1096
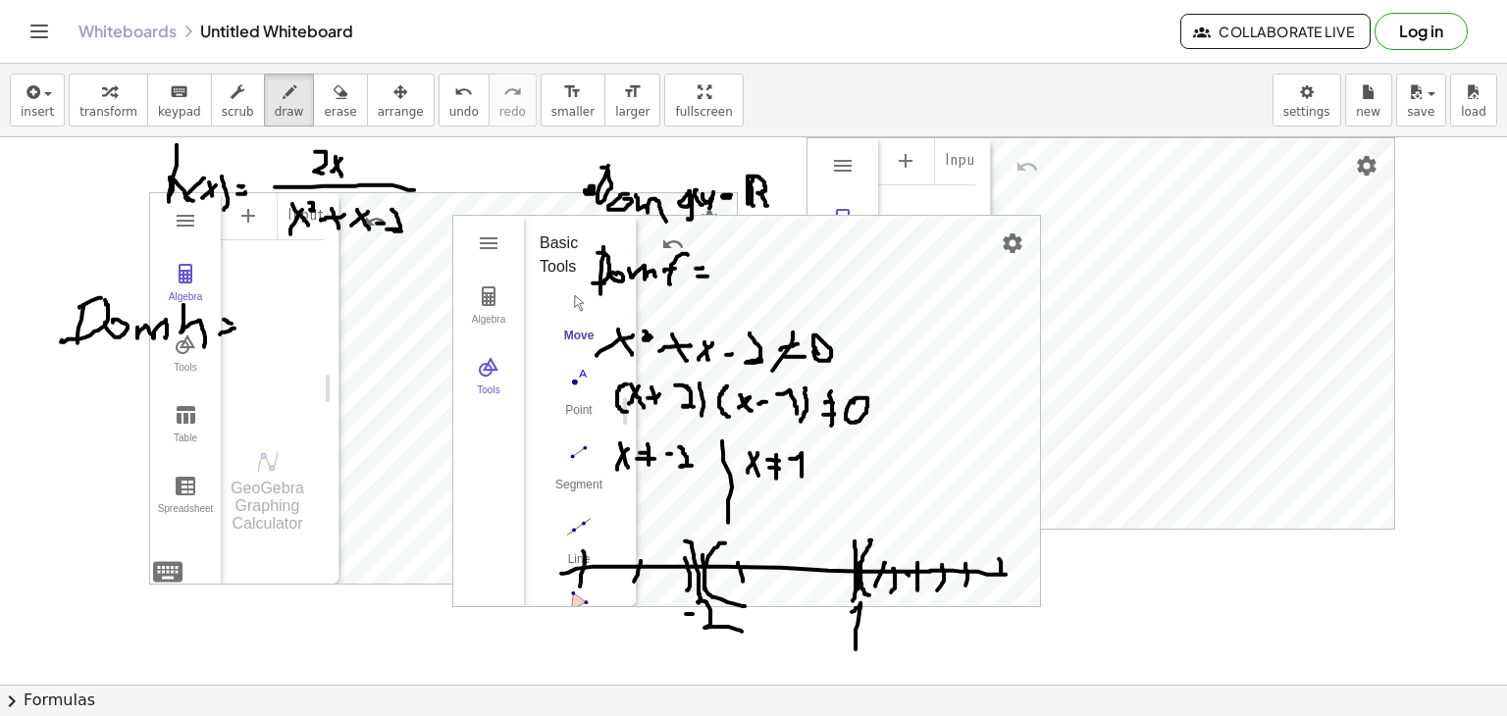
drag, startPoint x: 738, startPoint y: 564, endPoint x: 743, endPoint y: 586, distance: 22.1
click at [743, 586] on div at bounding box center [753, 685] width 1507 height 1096
click at [784, 594] on div at bounding box center [753, 685] width 1507 height 1096
drag, startPoint x: 819, startPoint y: 570, endPoint x: 824, endPoint y: 588, distance: 18.6
click at [824, 588] on div at bounding box center [753, 685] width 1507 height 1096
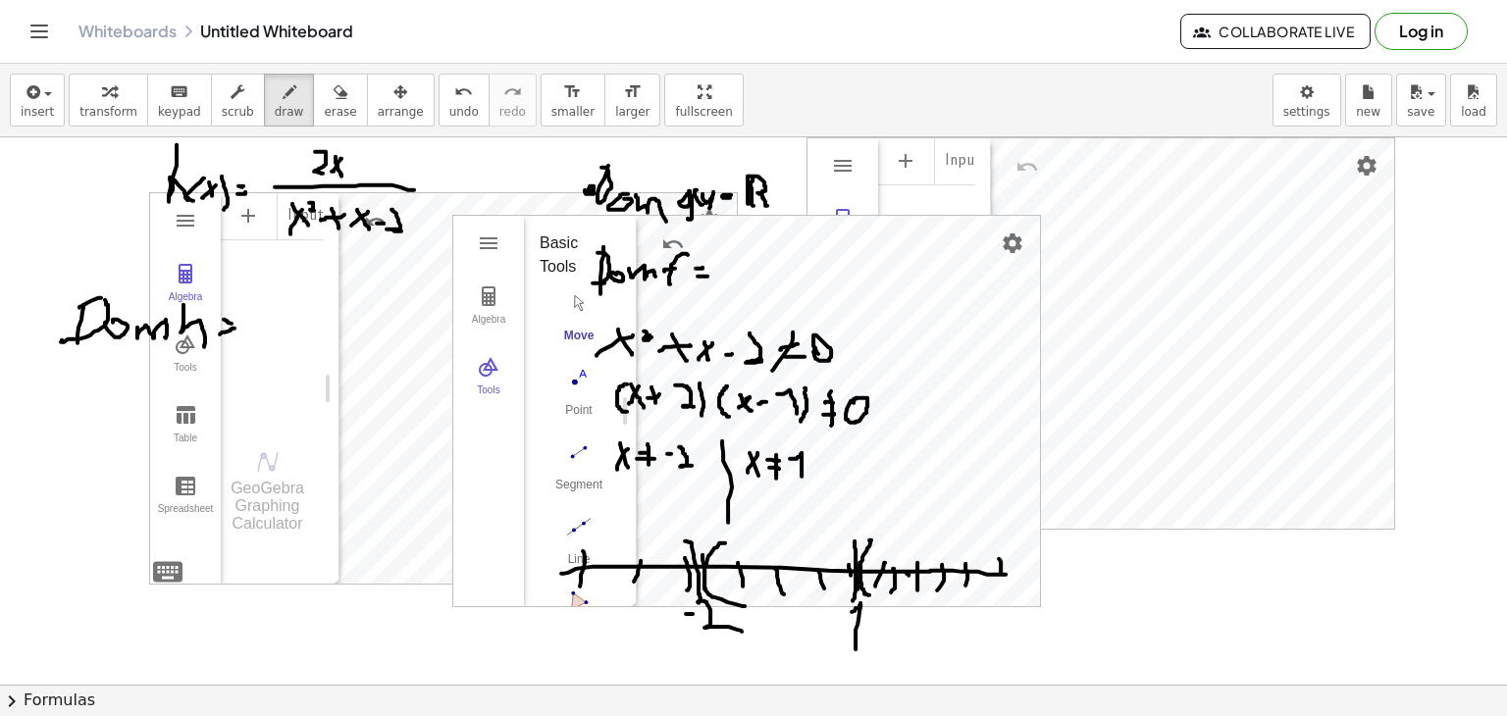
drag, startPoint x: 849, startPoint y: 567, endPoint x: 824, endPoint y: 584, distance: 29.7
click at [851, 579] on div at bounding box center [753, 685] width 1507 height 1096
drag, startPoint x: 625, startPoint y: 554, endPoint x: 641, endPoint y: 587, distance: 36.0
click at [618, 605] on div at bounding box center [753, 685] width 1507 height 1096
drag, startPoint x: 671, startPoint y: 560, endPoint x: 663, endPoint y: 595, distance: 35.2
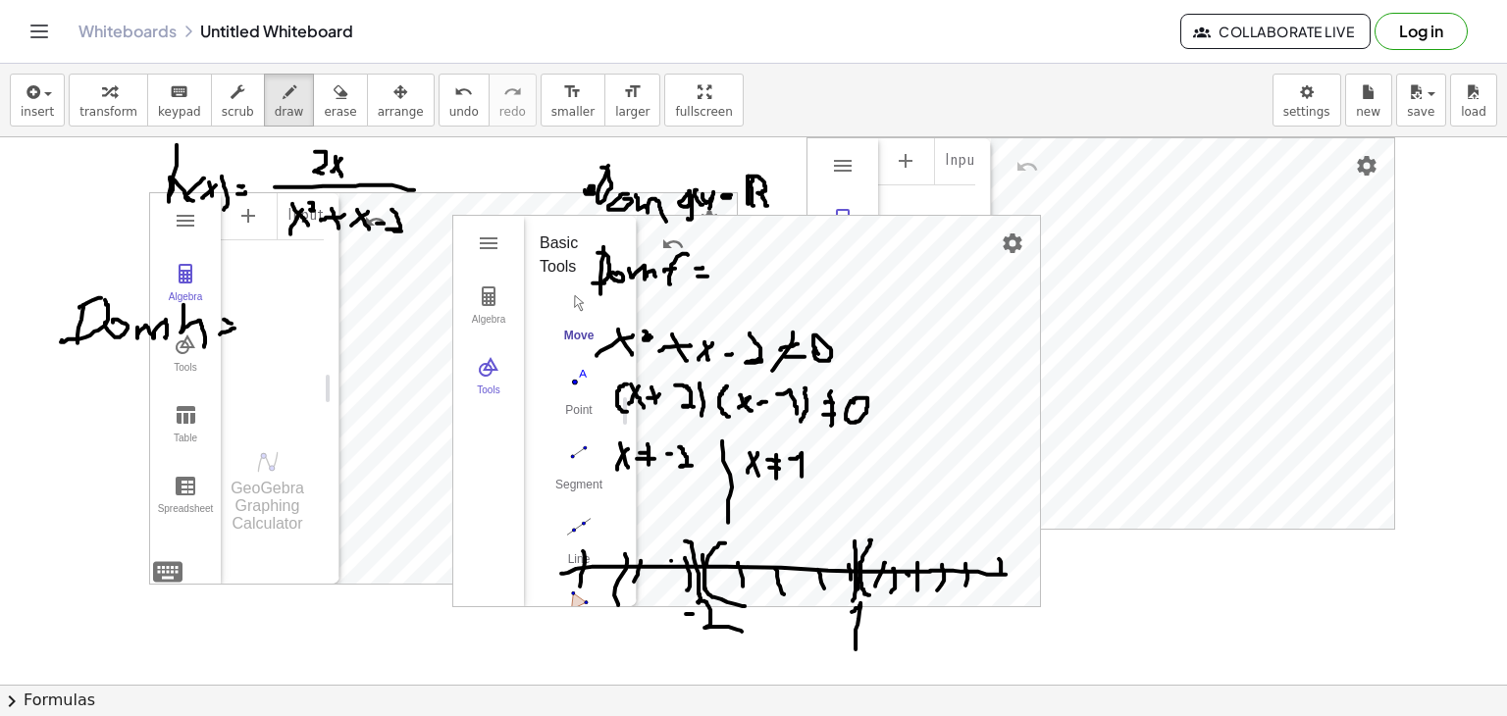
click at [663, 595] on div at bounding box center [753, 685] width 1507 height 1096
drag, startPoint x: 735, startPoint y: 251, endPoint x: 731, endPoint y: 280, distance: 28.7
click at [731, 280] on div at bounding box center [753, 685] width 1507 height 1096
click at [742, 266] on div at bounding box center [753, 685] width 1507 height 1096
click at [765, 267] on div at bounding box center [753, 685] width 1507 height 1096
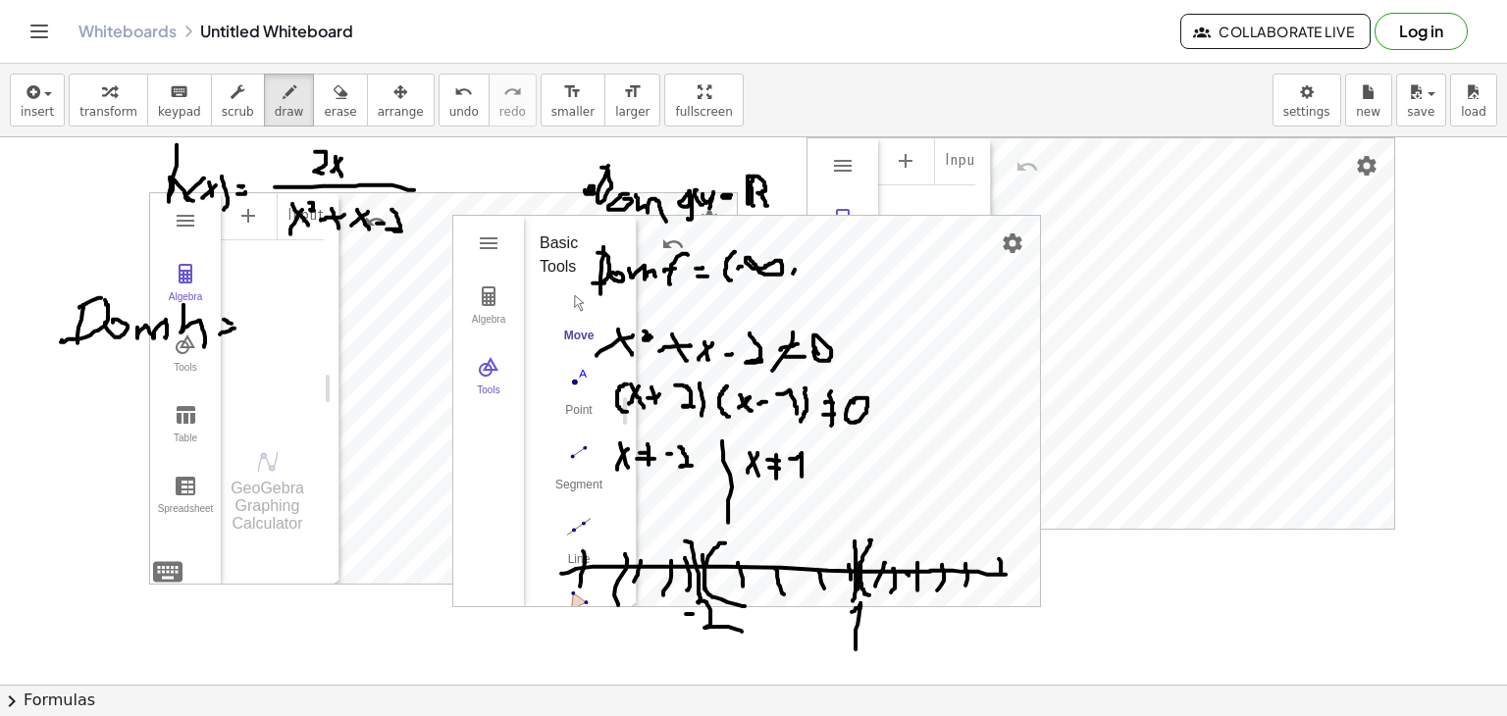
drag, startPoint x: 795, startPoint y: 269, endPoint x: 797, endPoint y: 284, distance: 14.9
click at [796, 286] on div at bounding box center [753, 685] width 1507 height 1096
click at [814, 268] on div at bounding box center [753, 685] width 1507 height 1096
click at [820, 272] on div at bounding box center [753, 685] width 1507 height 1096
click at [834, 284] on div at bounding box center [753, 685] width 1507 height 1096
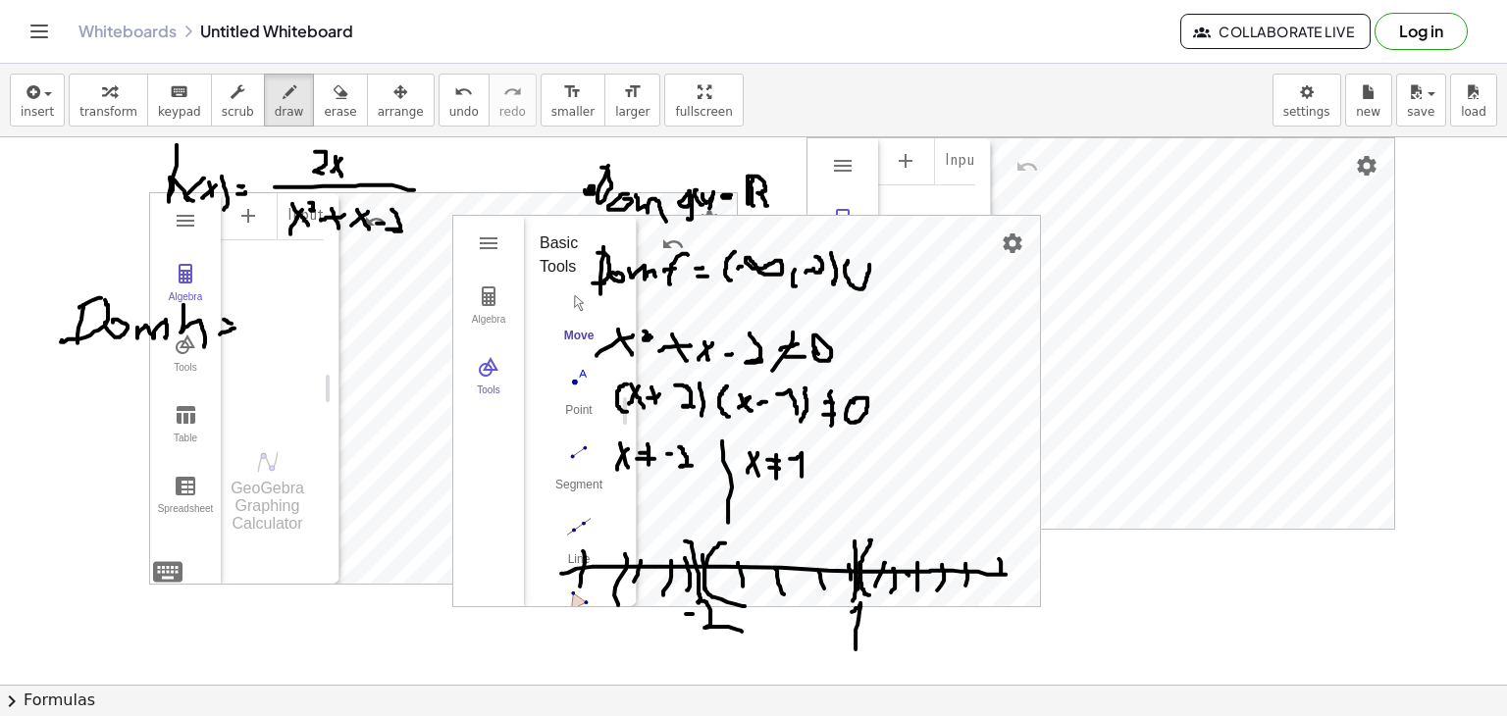
click at [870, 264] on div at bounding box center [753, 685] width 1507 height 1096
drag, startPoint x: 889, startPoint y: 255, endPoint x: 889, endPoint y: 288, distance: 32.4
click at [889, 288] on div at bounding box center [753, 685] width 1507 height 1096
click at [895, 267] on div at bounding box center [753, 685] width 1507 height 1096
drag, startPoint x: 903, startPoint y: 261, endPoint x: 856, endPoint y: 268, distance: 47.6
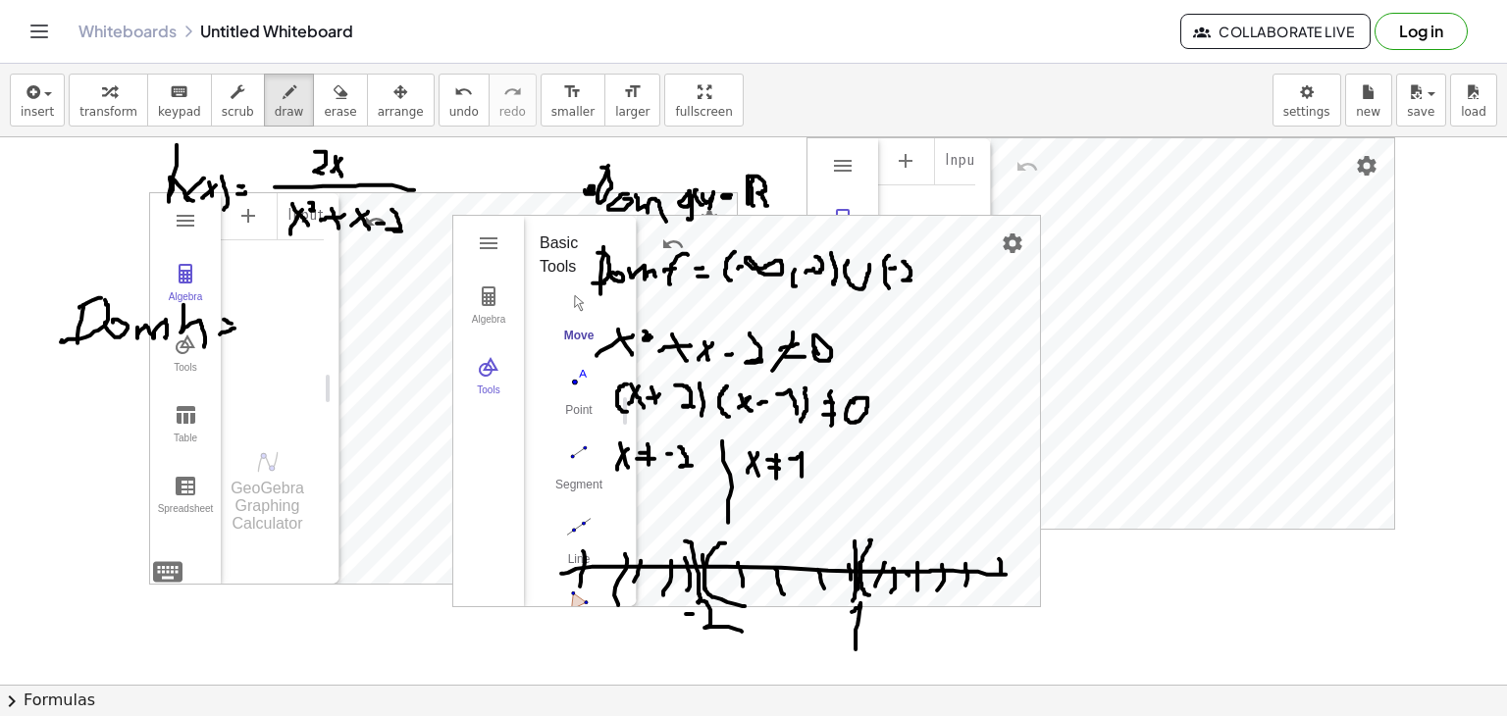
click at [910, 277] on div at bounding box center [753, 685] width 1507 height 1096
click at [809, 259] on div at bounding box center [753, 685] width 1507 height 1096
click at [825, 278] on div at bounding box center [753, 685] width 1507 height 1096
click at [914, 293] on div at bounding box center [753, 685] width 1507 height 1096
click at [933, 285] on div at bounding box center [753, 685] width 1507 height 1096
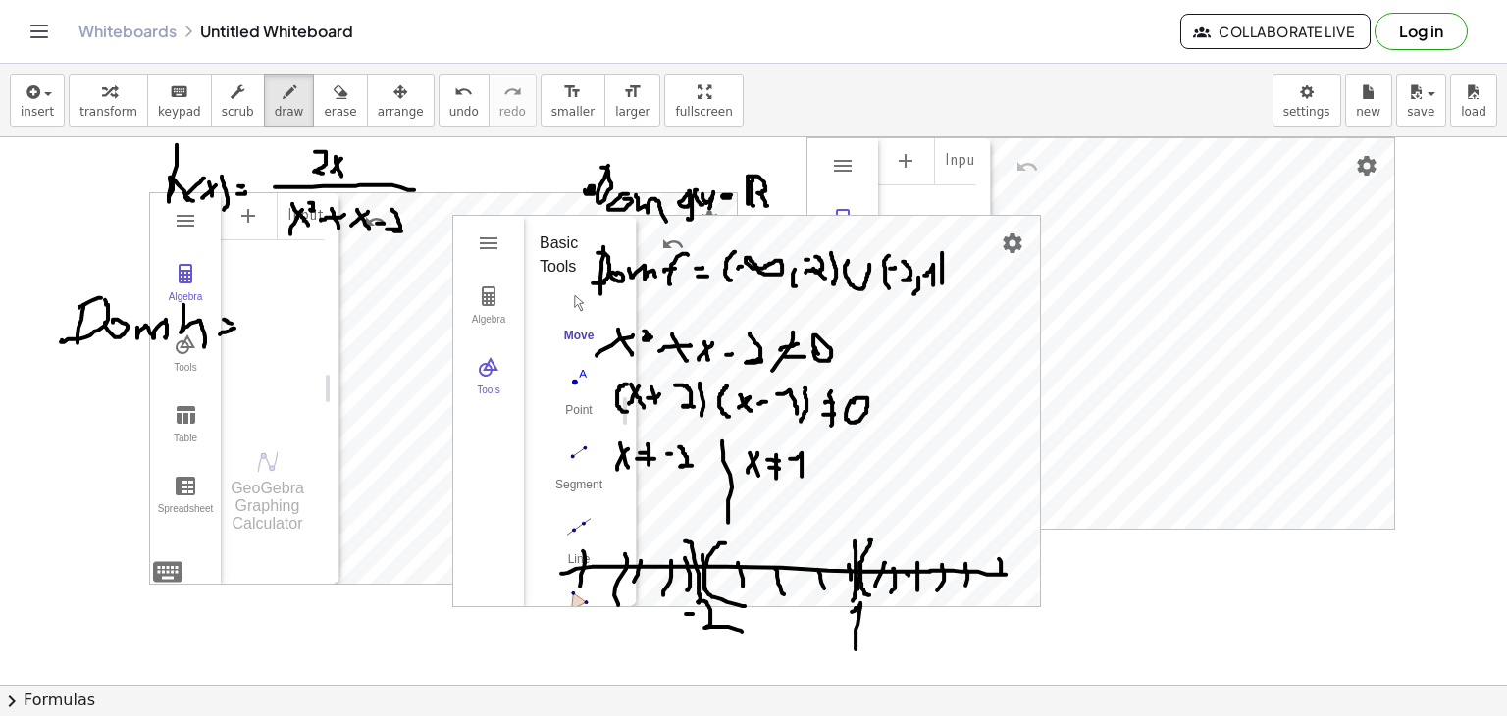
click at [940, 293] on div at bounding box center [753, 685] width 1507 height 1096
click at [971, 268] on div at bounding box center [753, 685] width 1507 height 1096
click at [989, 295] on div at bounding box center [753, 685] width 1507 height 1096
click at [1008, 292] on div at bounding box center [753, 685] width 1507 height 1096
click at [1017, 305] on div at bounding box center [753, 685] width 1507 height 1096
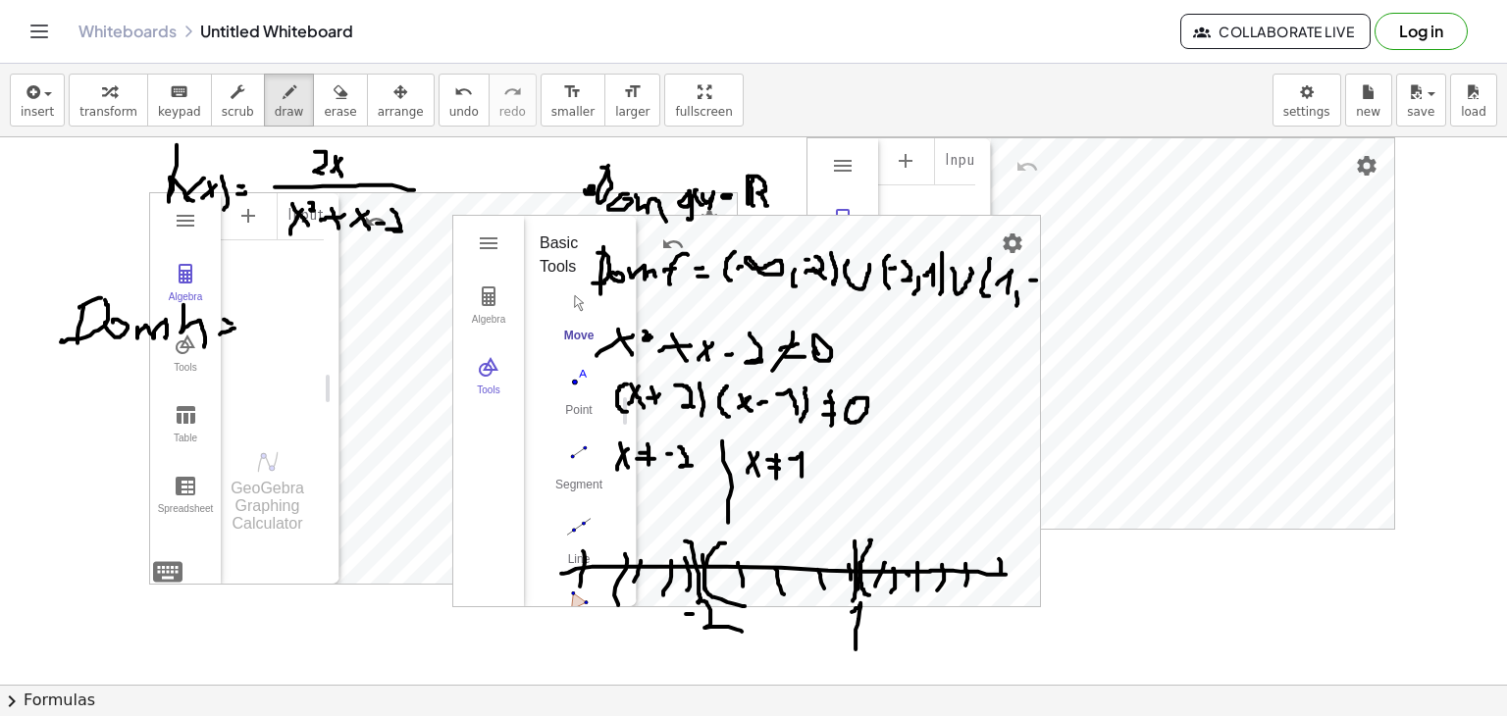
click at [1041, 280] on div at bounding box center [753, 685] width 1507 height 1096
click at [1038, 295] on div at bounding box center [753, 685] width 1507 height 1096
click at [1058, 284] on div at bounding box center [753, 685] width 1507 height 1096
click at [1094, 311] on div at bounding box center [753, 685] width 1507 height 1096
click at [1126, 281] on div at bounding box center [753, 685] width 1507 height 1096
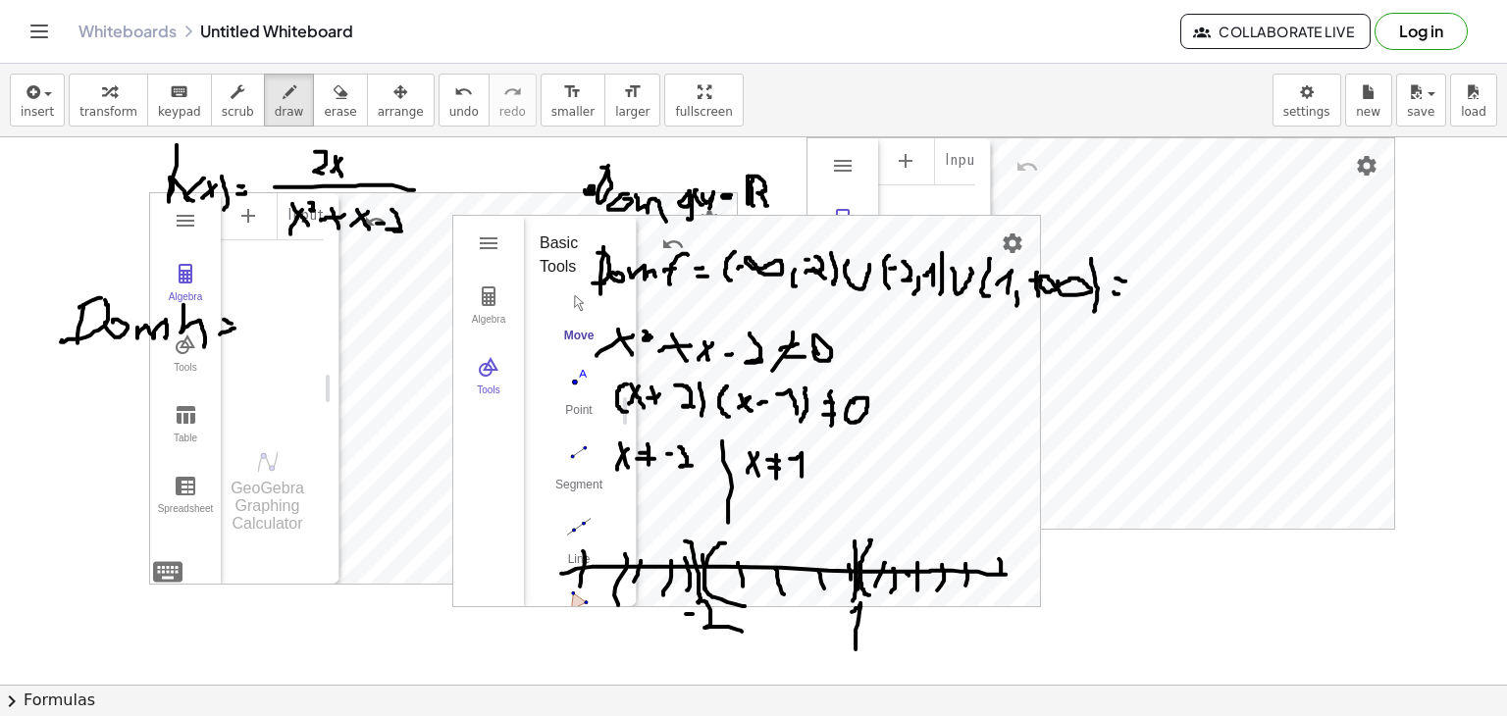
click at [1124, 293] on div at bounding box center [753, 685] width 1507 height 1096
click at [1128, 305] on div at bounding box center [753, 685] width 1507 height 1096
click at [1131, 313] on div at bounding box center [753, 685] width 1507 height 1096
click at [1142, 311] on div at bounding box center [753, 685] width 1507 height 1096
click at [1158, 309] on div at bounding box center [753, 685] width 1507 height 1096
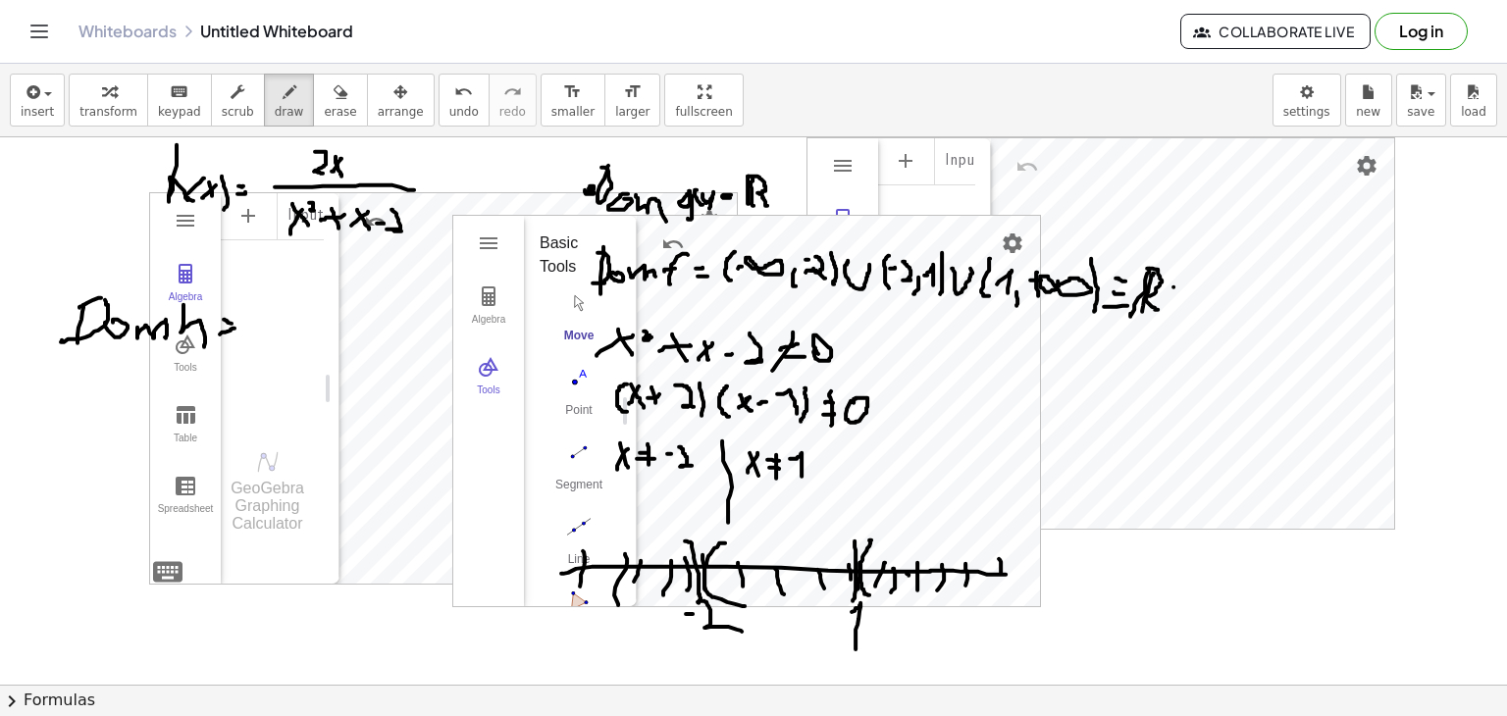
click at [1182, 288] on div at bounding box center [753, 685] width 1507 height 1096
click at [1224, 331] on div at bounding box center [753, 685] width 1507 height 1096
click at [1235, 295] on div at bounding box center [753, 685] width 1507 height 1096
click at [1265, 316] on div at bounding box center [753, 685] width 1507 height 1096
click at [1271, 325] on div at bounding box center [753, 685] width 1507 height 1096
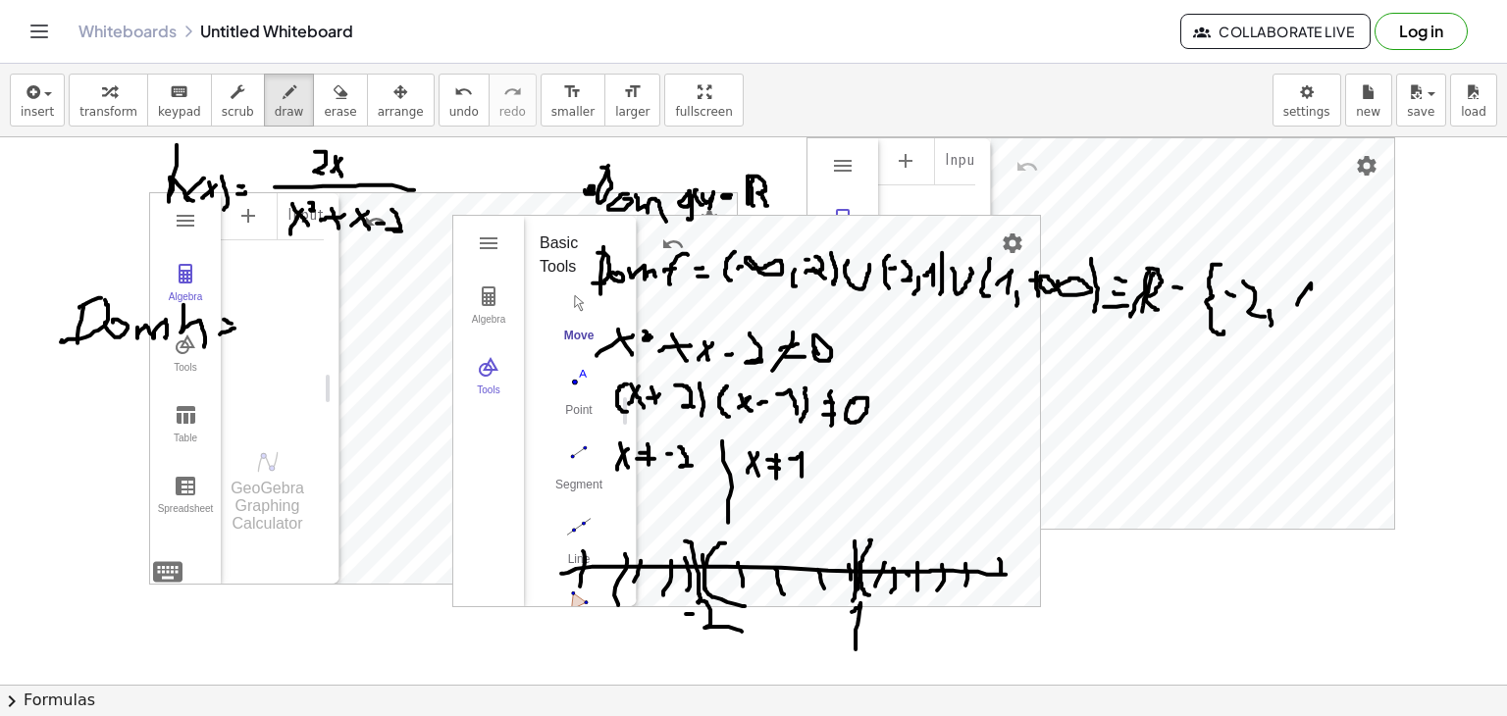
click at [1313, 323] on div at bounding box center [753, 685] width 1507 height 1096
click at [1308, 346] on div at bounding box center [753, 685] width 1507 height 1096
click at [324, 91] on div "button" at bounding box center [340, 91] width 32 height 24
click at [1375, 295] on div at bounding box center [753, 685] width 1507 height 1096
click at [275, 101] on div "button" at bounding box center [289, 91] width 29 height 24
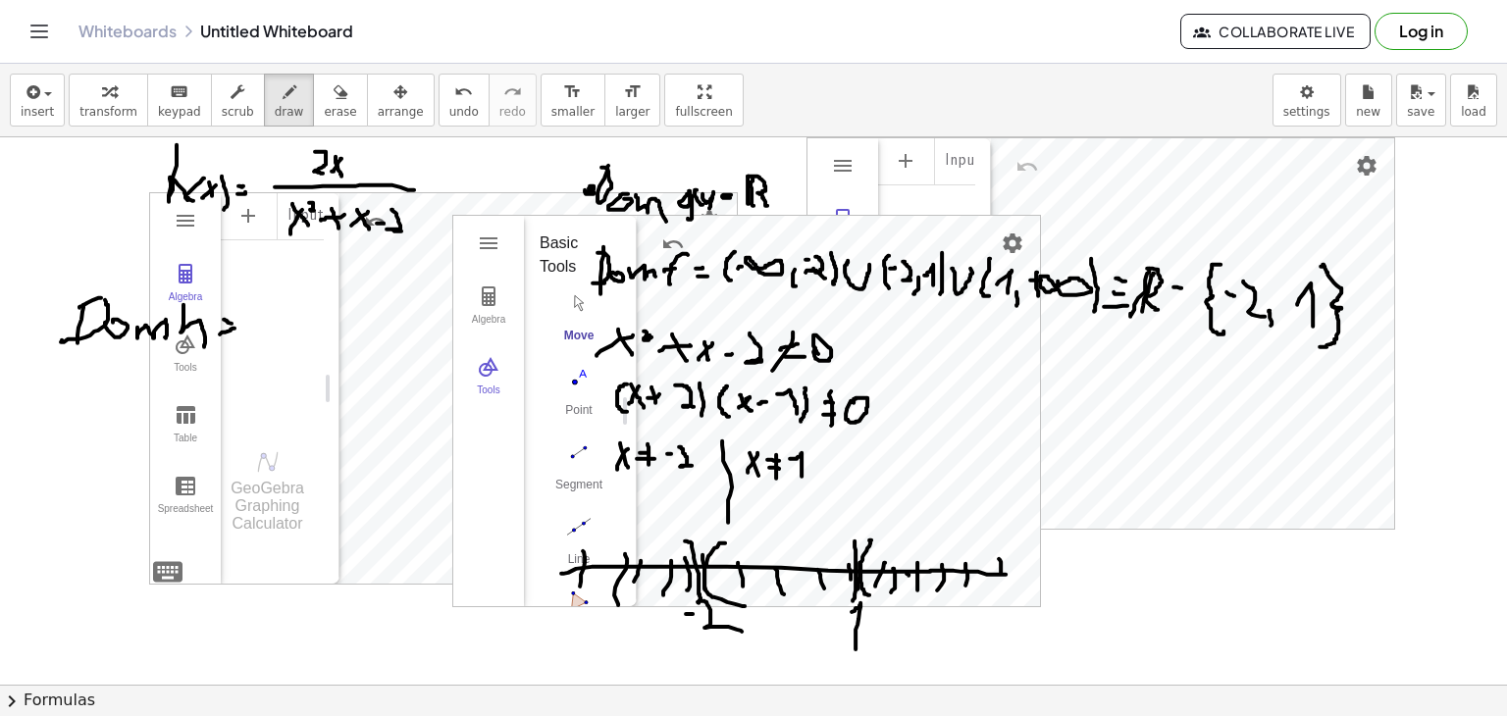
click at [1311, 343] on div at bounding box center [753, 685] width 1507 height 1096
click at [275, 105] on span "draw" at bounding box center [289, 112] width 29 height 14
click at [249, 346] on div at bounding box center [753, 685] width 1507 height 1096
click at [259, 349] on div at bounding box center [753, 685] width 1507 height 1096
click at [284, 341] on div at bounding box center [753, 685] width 1507 height 1096
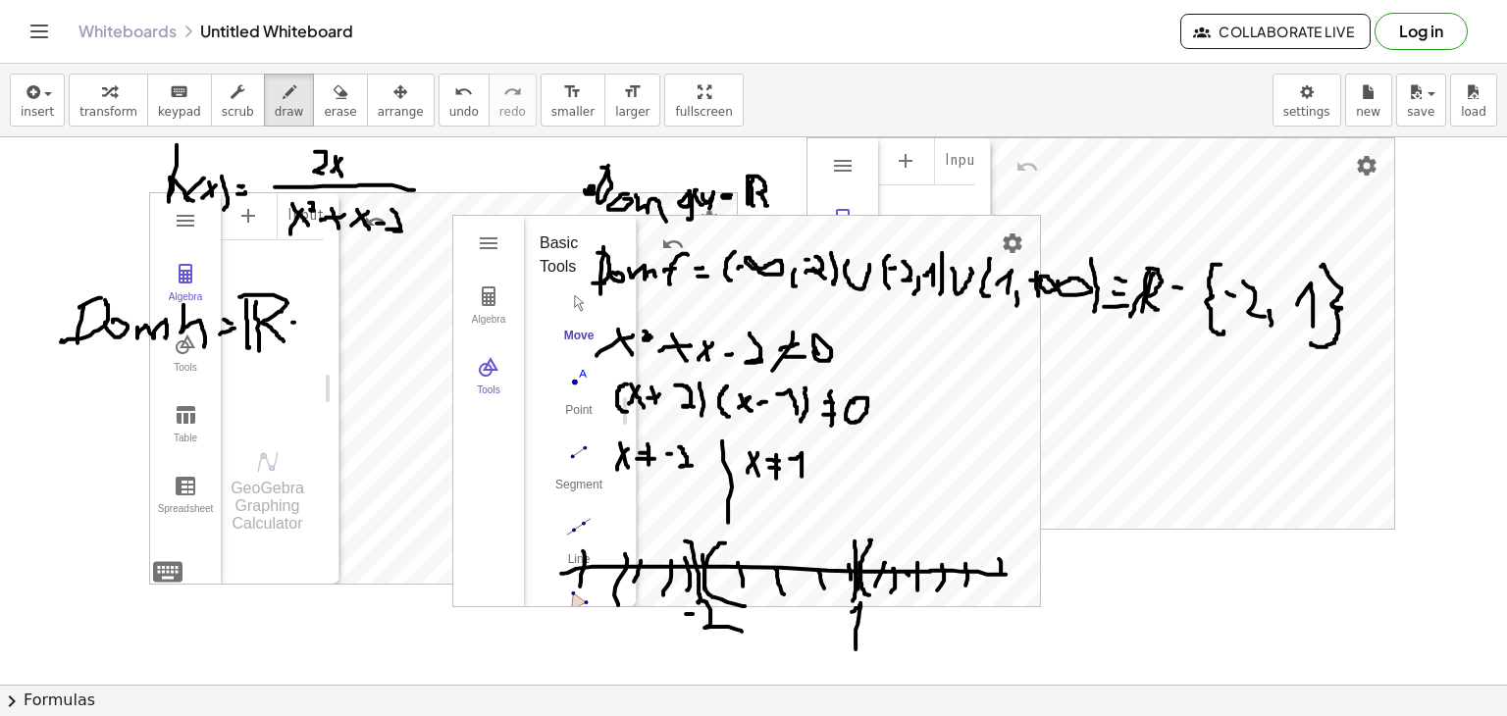
click at [294, 322] on div at bounding box center [753, 685] width 1507 height 1096
click at [303, 325] on div at bounding box center [753, 685] width 1507 height 1096
click at [449, 114] on span "undo" at bounding box center [463, 112] width 29 height 14
click at [449, 115] on span "undo" at bounding box center [463, 112] width 29 height 14
click at [300, 322] on div at bounding box center [753, 685] width 1507 height 1096
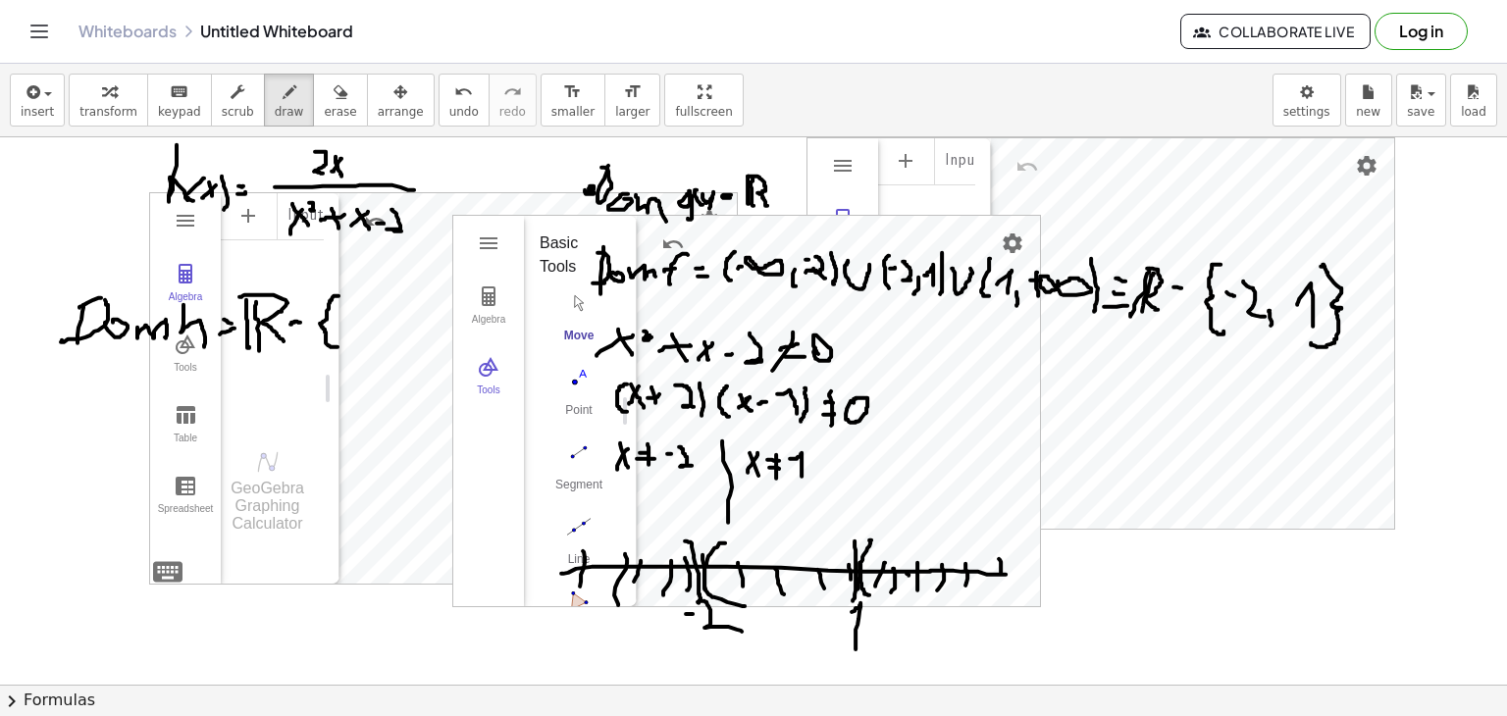
click at [338, 346] on div at bounding box center [753, 685] width 1507 height 1096
click at [346, 323] on div at bounding box center [753, 685] width 1507 height 1096
click at [362, 337] on div at bounding box center [753, 685] width 1507 height 1096
click at [373, 344] on div at bounding box center [753, 685] width 1507 height 1096
click at [396, 331] on div at bounding box center [753, 685] width 1507 height 1096
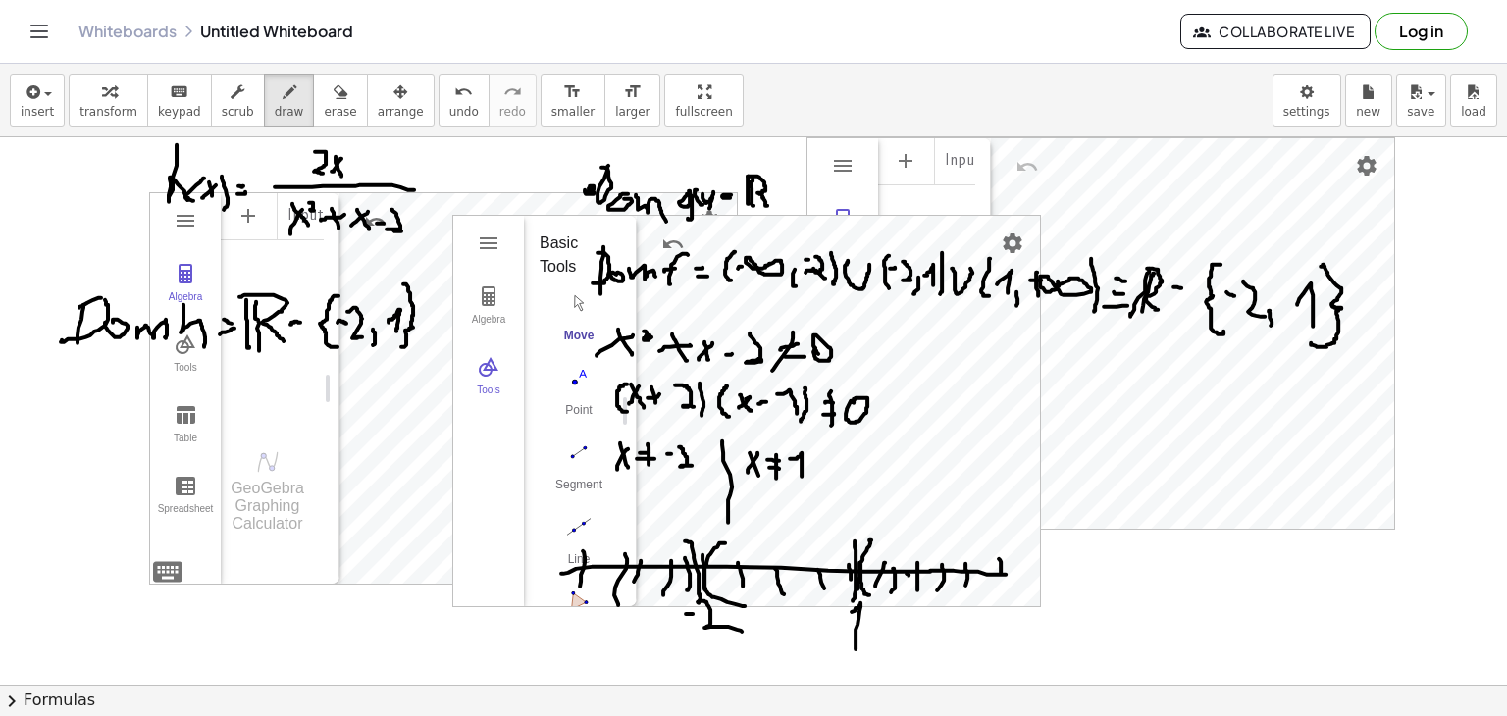
click at [401, 346] on div at bounding box center [753, 685] width 1507 height 1096
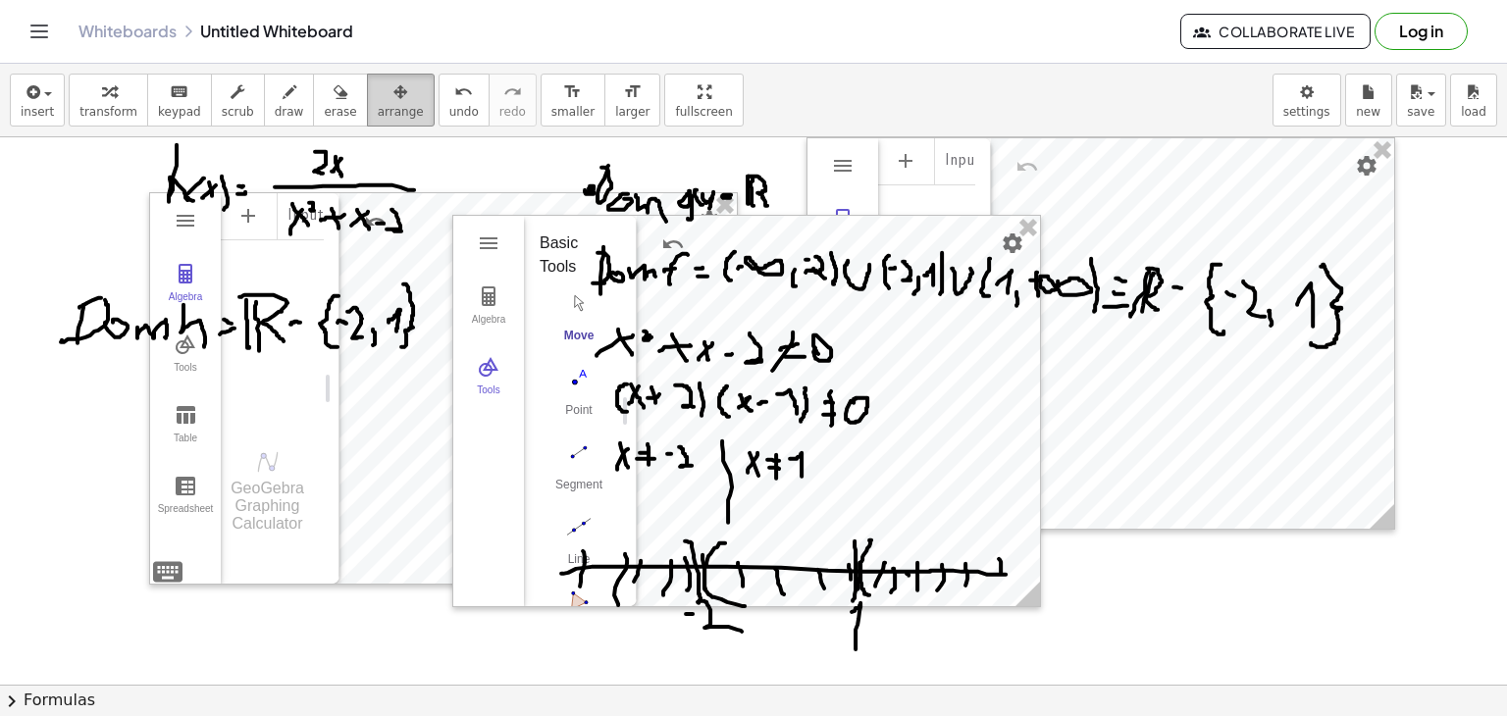
click at [378, 107] on span "arrange" at bounding box center [401, 112] width 46 height 14
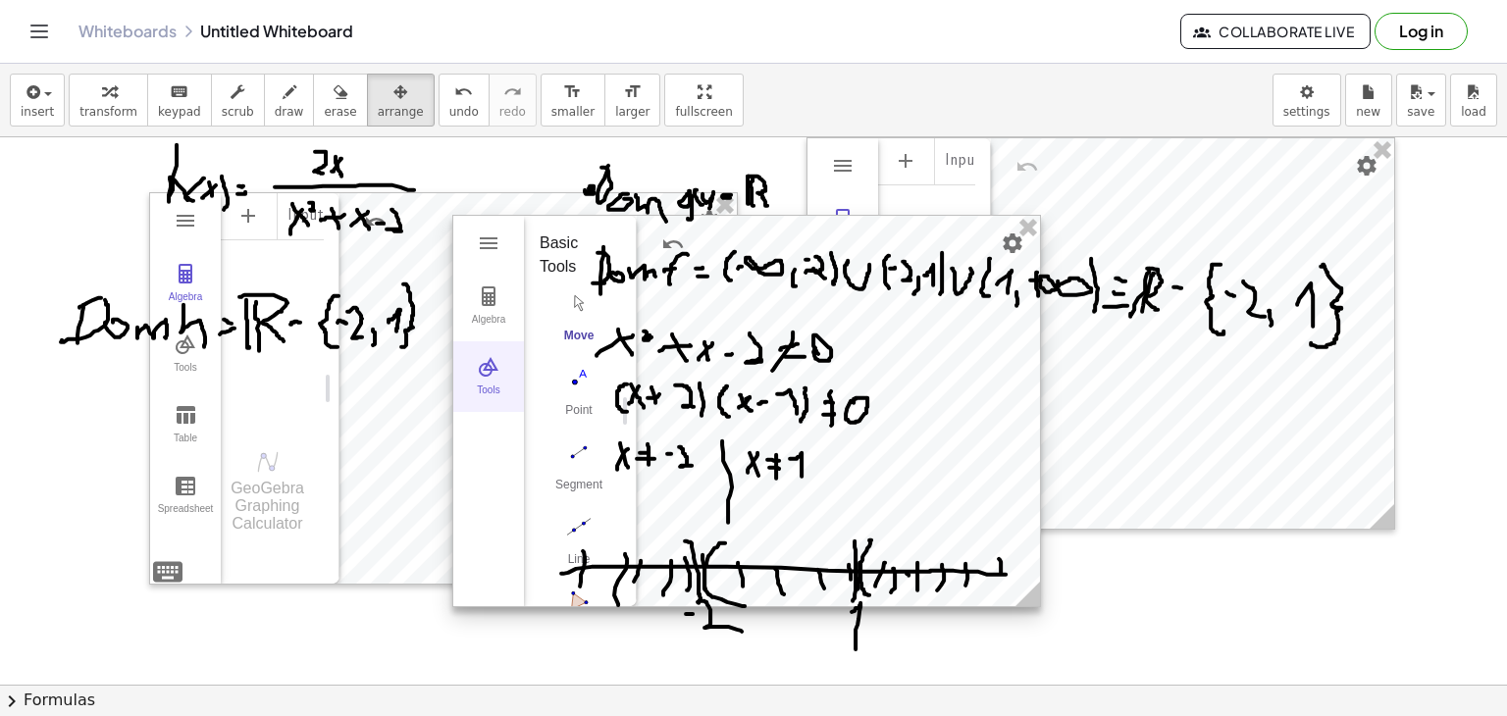
drag, startPoint x: 455, startPoint y: 273, endPoint x: 483, endPoint y: 386, distance: 116.2
click at [483, 386] on div "Algebra Tools" at bounding box center [488, 341] width 71 height 141
click at [519, 247] on div "Algebra Tools" at bounding box center [488, 411] width 71 height 391
click at [520, 216] on div "Algebra Tools" at bounding box center [488, 411] width 71 height 391
click at [518, 219] on div "Algebra Tools" at bounding box center [488, 411] width 71 height 391
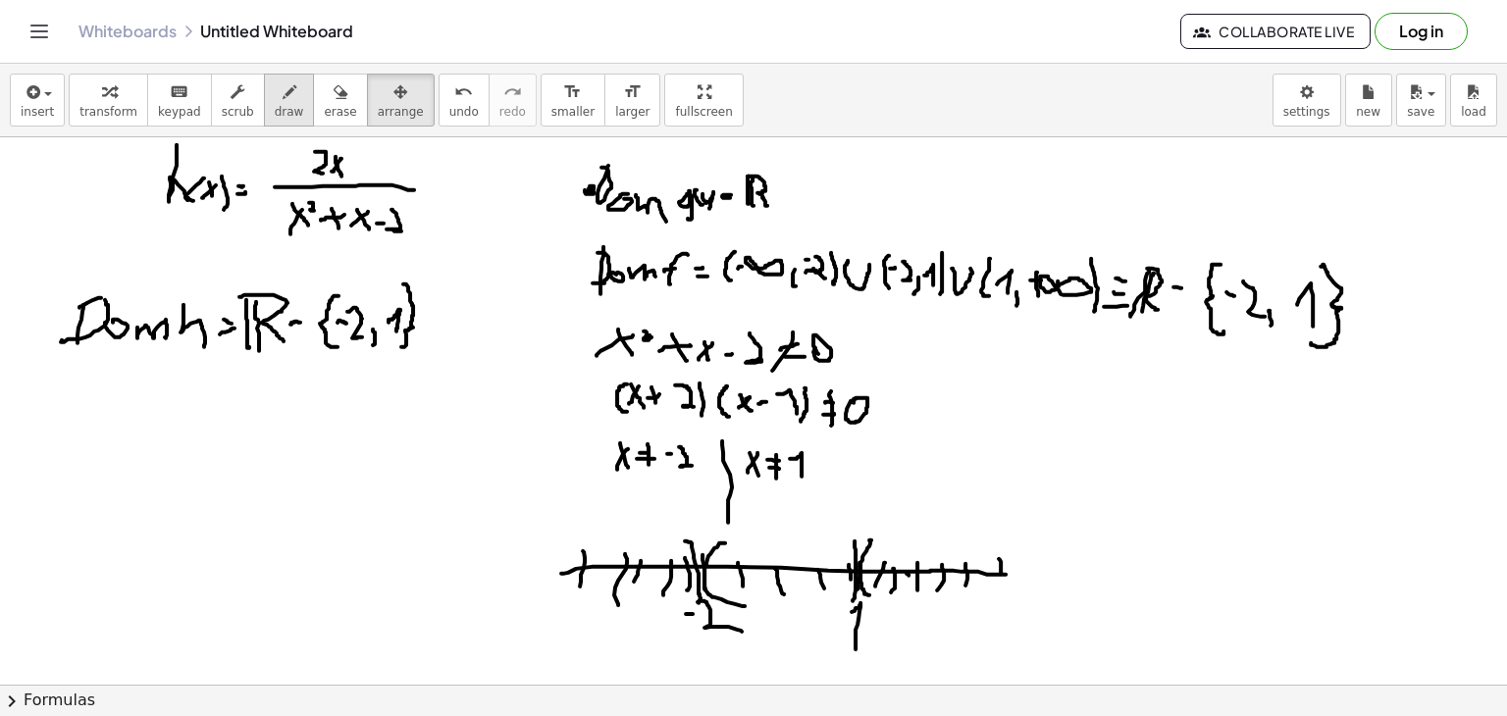
click at [283, 96] on icon "button" at bounding box center [290, 92] width 14 height 24
click at [380, 92] on div "button" at bounding box center [401, 91] width 46 height 24
drag, startPoint x: 518, startPoint y: 382, endPoint x: 512, endPoint y: 245, distance: 136.5
click at [512, 245] on div at bounding box center [753, 685] width 1507 height 1096
drag, startPoint x: 535, startPoint y: 420, endPoint x: 537, endPoint y: 216, distance: 204.1
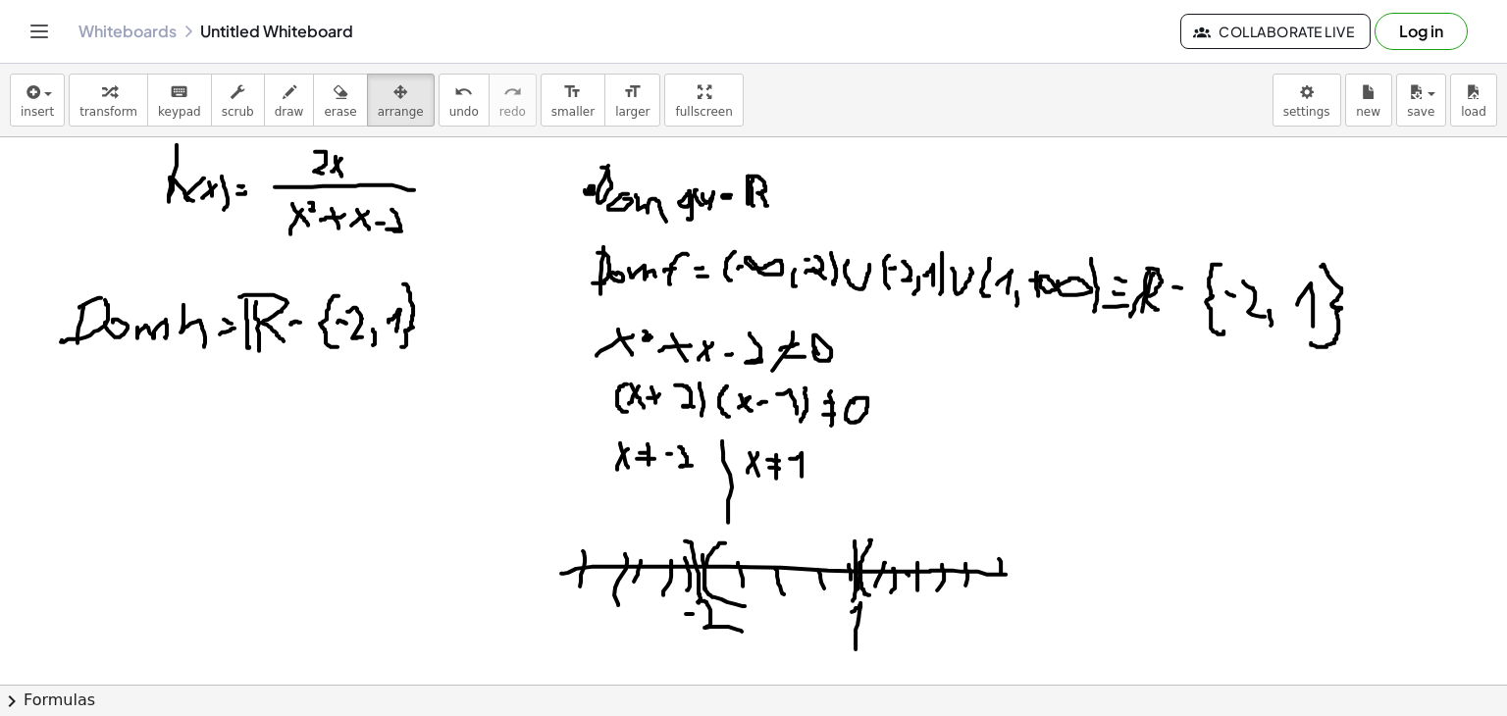
click at [547, 216] on div at bounding box center [753, 685] width 1507 height 1096
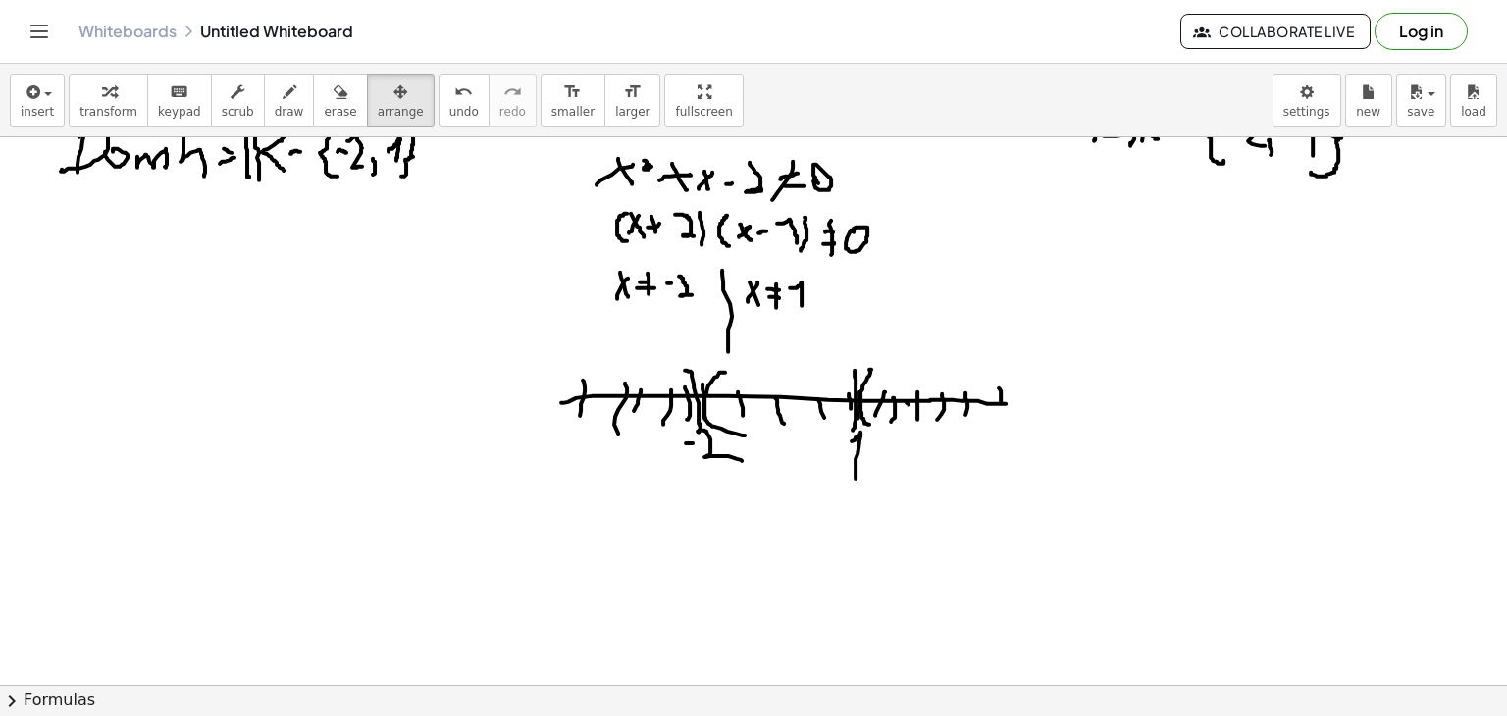
scroll to position [196, 0]
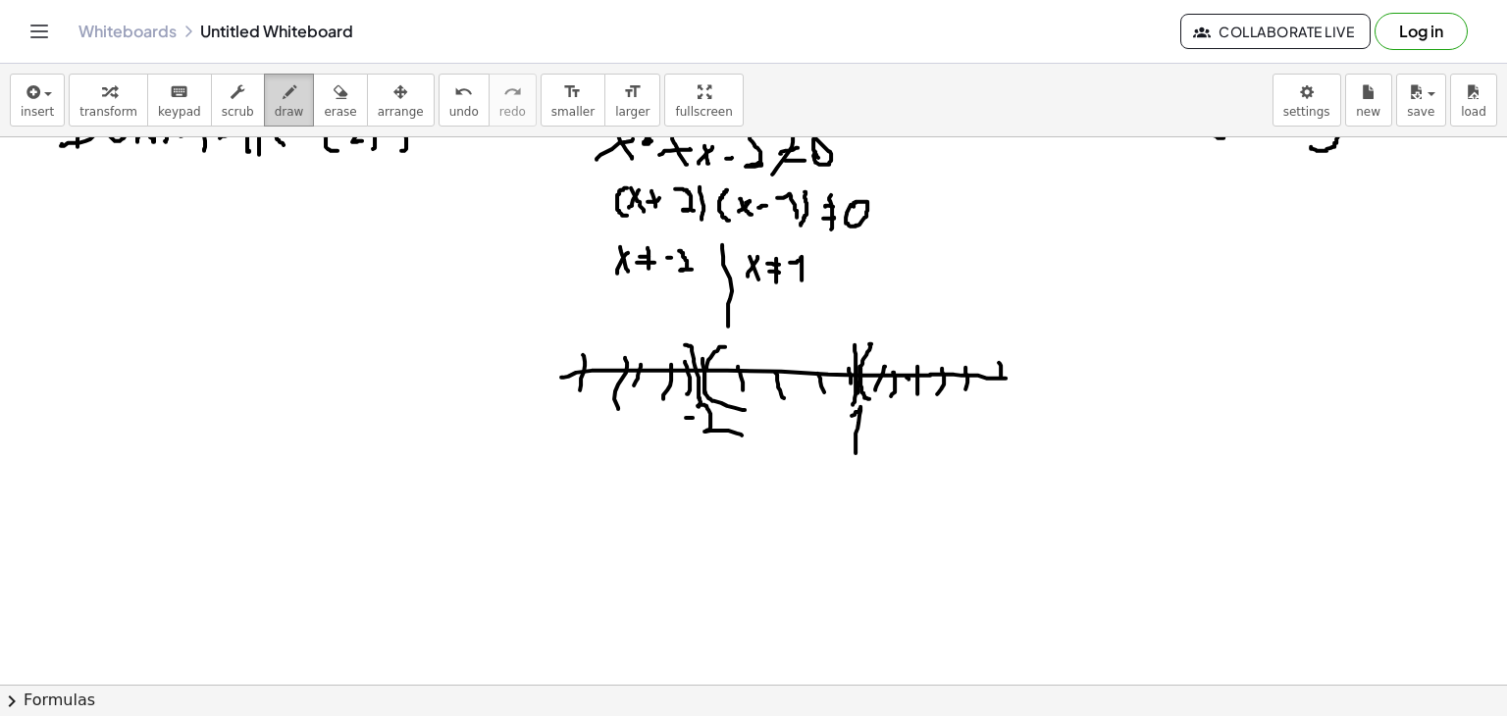
click at [275, 108] on span "draw" at bounding box center [289, 112] width 29 height 14
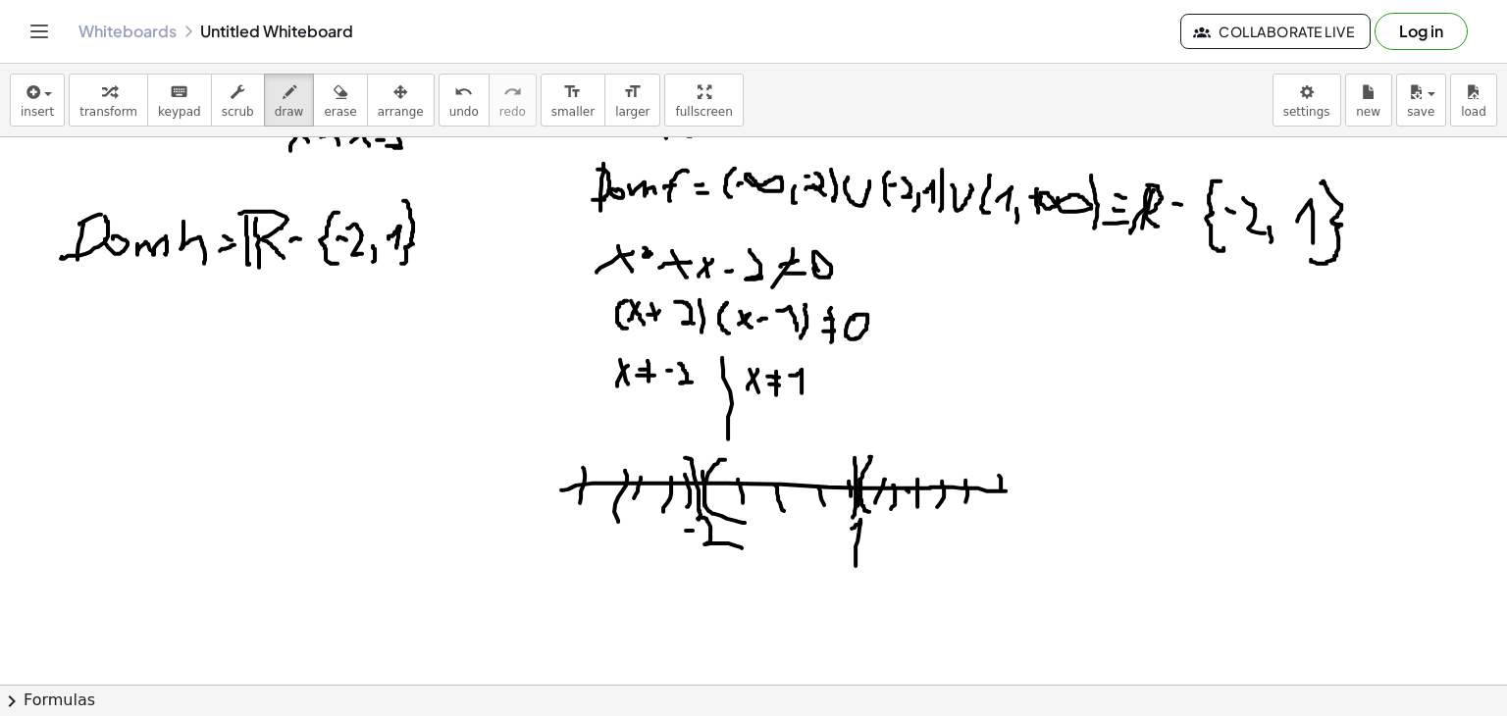
scroll to position [0, 0]
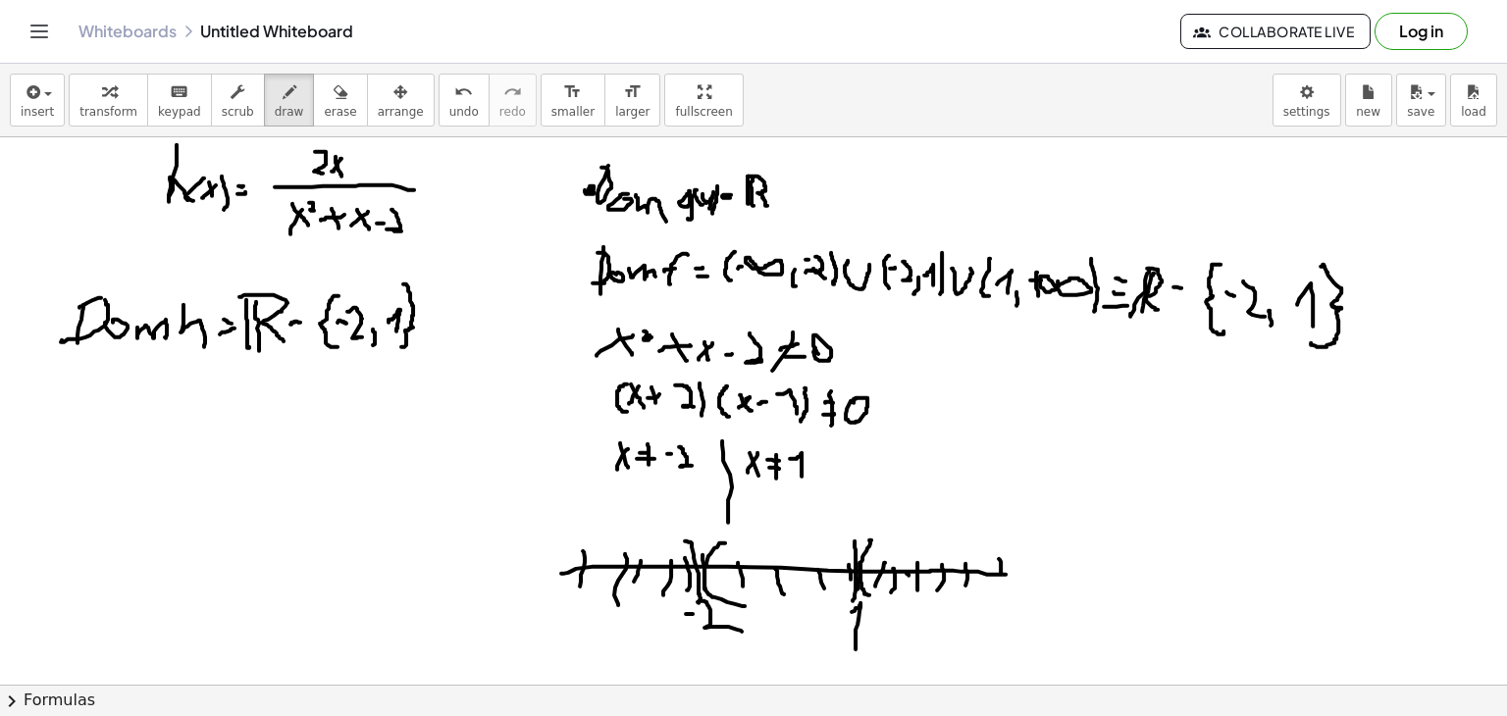
drag, startPoint x: 717, startPoint y: 185, endPoint x: 713, endPoint y: 213, distance: 27.9
click at [713, 213] on div at bounding box center [753, 685] width 1507 height 1096
click at [275, 105] on span "draw" at bounding box center [289, 112] width 29 height 14
